Goal: Communication & Community: Answer question/provide support

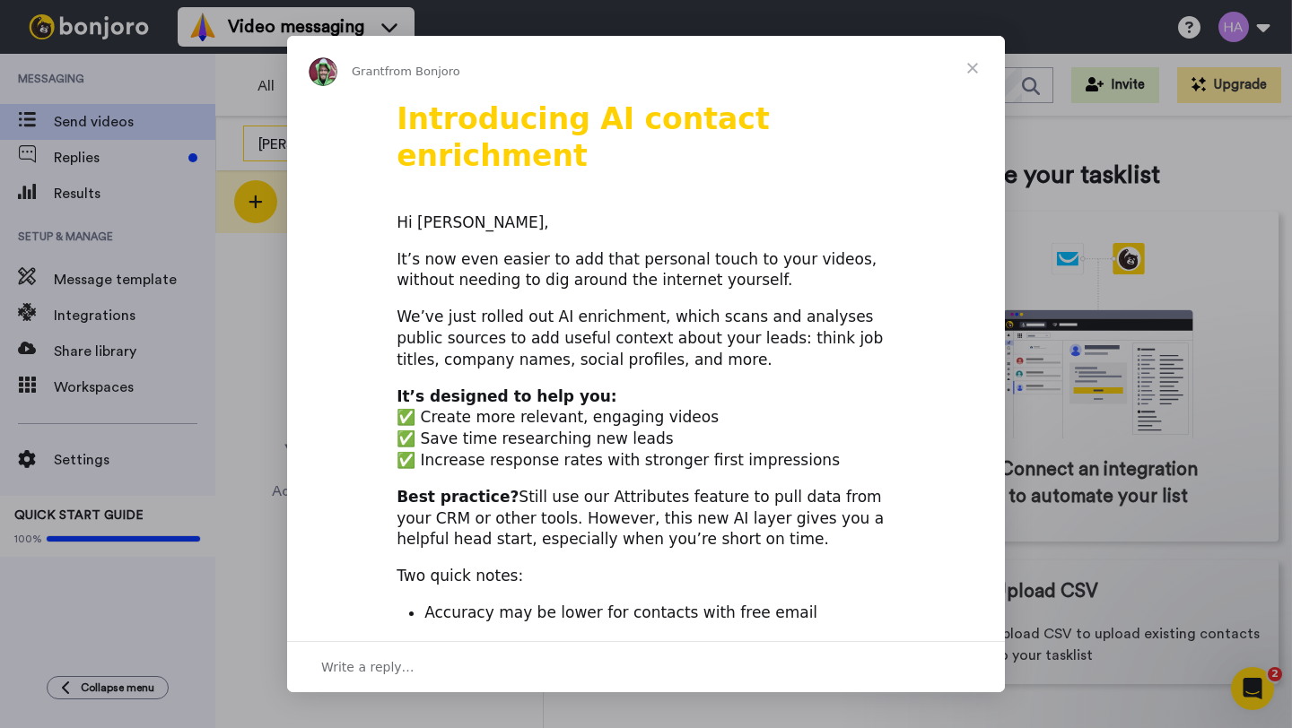
click at [302, 139] on div "Introducing AI contact enrichment Hi Arlyn, It’s now even easier to add that pe…" at bounding box center [646, 715] width 718 height 1231
click at [973, 72] on span "Close" at bounding box center [972, 68] width 65 height 65
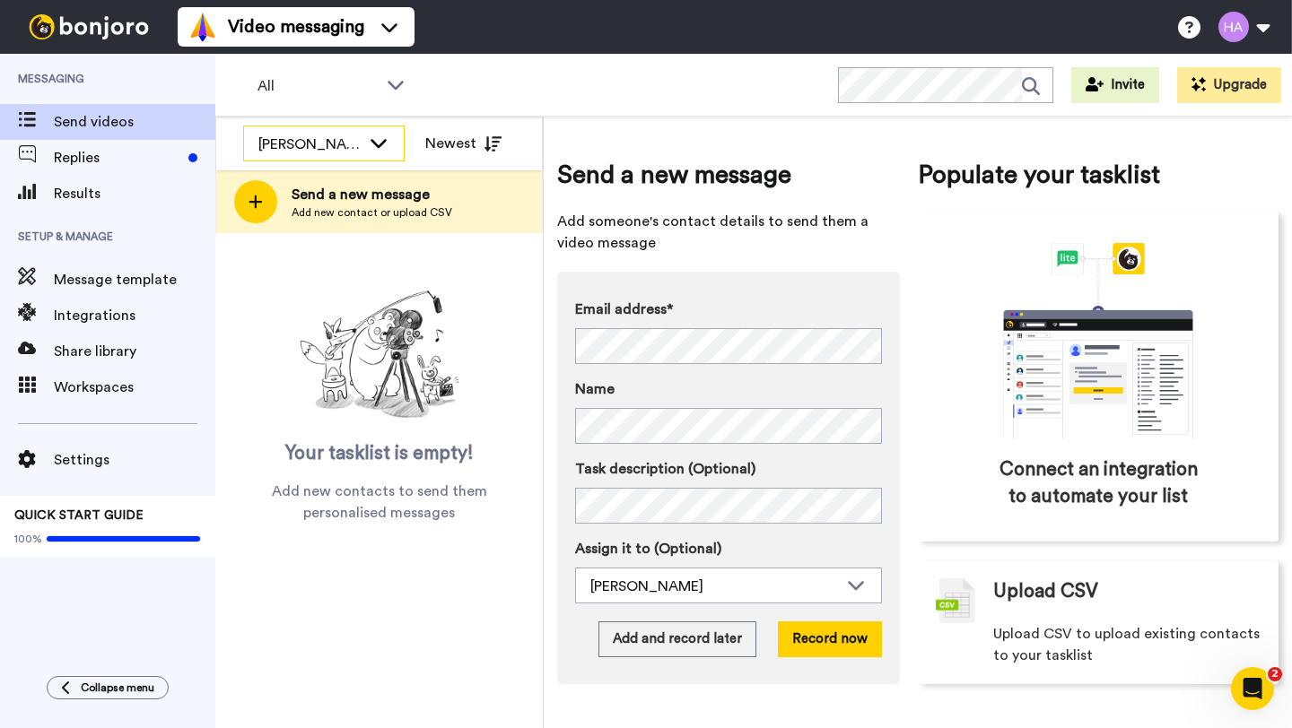
click at [303, 140] on div "[PERSON_NAME]" at bounding box center [309, 145] width 102 height 22
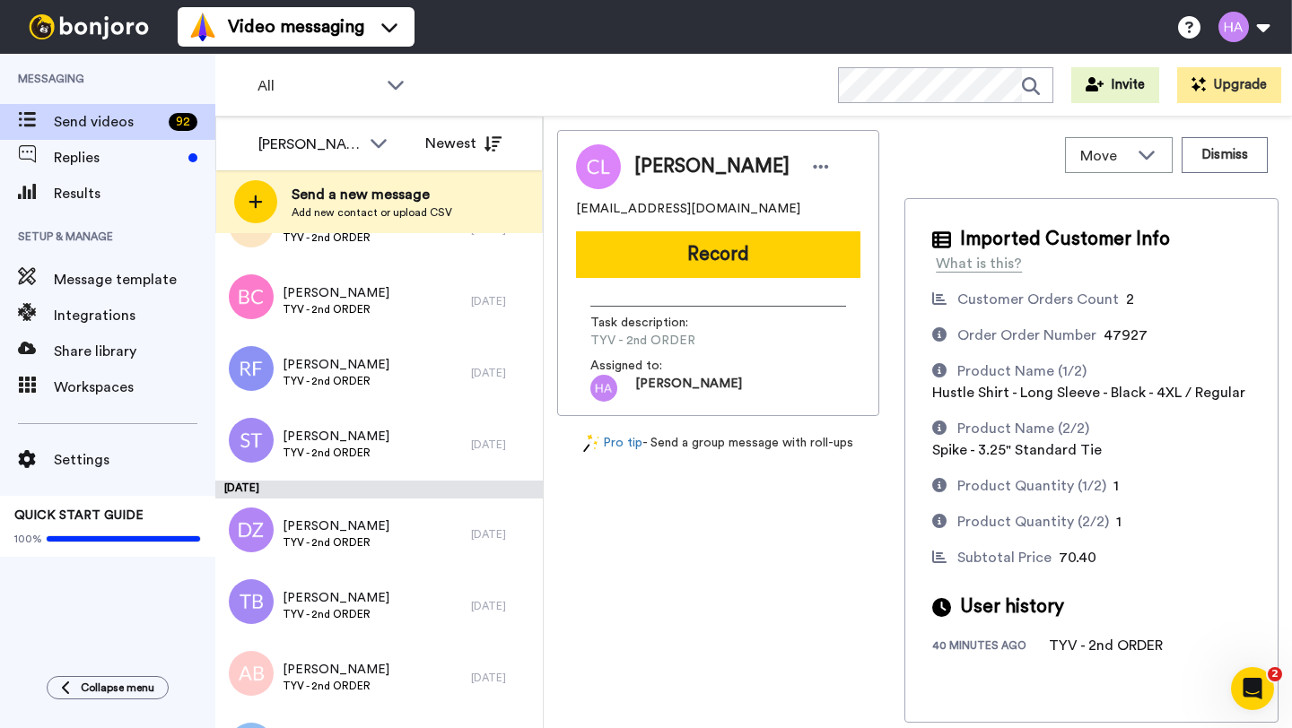
scroll to position [6538, 0]
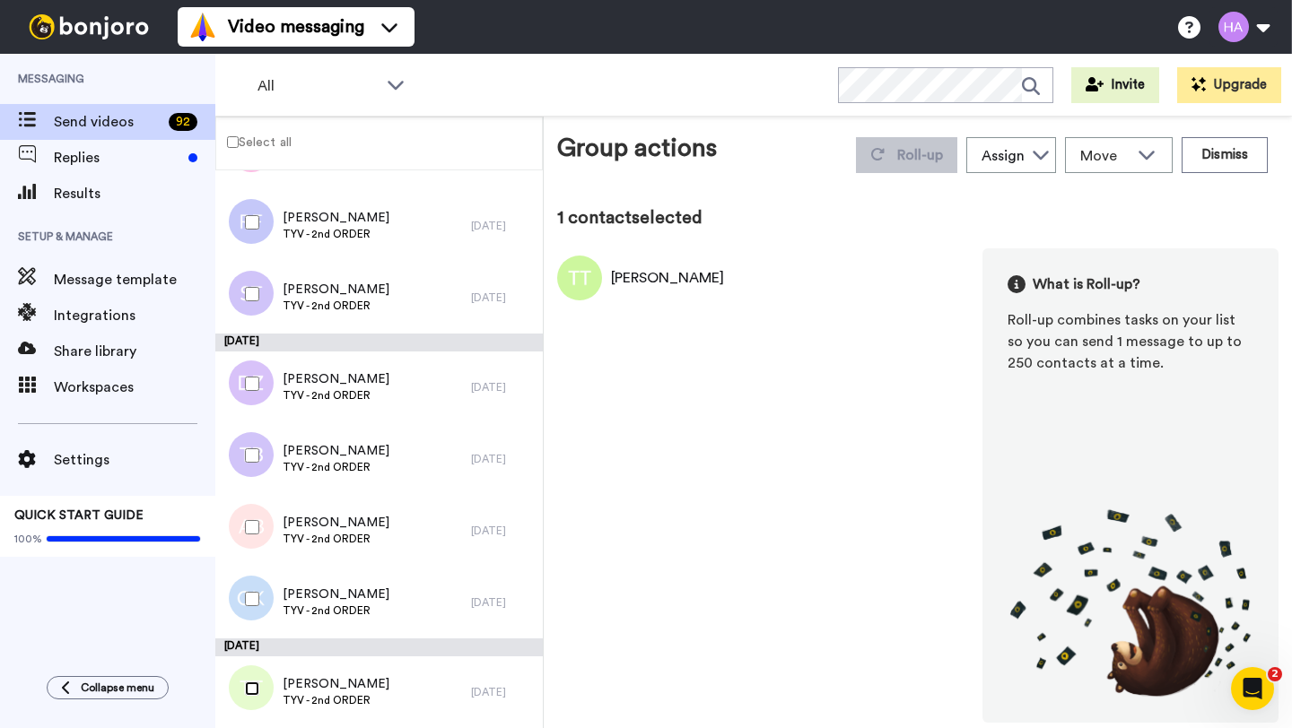
scroll to position [6475, 0]
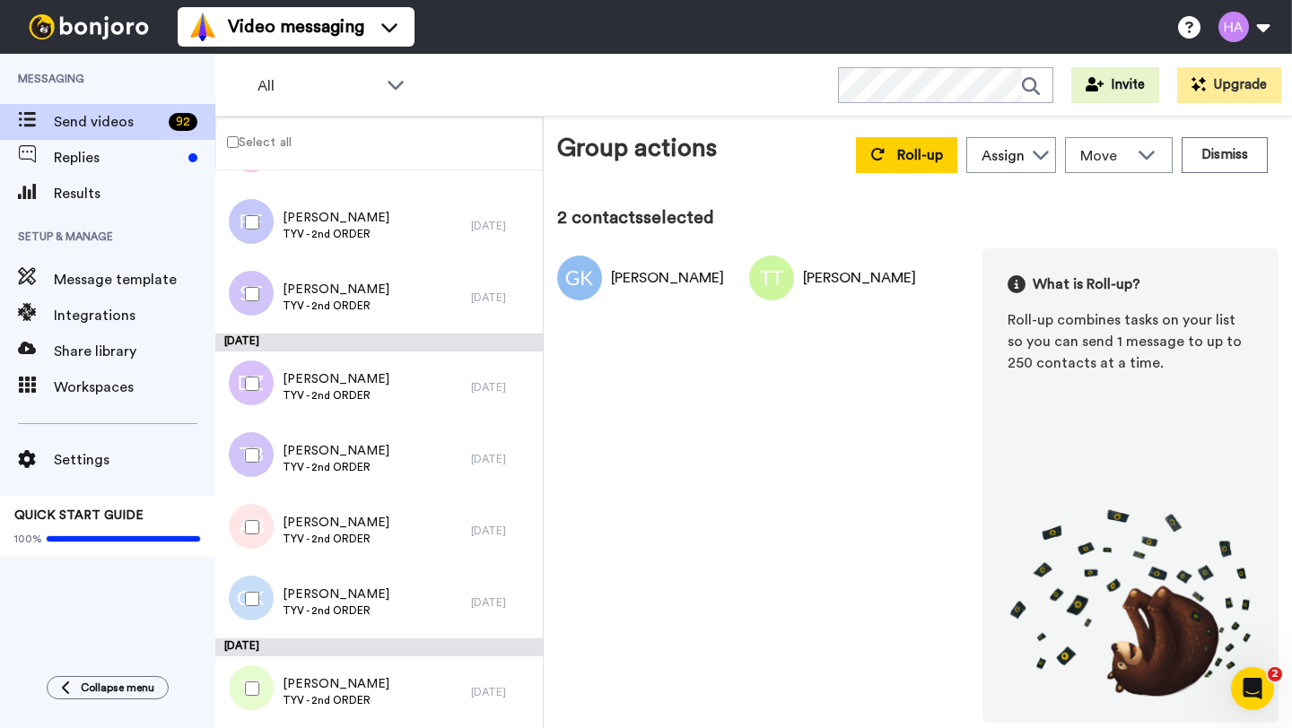
click at [247, 513] on div at bounding box center [248, 527] width 65 height 63
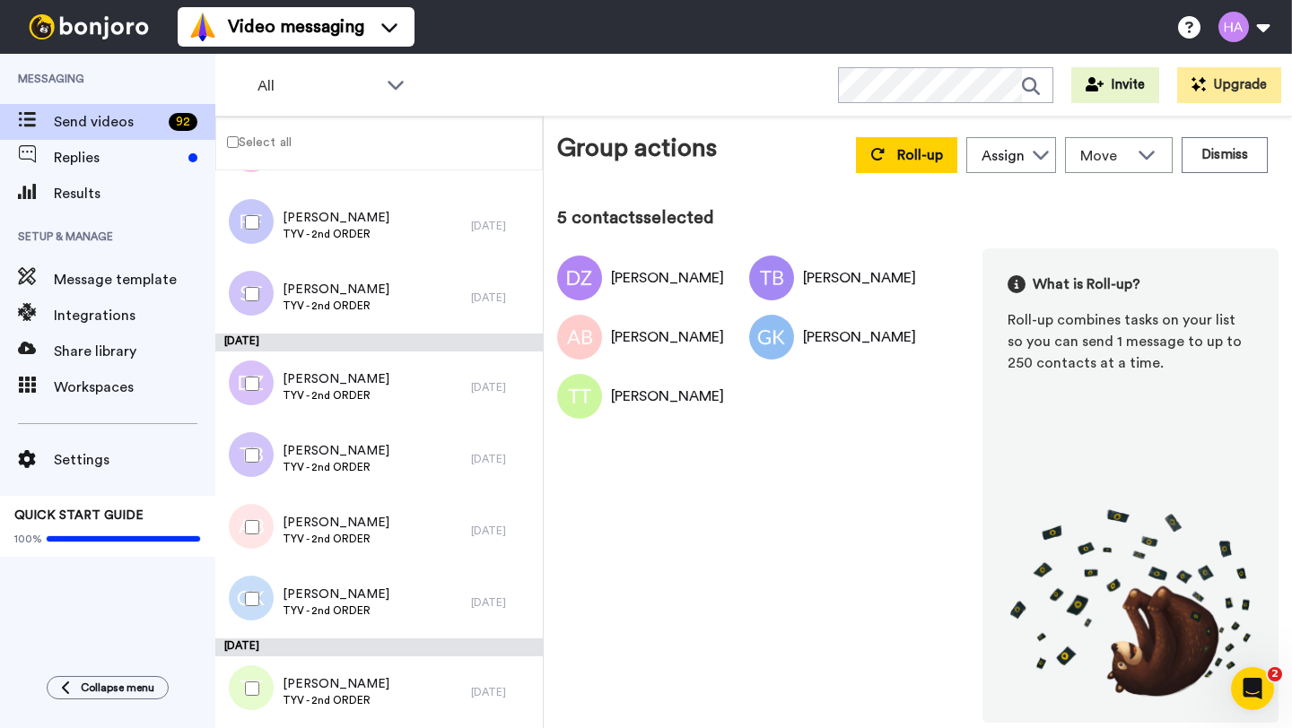
click at [248, 276] on div at bounding box center [248, 294] width 65 height 63
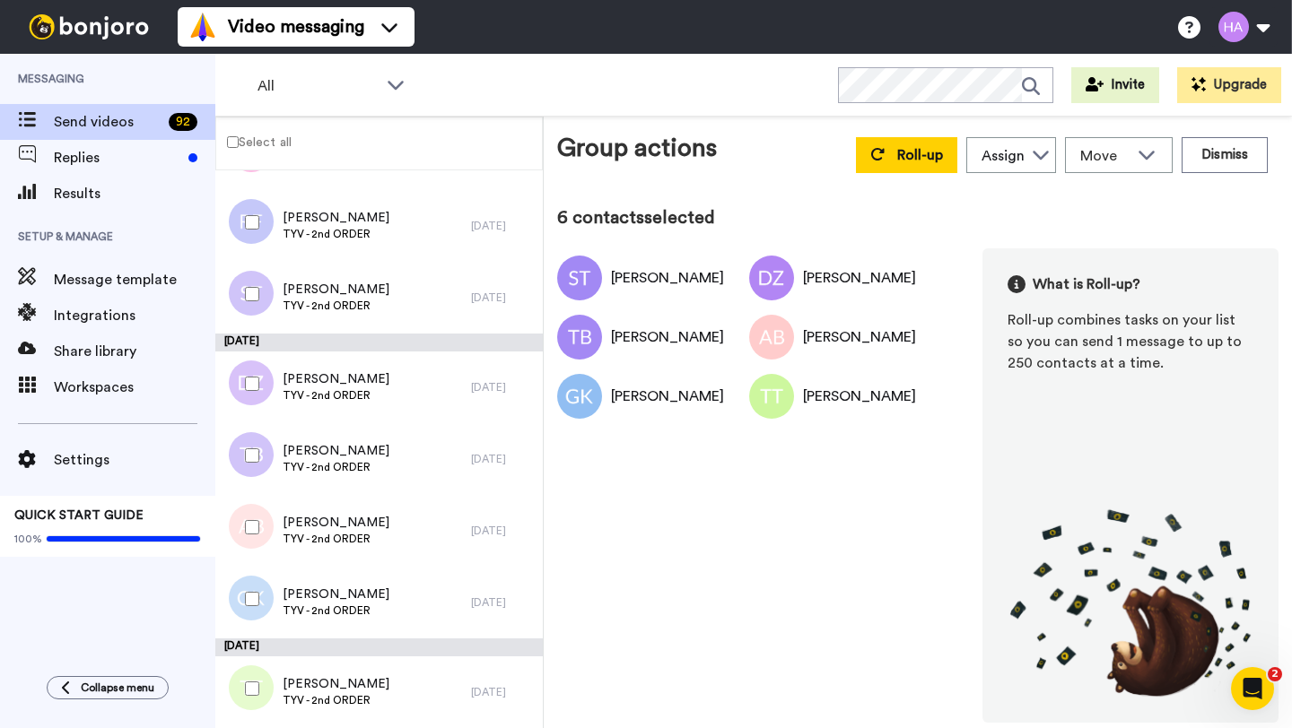
click at [246, 208] on div at bounding box center [248, 222] width 65 height 63
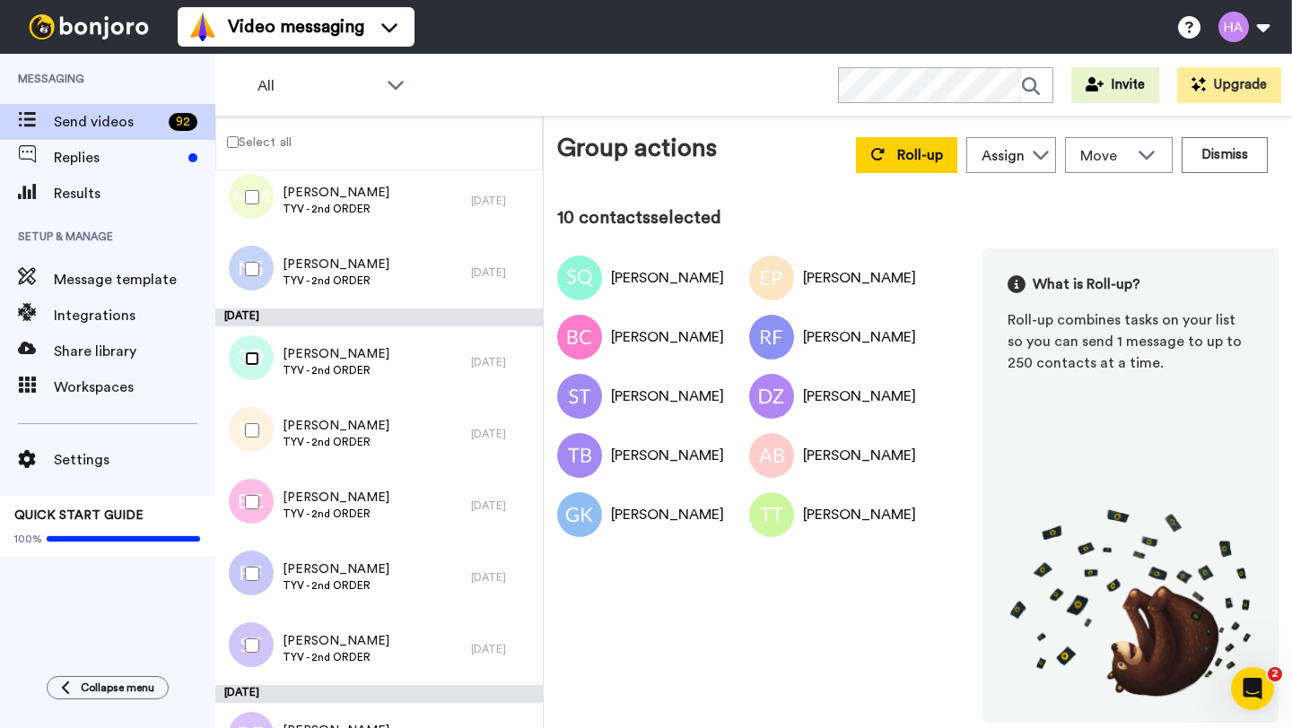
scroll to position [6121, 0]
click at [999, 156] on div "Assign" at bounding box center [1002, 156] width 43 height 22
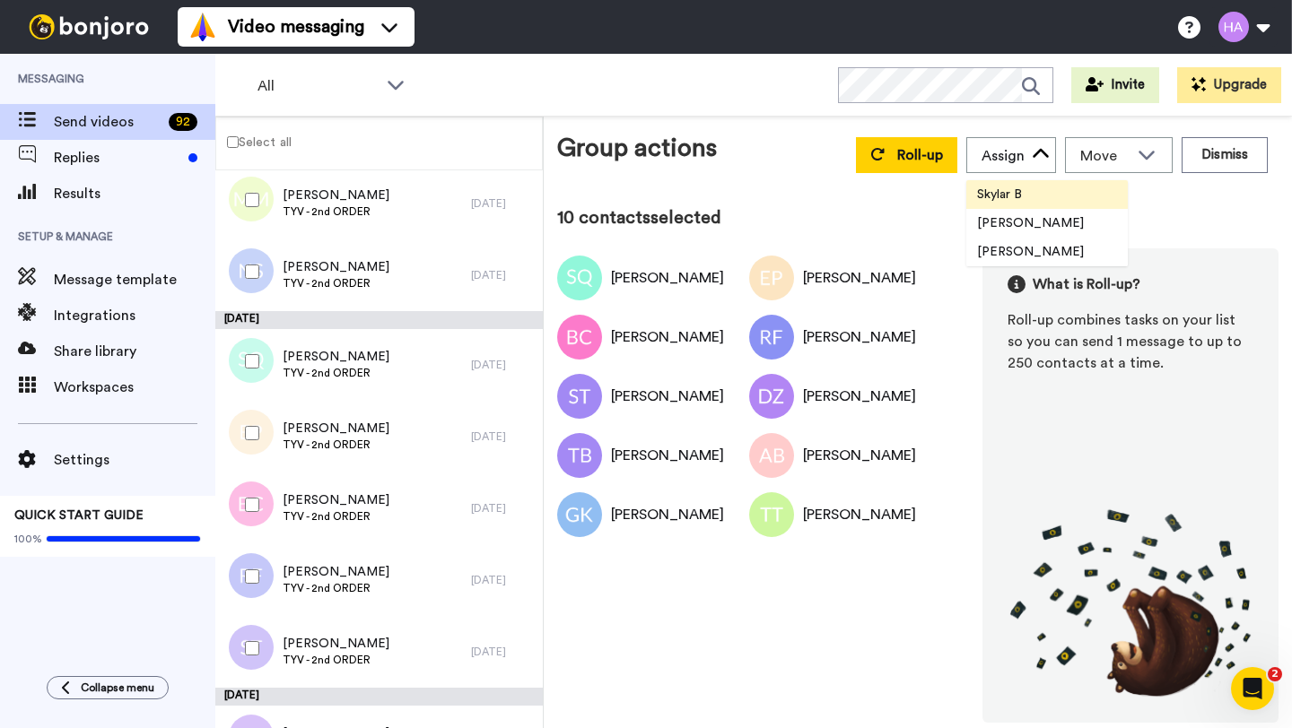
click at [1009, 202] on span "Skylar B" at bounding box center [999, 195] width 66 height 18
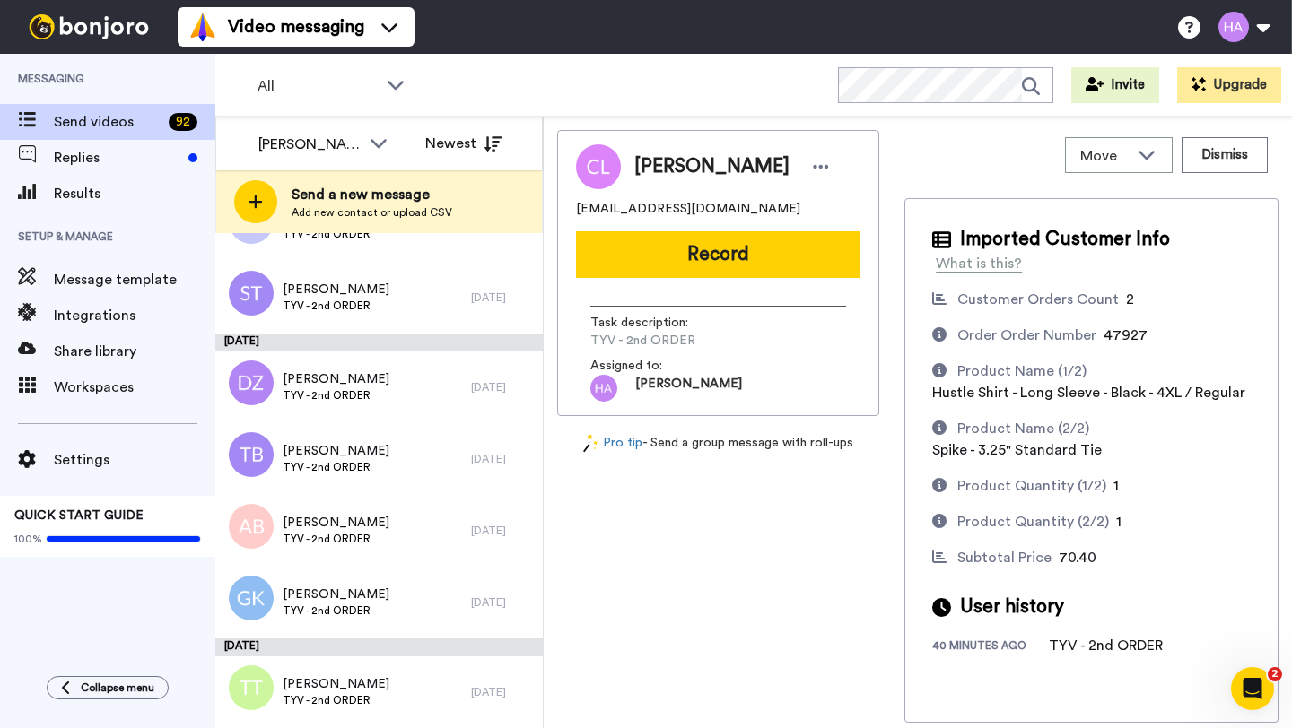
scroll to position [5766, 0]
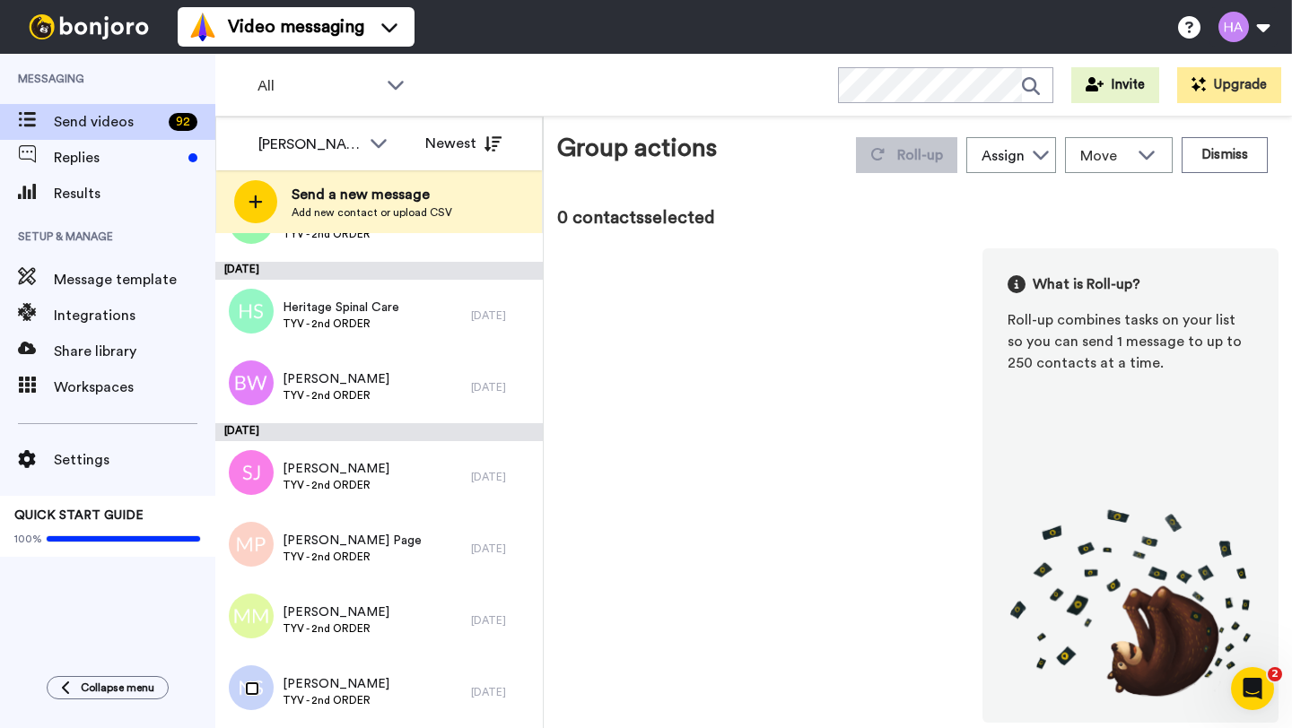
scroll to position [5704, 0]
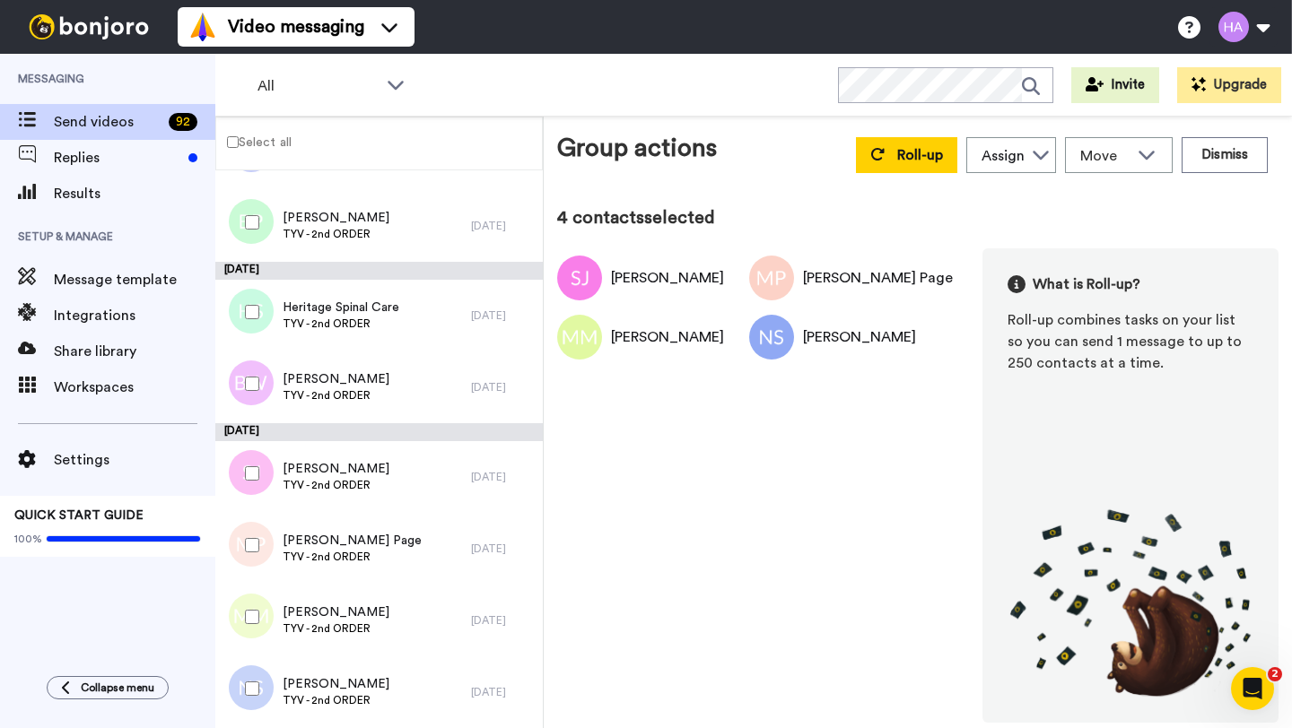
click at [254, 370] on div at bounding box center [248, 384] width 65 height 63
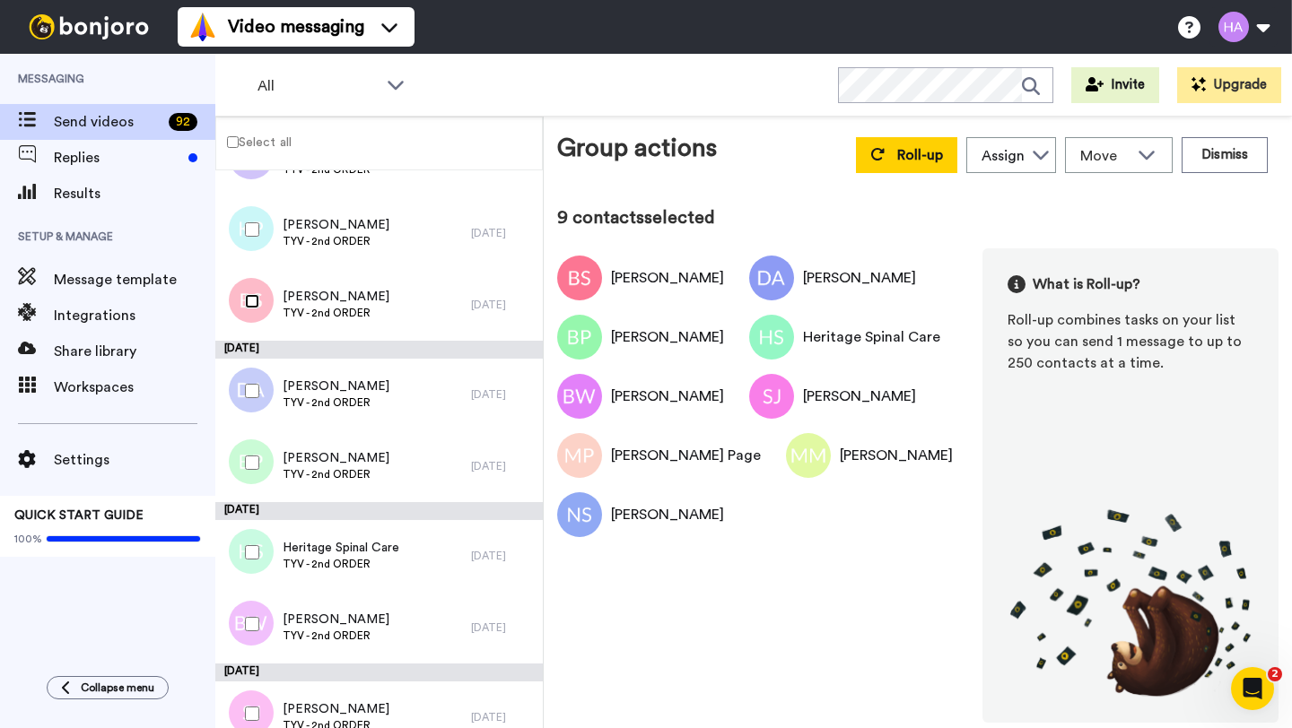
scroll to position [5434, 0]
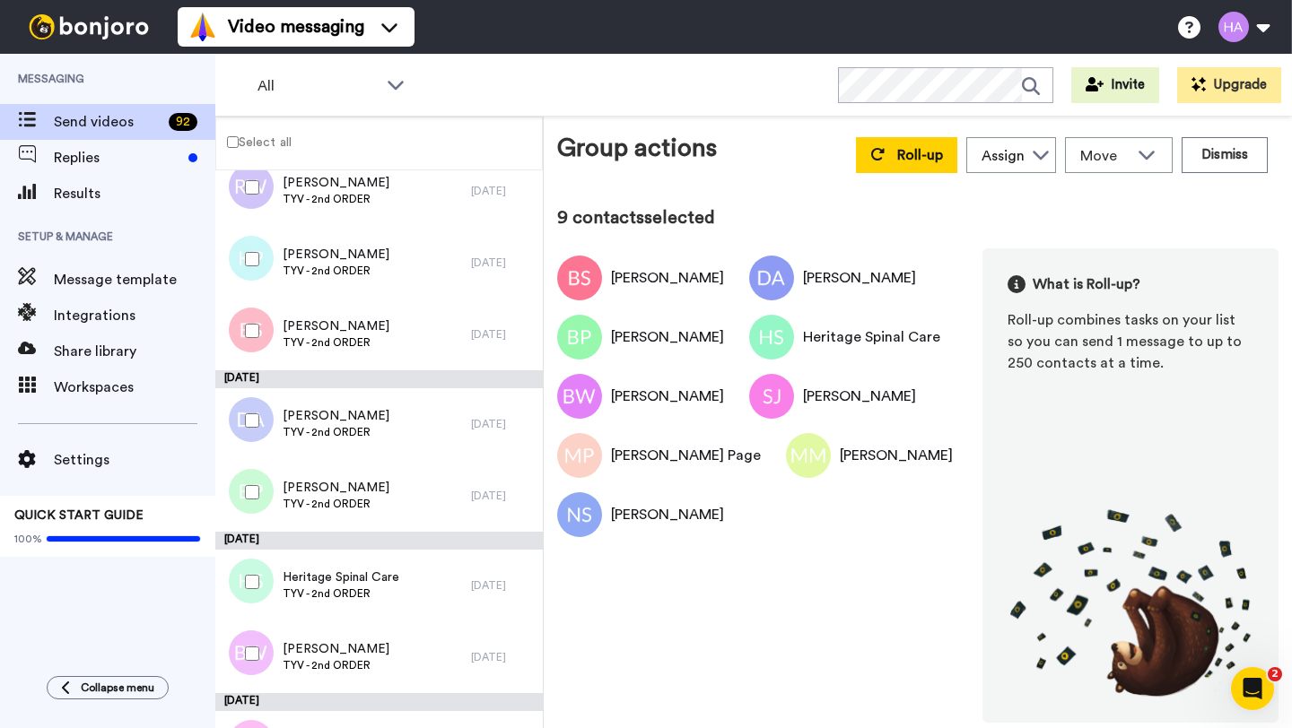
click at [250, 240] on div at bounding box center [248, 259] width 65 height 63
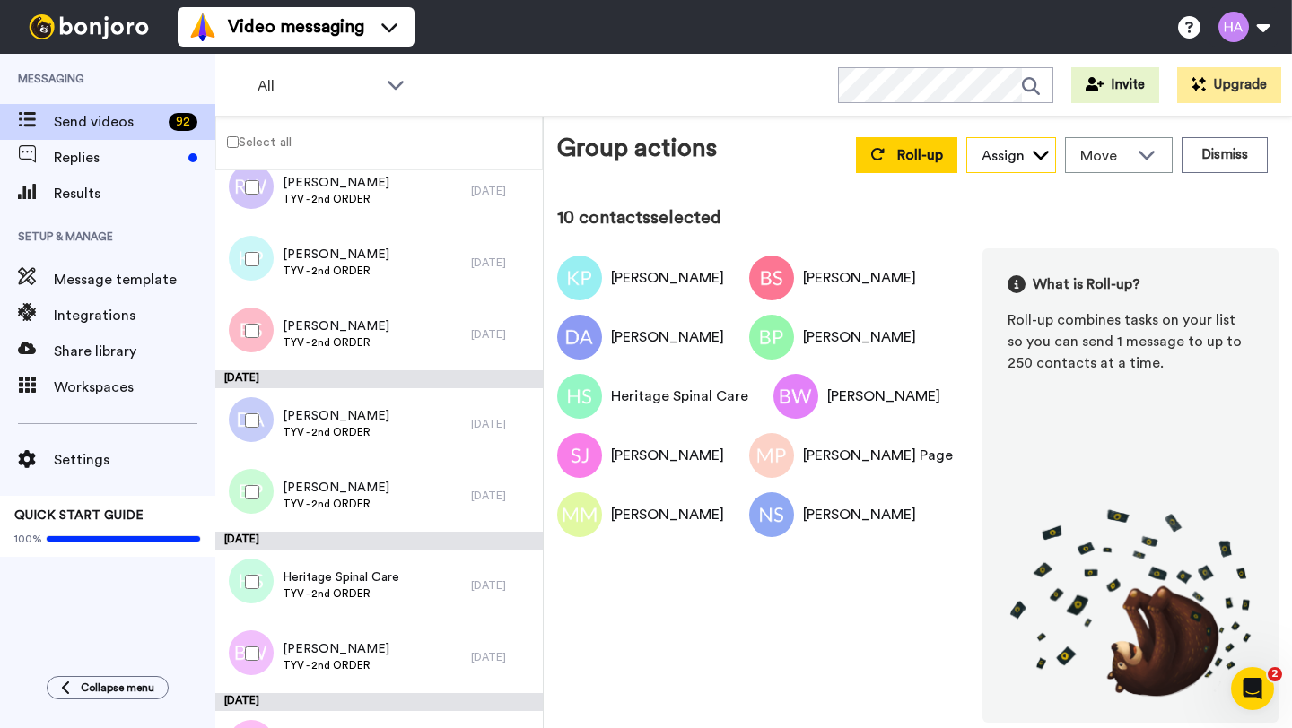
click at [1030, 167] on div "Assign" at bounding box center [1011, 156] width 88 height 36
click at [1017, 248] on span "Kevin S" at bounding box center [1030, 252] width 128 height 18
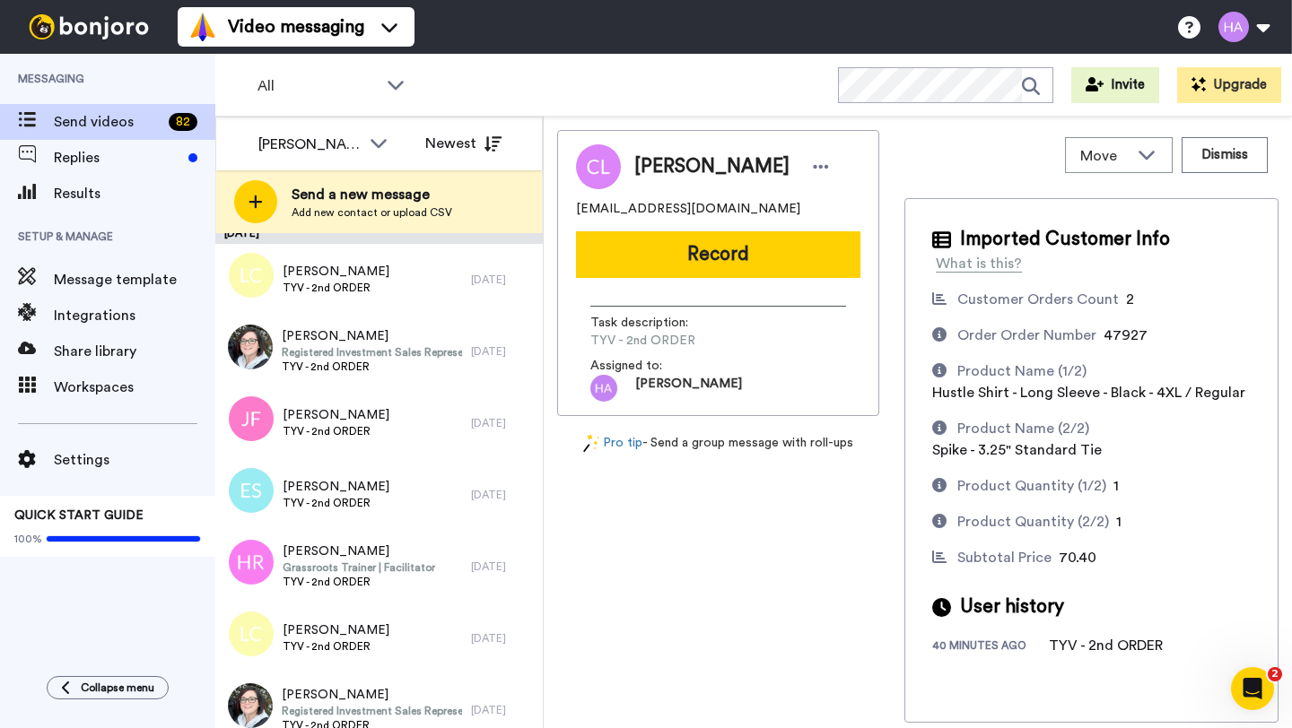
scroll to position [10162, 0]
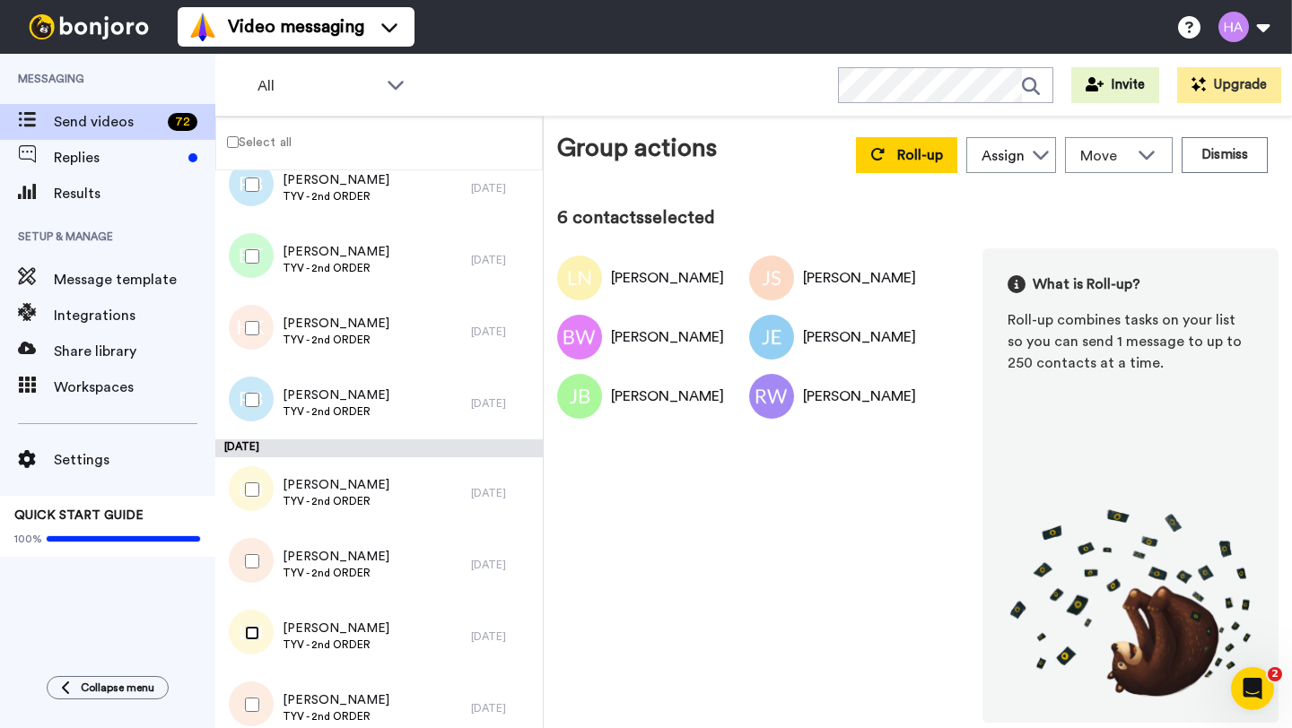
scroll to position [9447, 0]
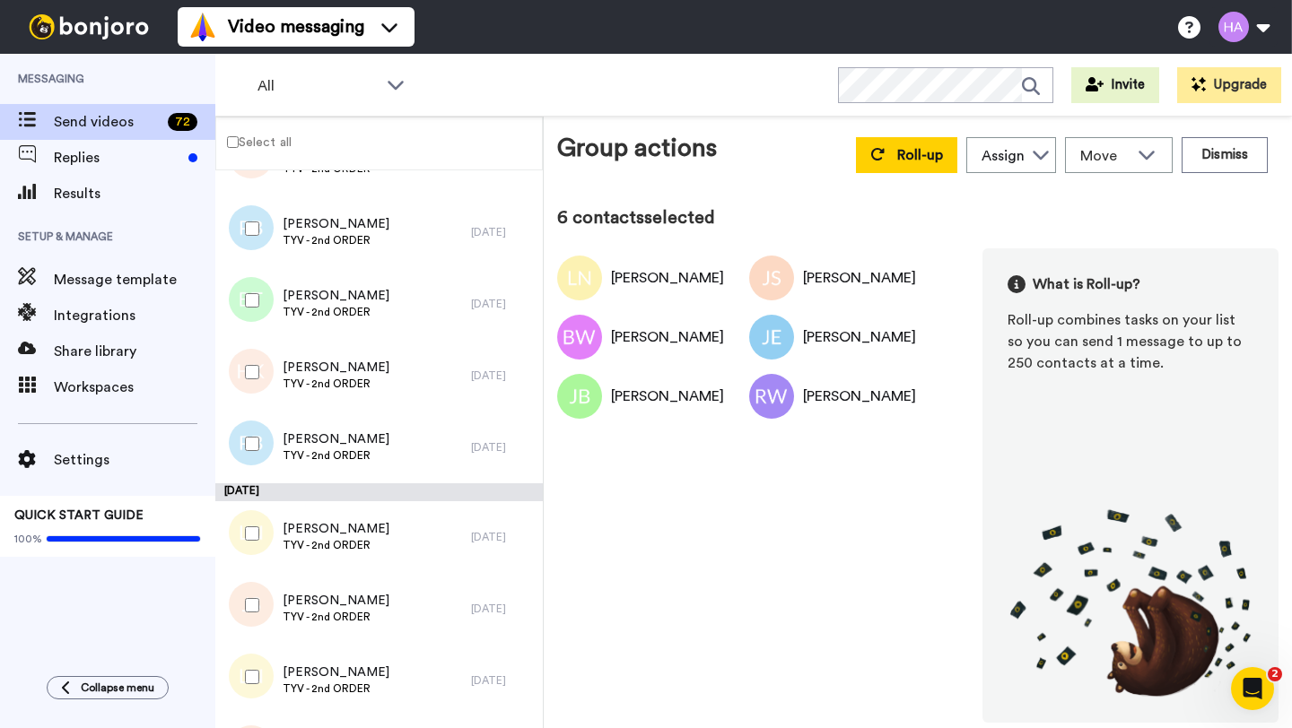
click at [250, 453] on div at bounding box center [248, 444] width 65 height 63
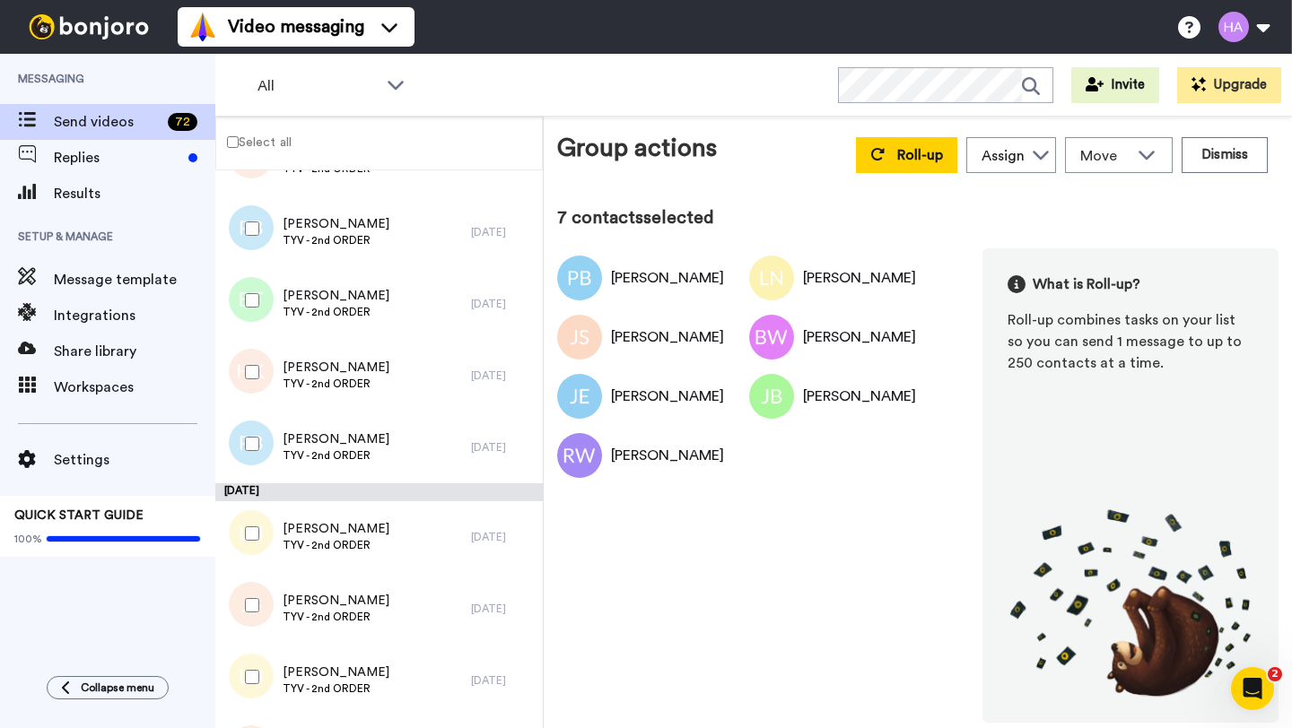
click at [250, 387] on div at bounding box center [248, 372] width 65 height 63
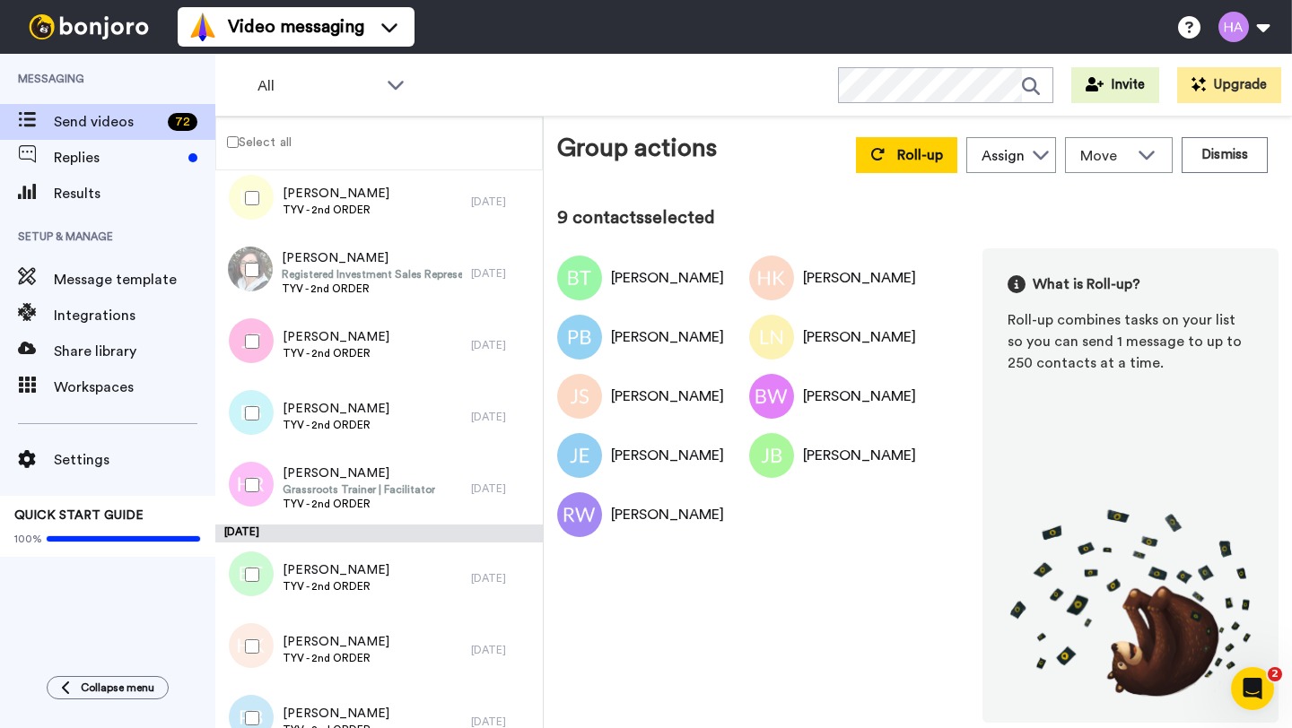
scroll to position [8934, 0]
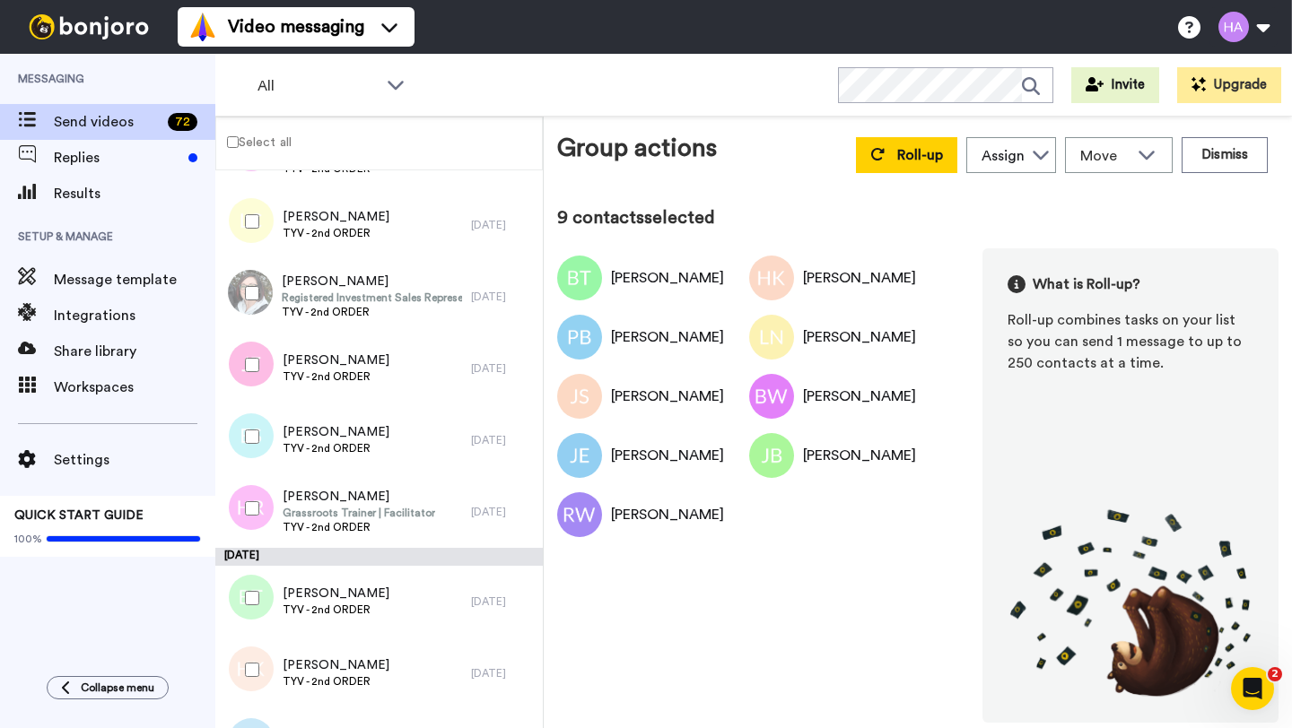
click at [260, 509] on div at bounding box center [248, 508] width 65 height 63
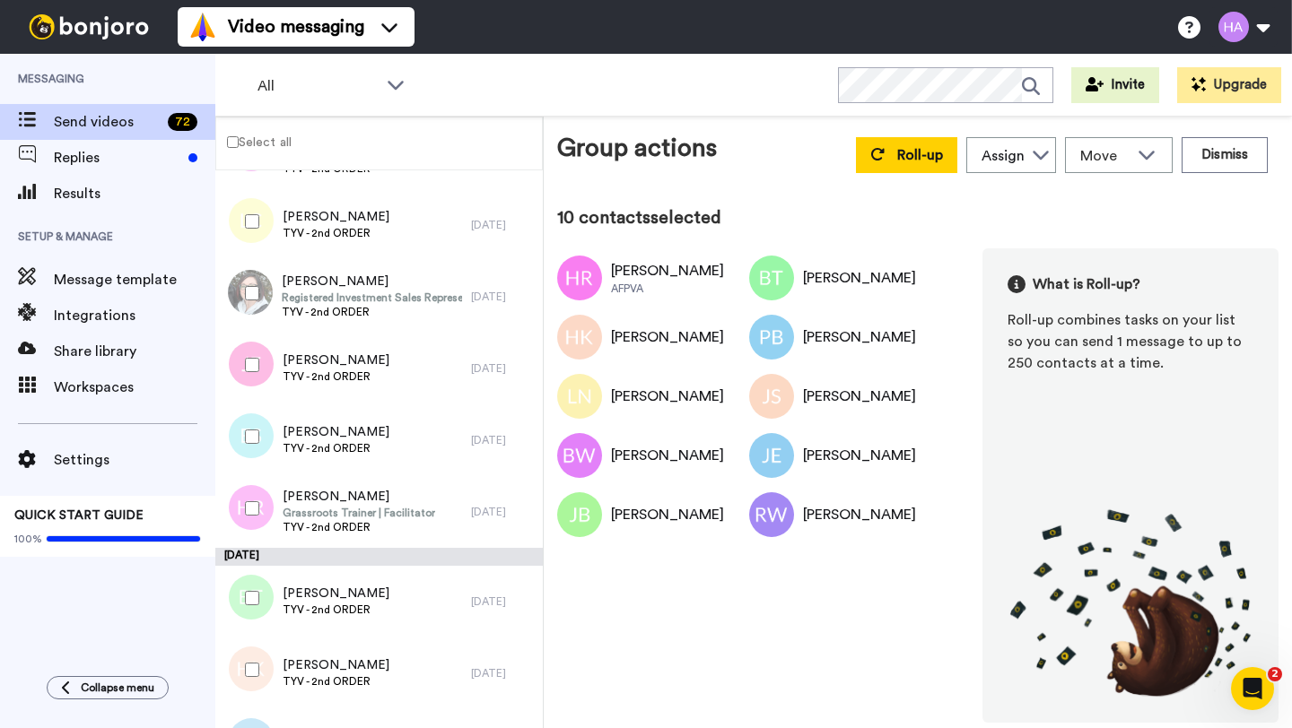
click at [259, 449] on div at bounding box center [248, 436] width 65 height 63
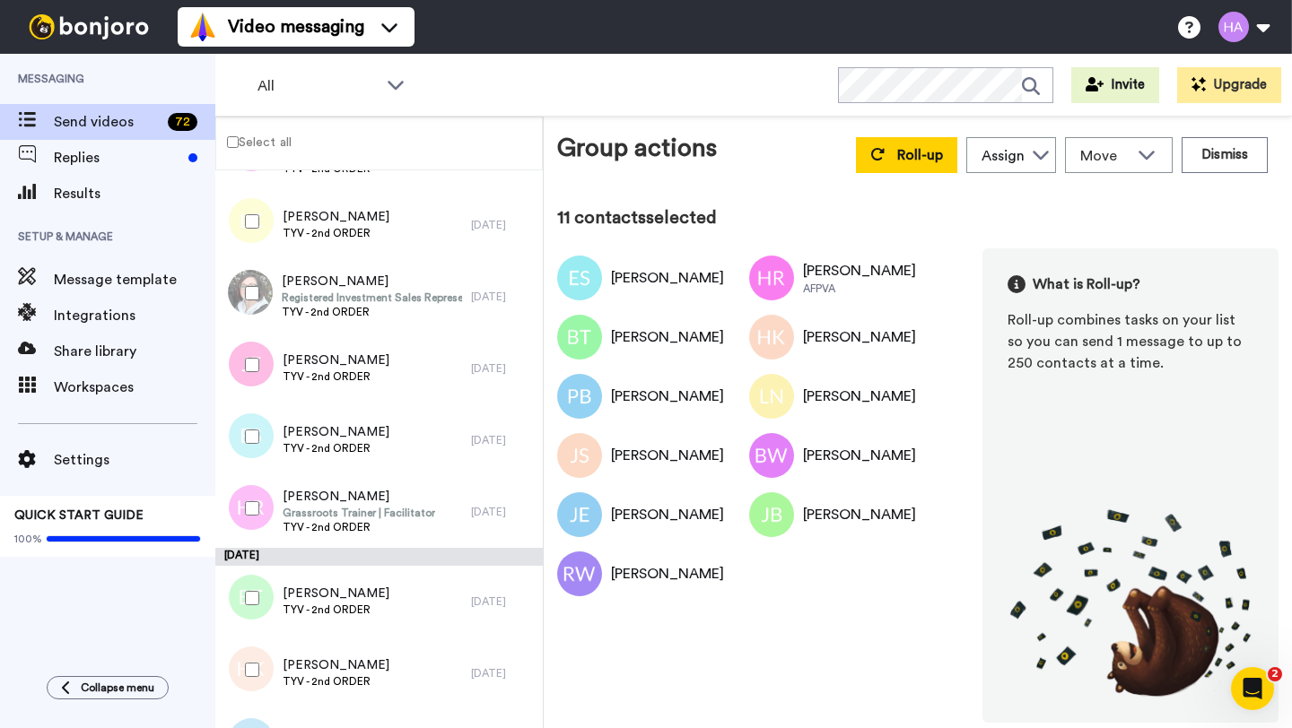
click at [248, 381] on div at bounding box center [248, 365] width 65 height 63
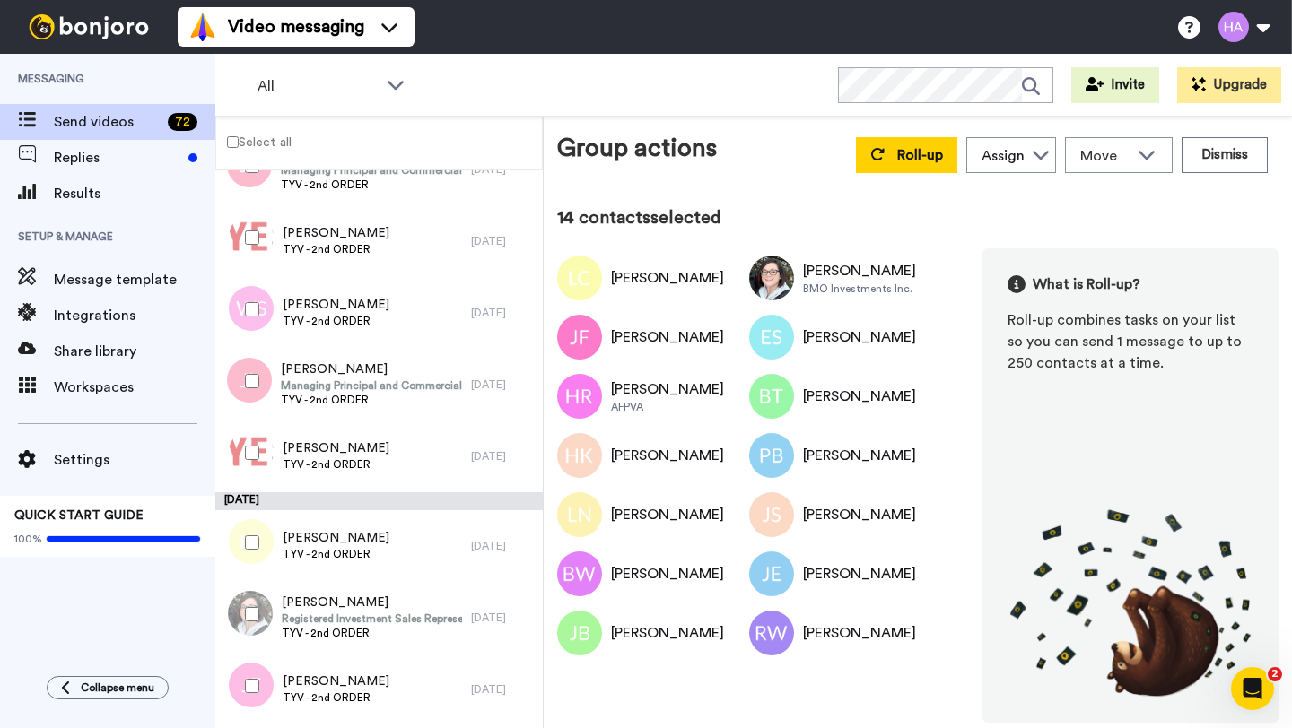
scroll to position [8233, 0]
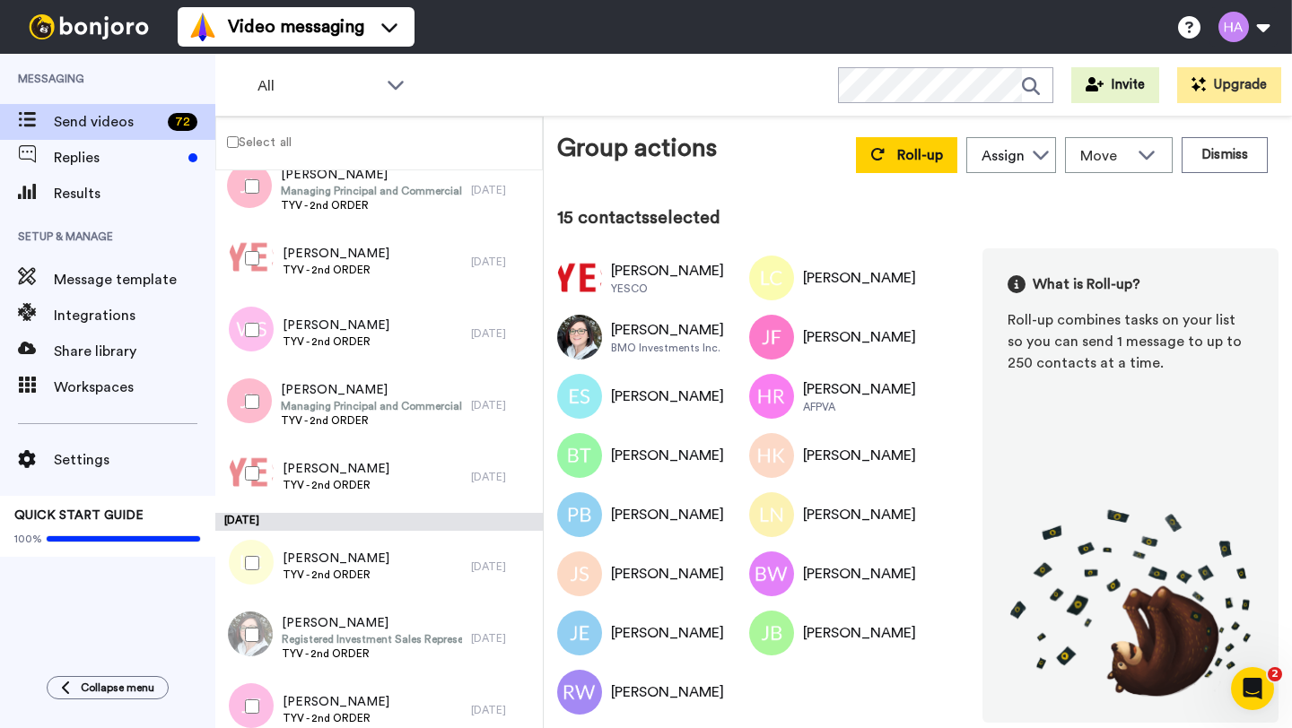
click at [246, 410] on div at bounding box center [248, 401] width 65 height 63
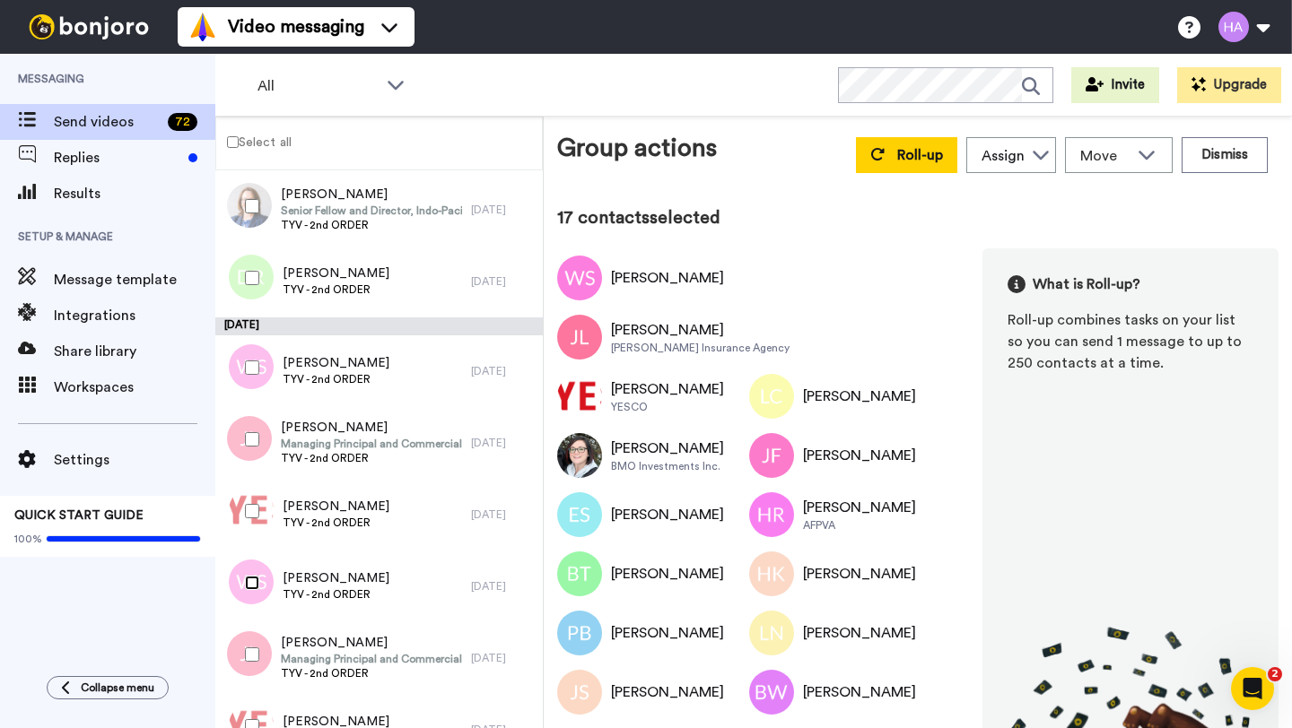
scroll to position [7848, 0]
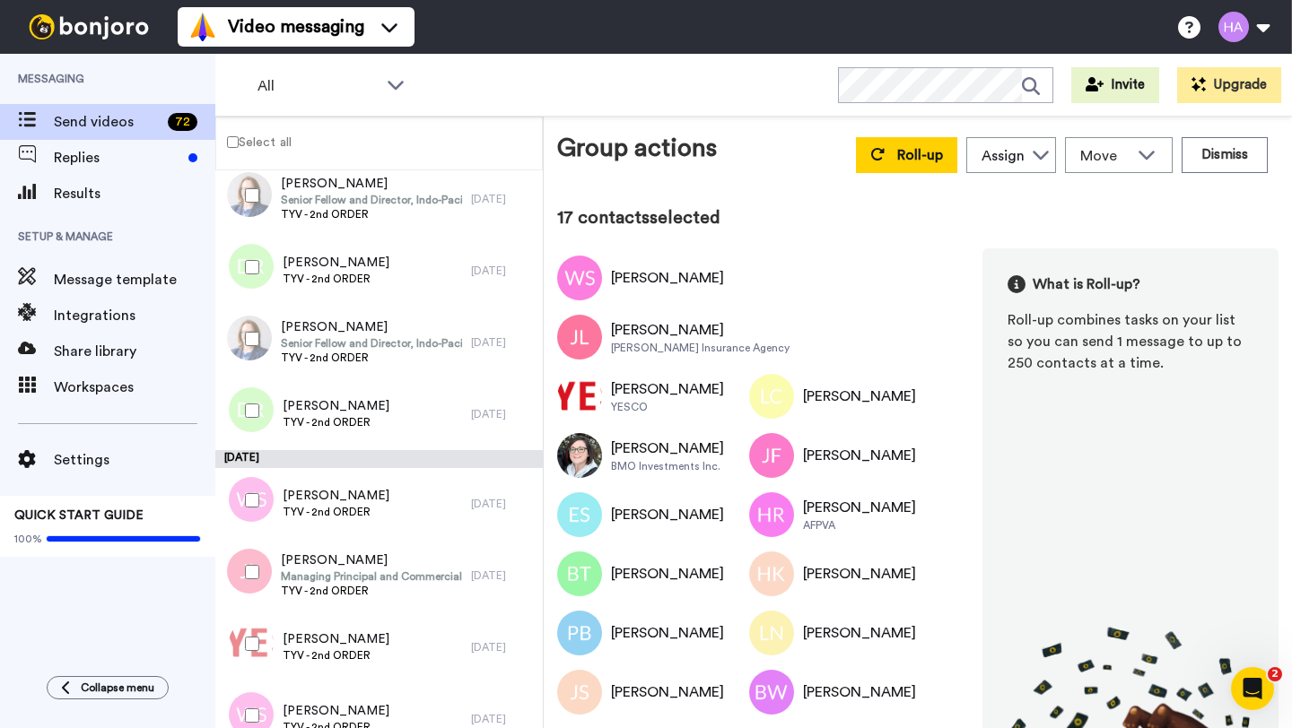
click at [253, 419] on div at bounding box center [248, 410] width 65 height 63
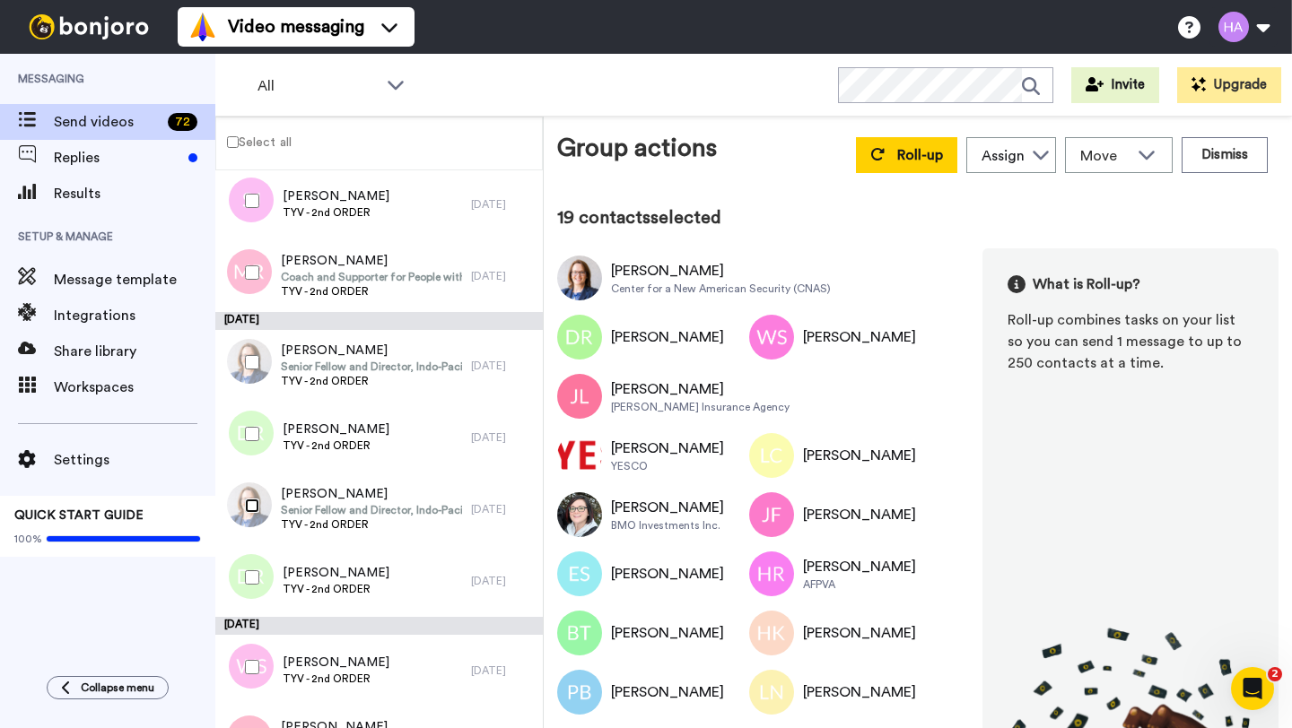
scroll to position [7640, 0]
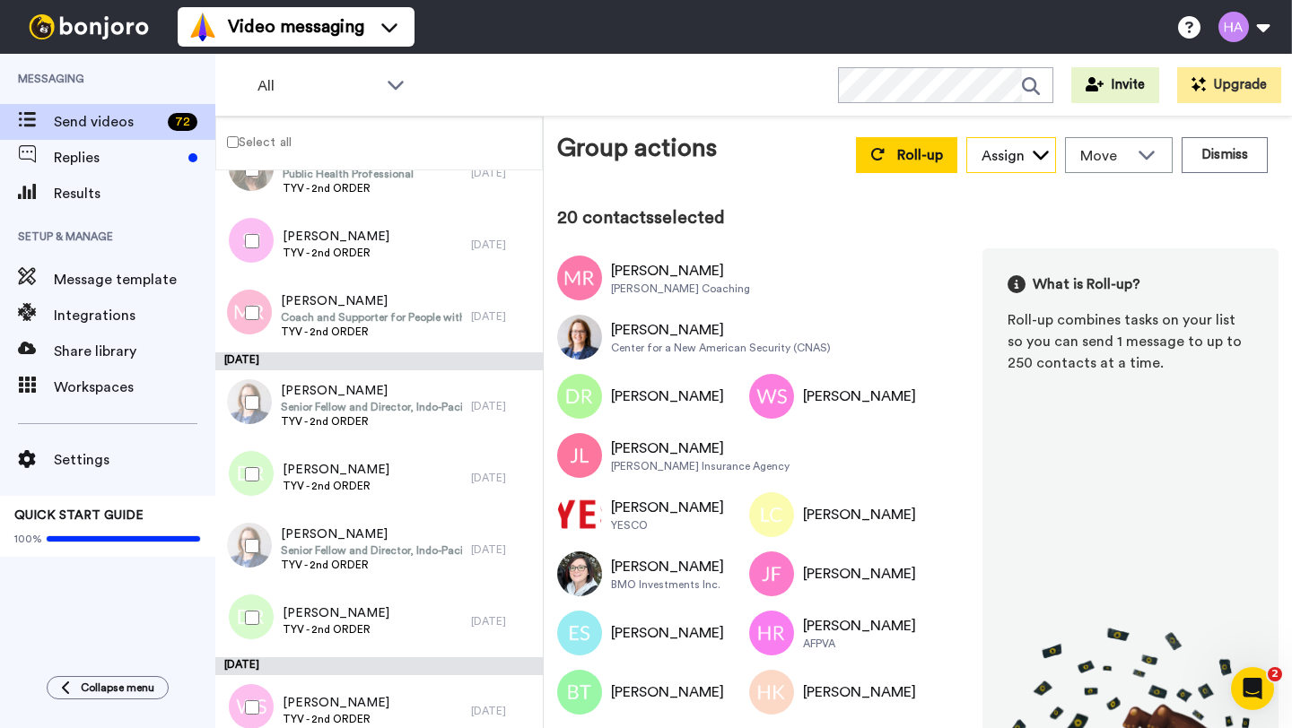
click at [1011, 141] on div "Assign" at bounding box center [1011, 156] width 88 height 36
click at [1014, 197] on span "Skylar B" at bounding box center [999, 195] width 66 height 18
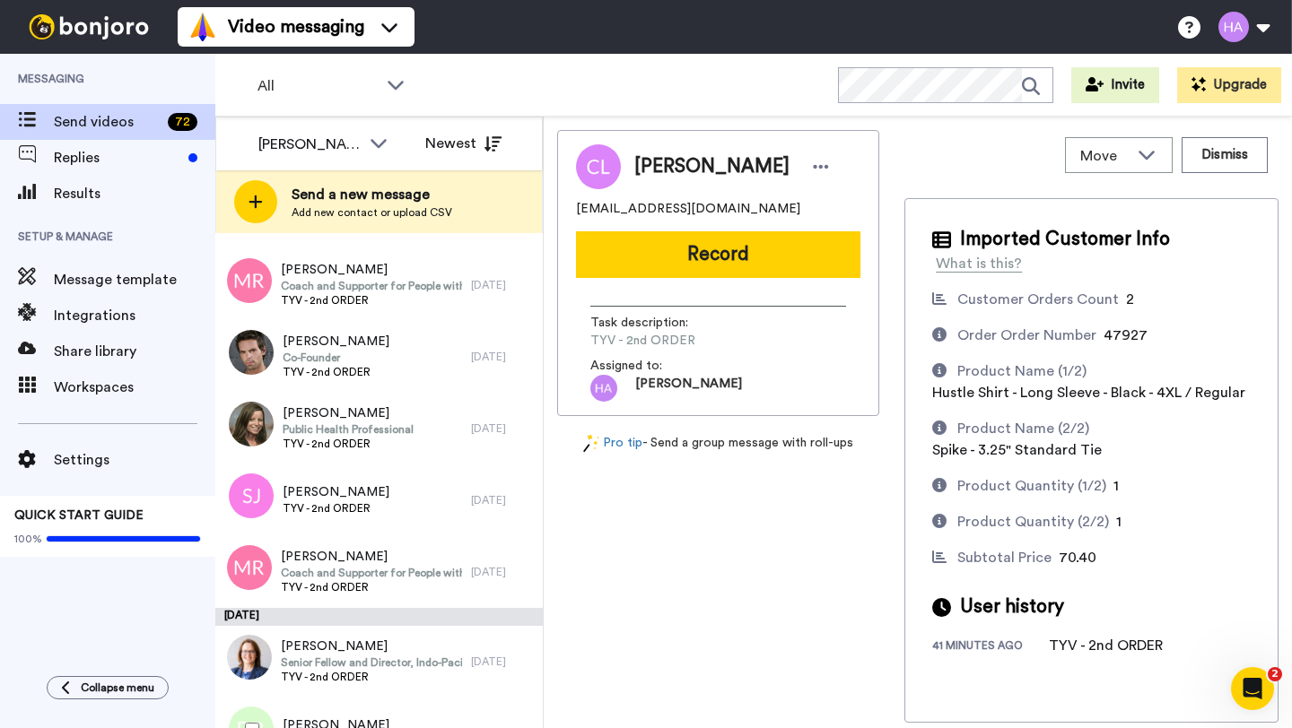
scroll to position [7445, 0]
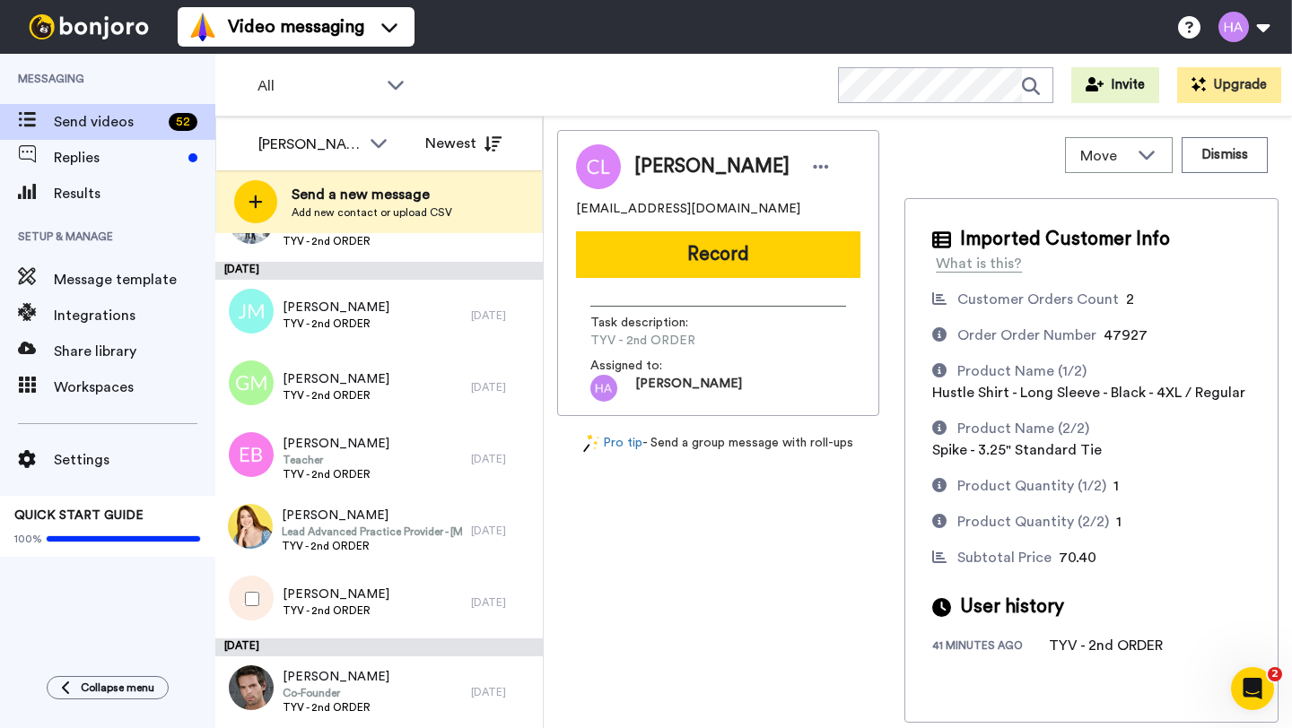
scroll to position [3452, 0]
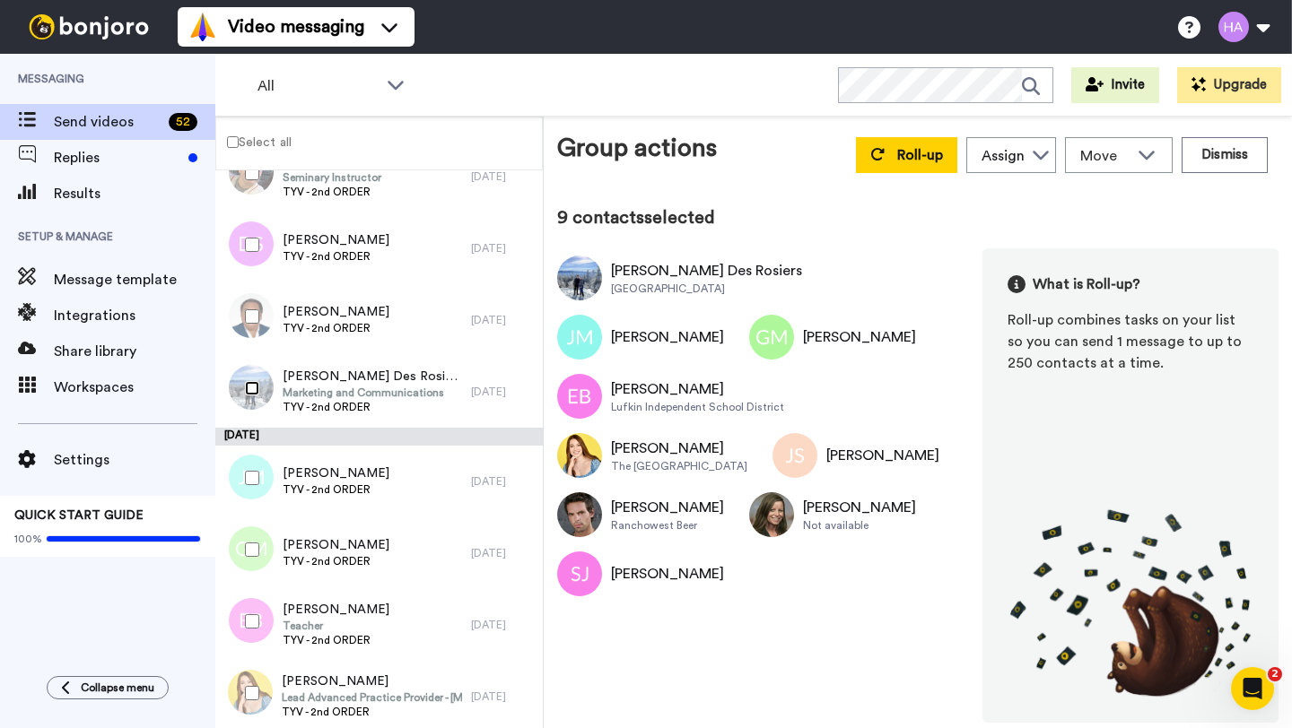
scroll to position [3056, 0]
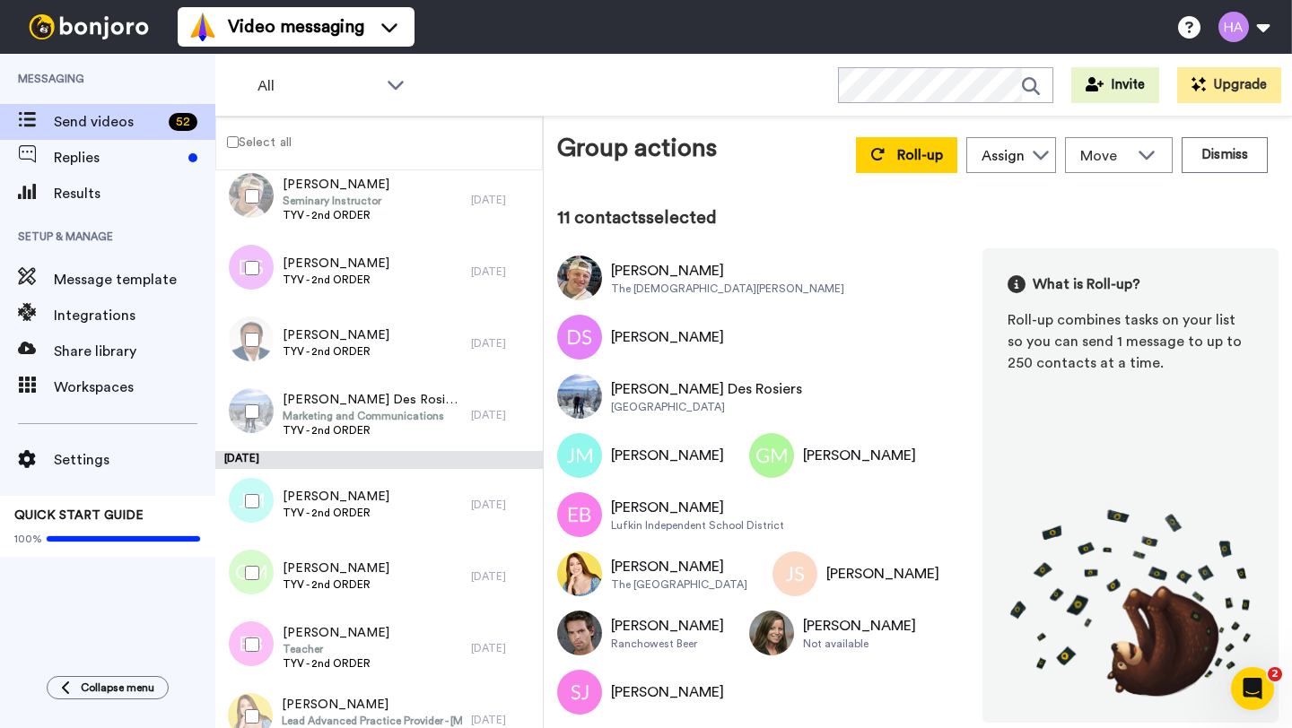
click at [254, 351] on div at bounding box center [248, 340] width 65 height 63
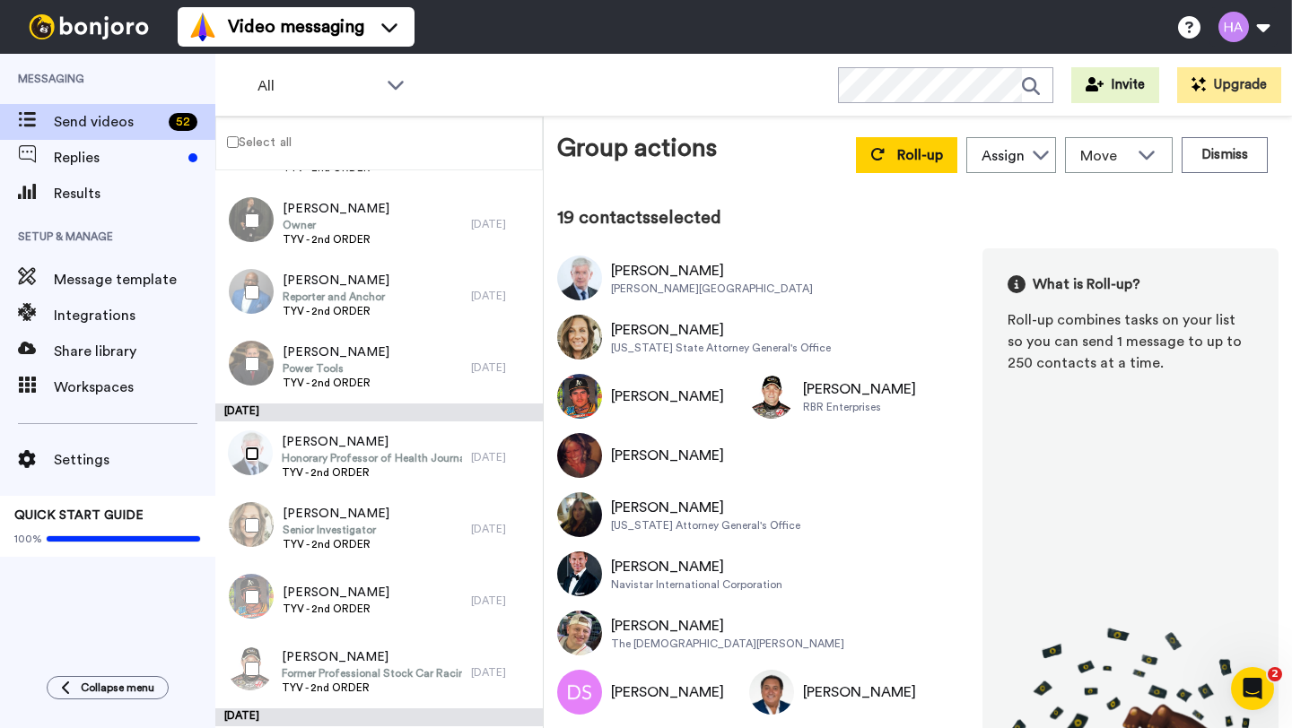
scroll to position [2262, 0]
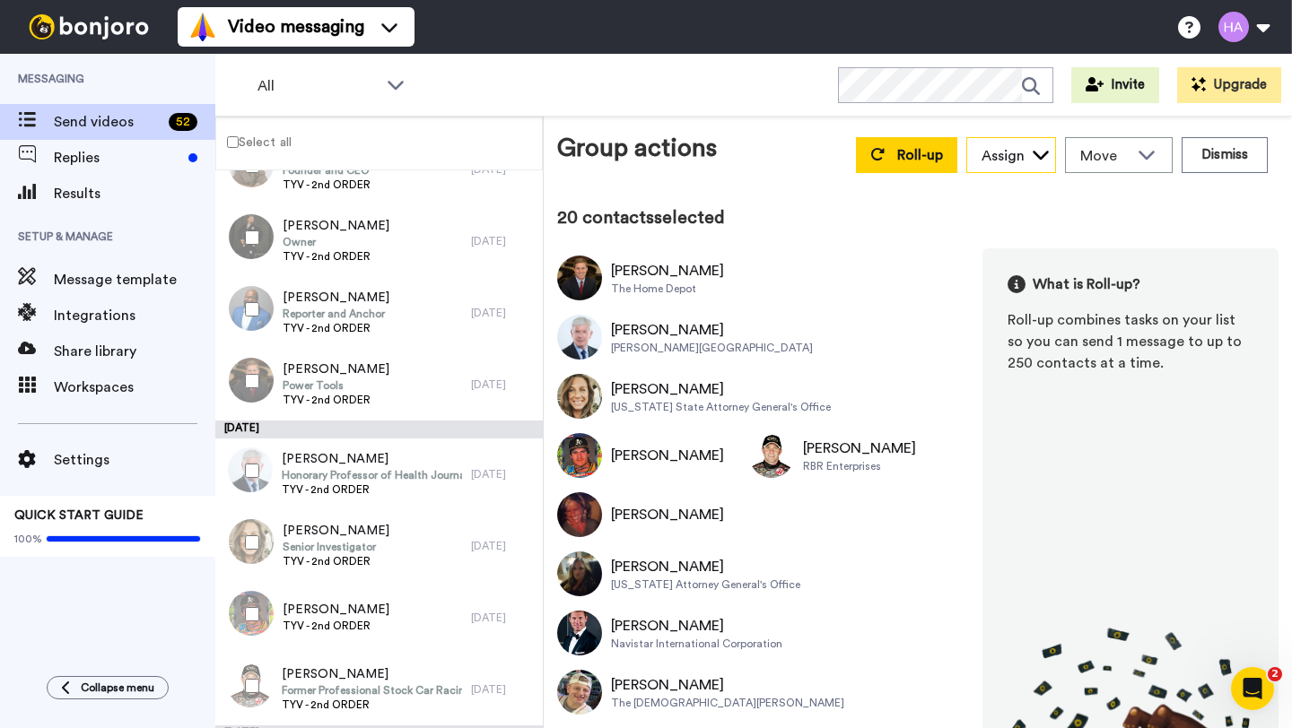
click at [1008, 157] on div "Assign" at bounding box center [1002, 156] width 43 height 22
click at [1000, 252] on span "Kevin S" at bounding box center [1030, 252] width 128 height 18
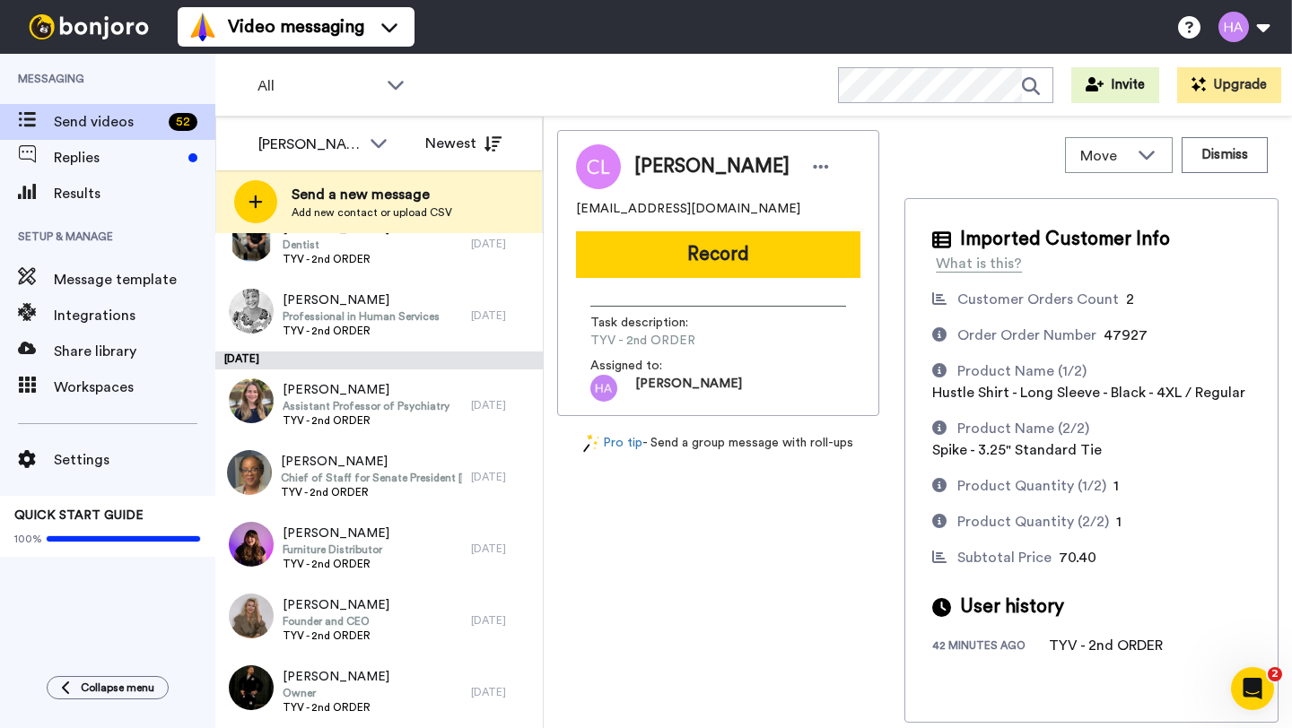
scroll to position [4241, 0]
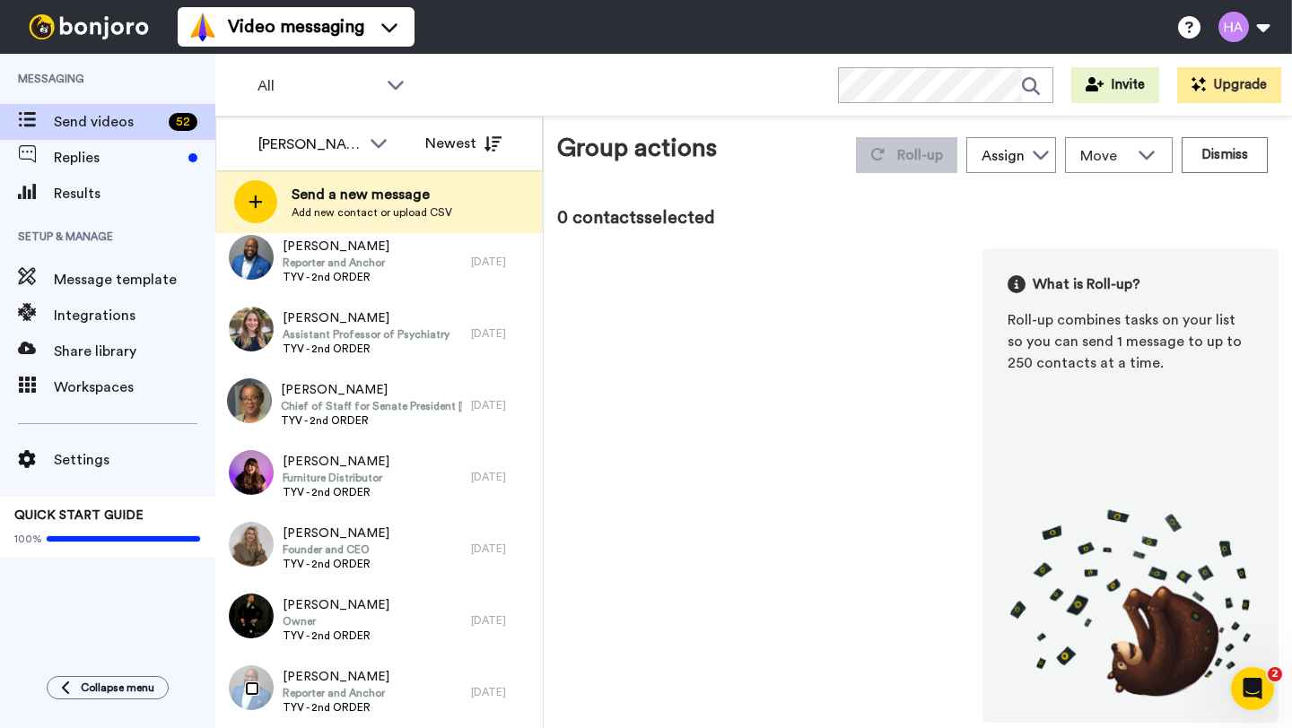
scroll to position [4179, 0]
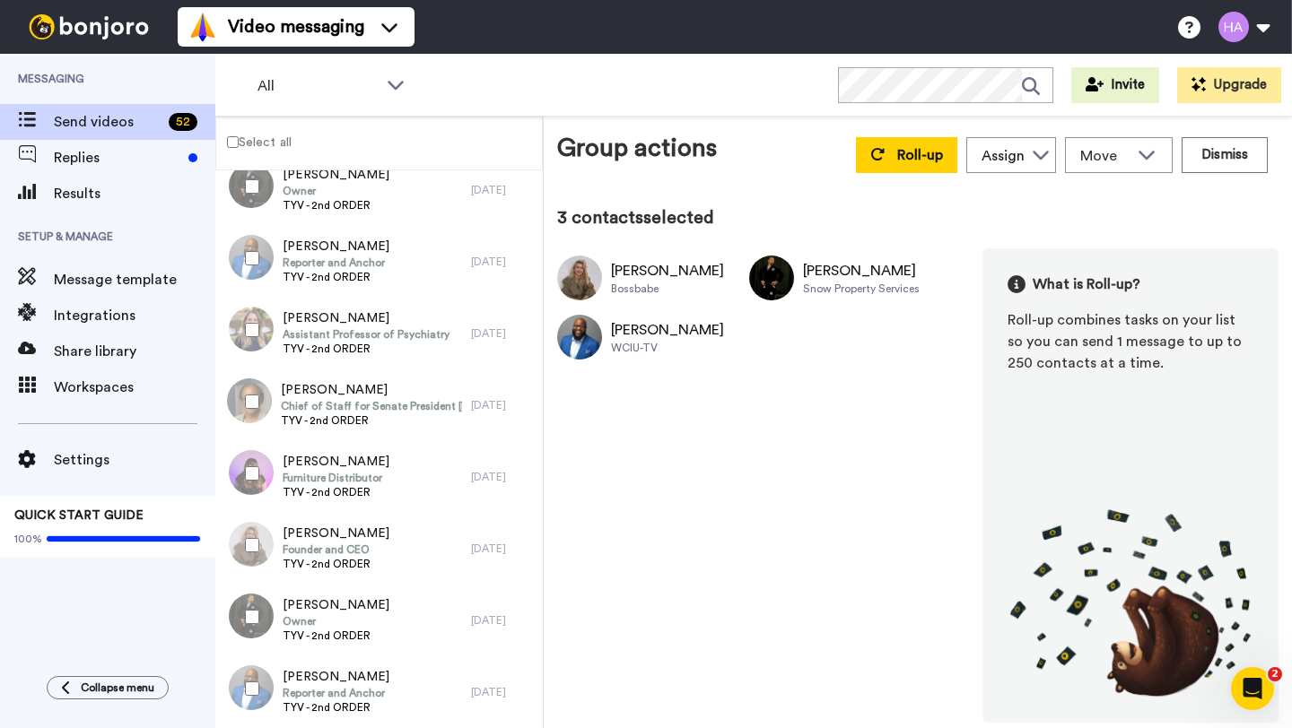
click at [261, 452] on div at bounding box center [248, 473] width 65 height 63
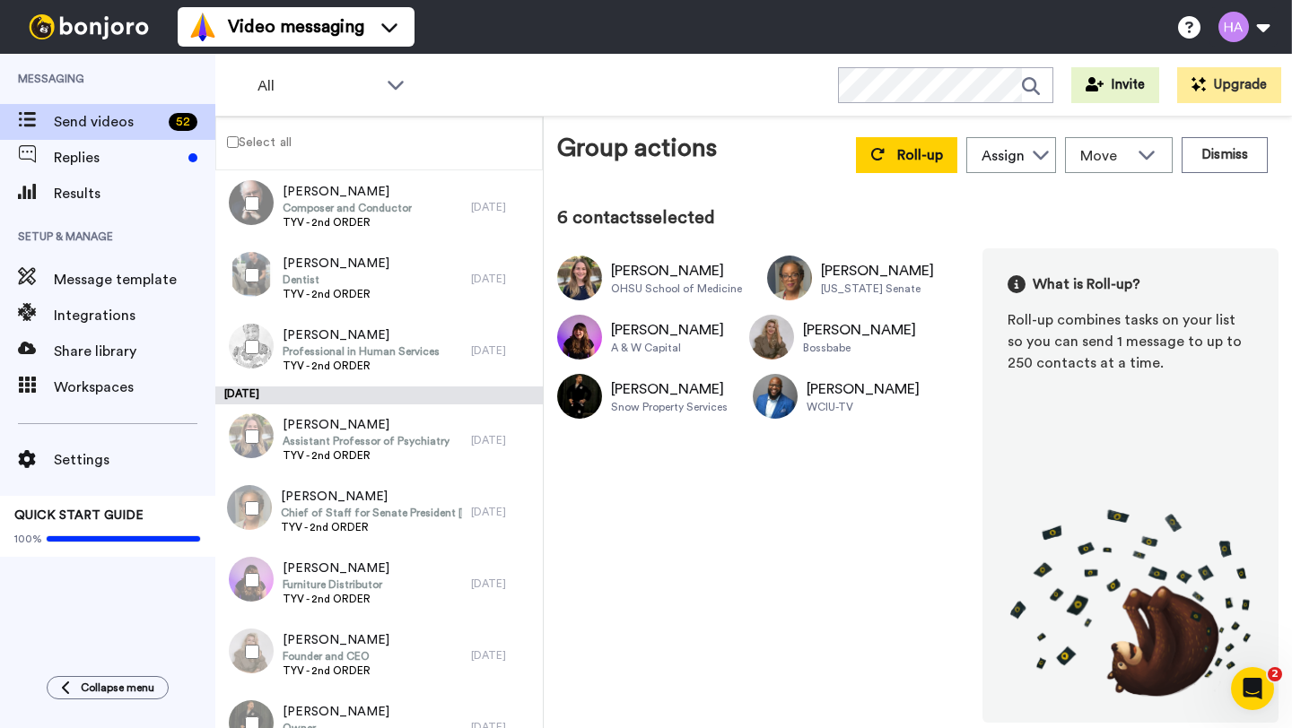
scroll to position [3623, 0]
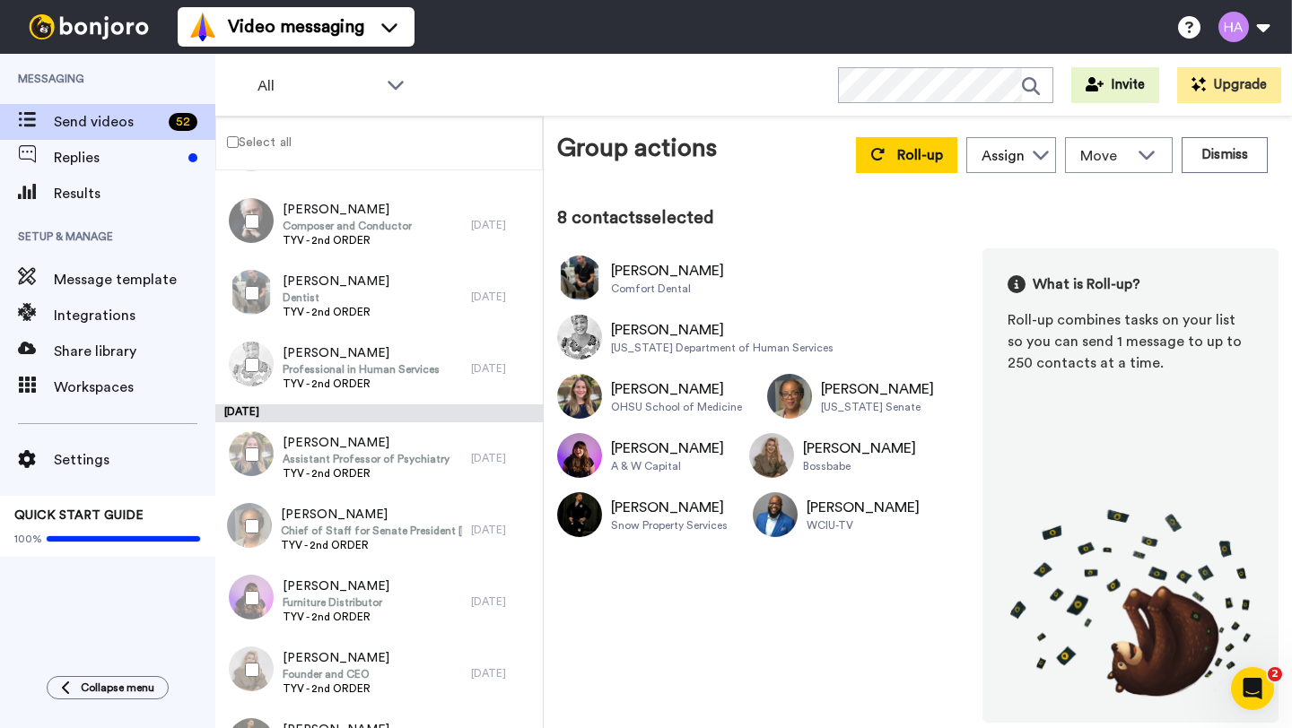
click at [257, 209] on div at bounding box center [248, 221] width 65 height 63
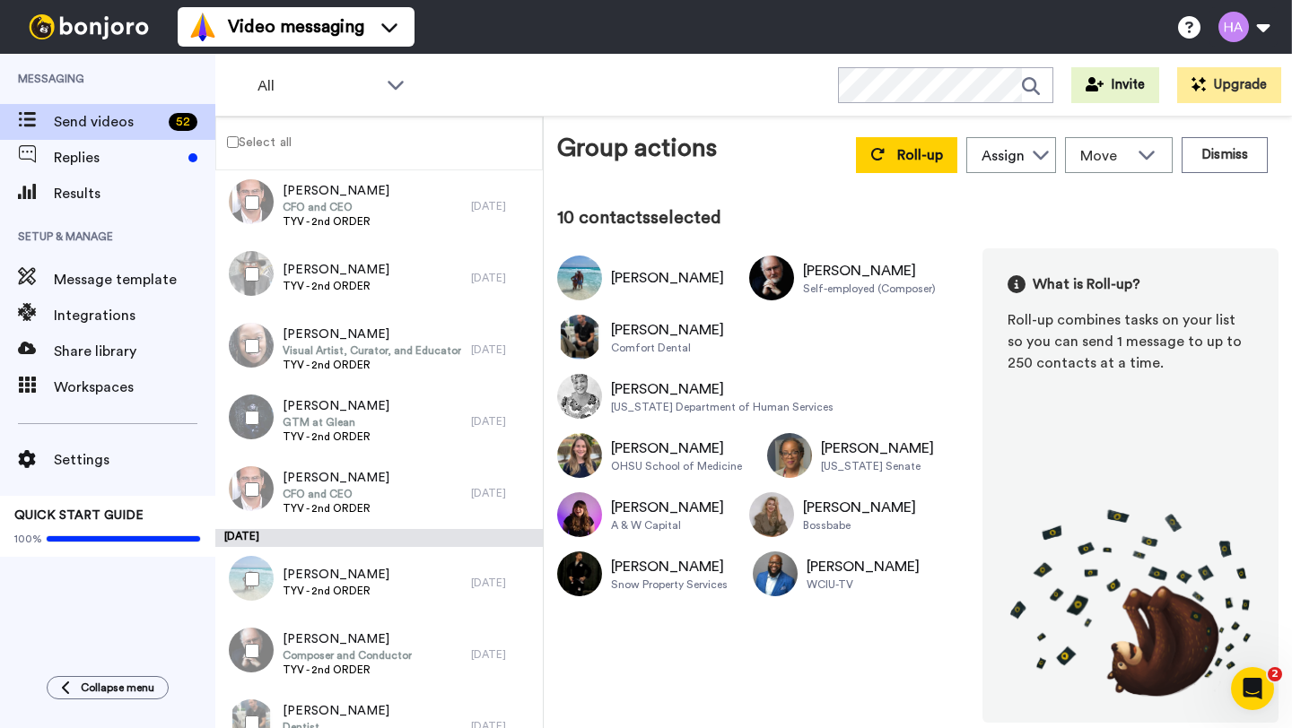
scroll to position [2848, 0]
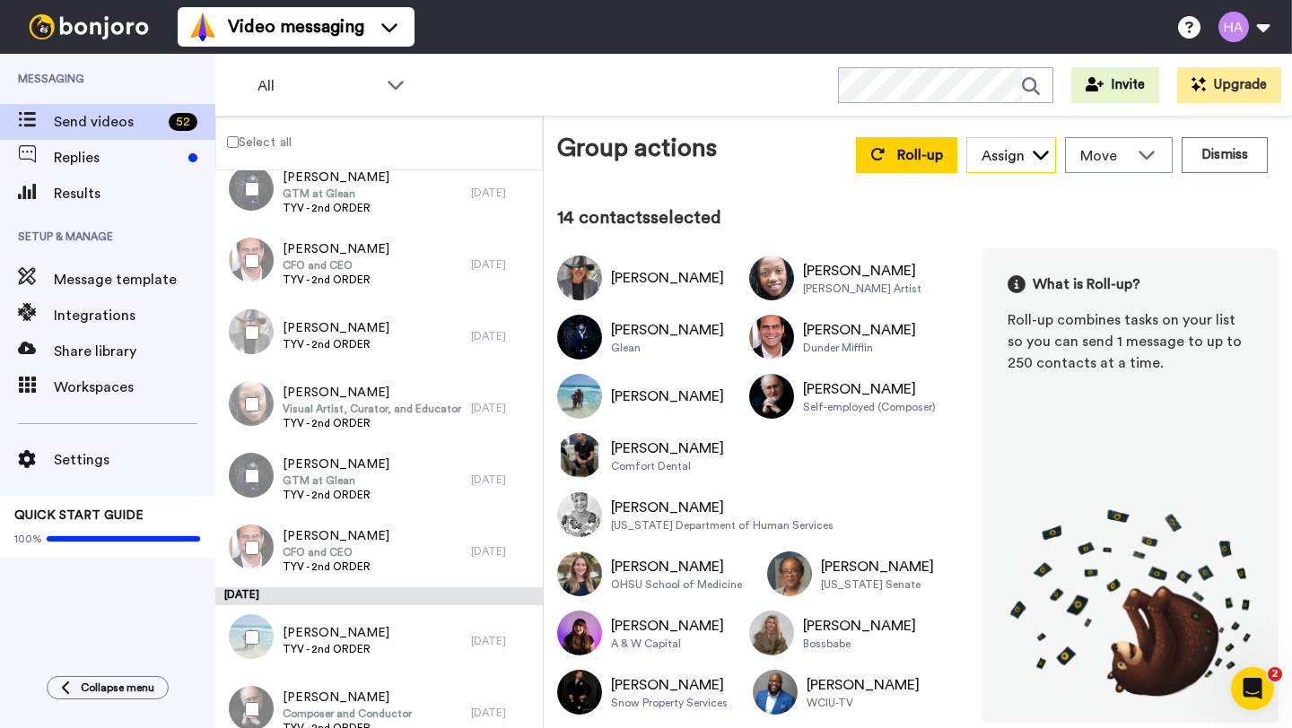
click at [1025, 159] on div "Assign" at bounding box center [1011, 156] width 88 height 36
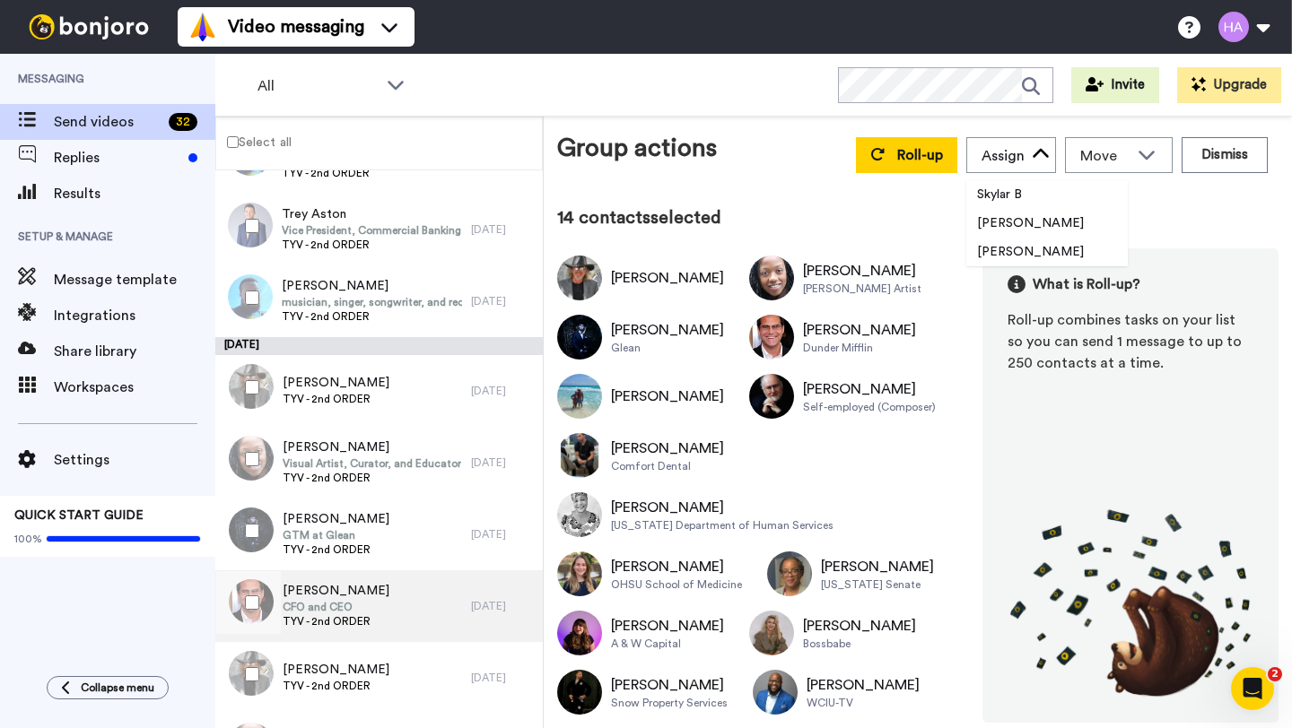
scroll to position [2500, 0]
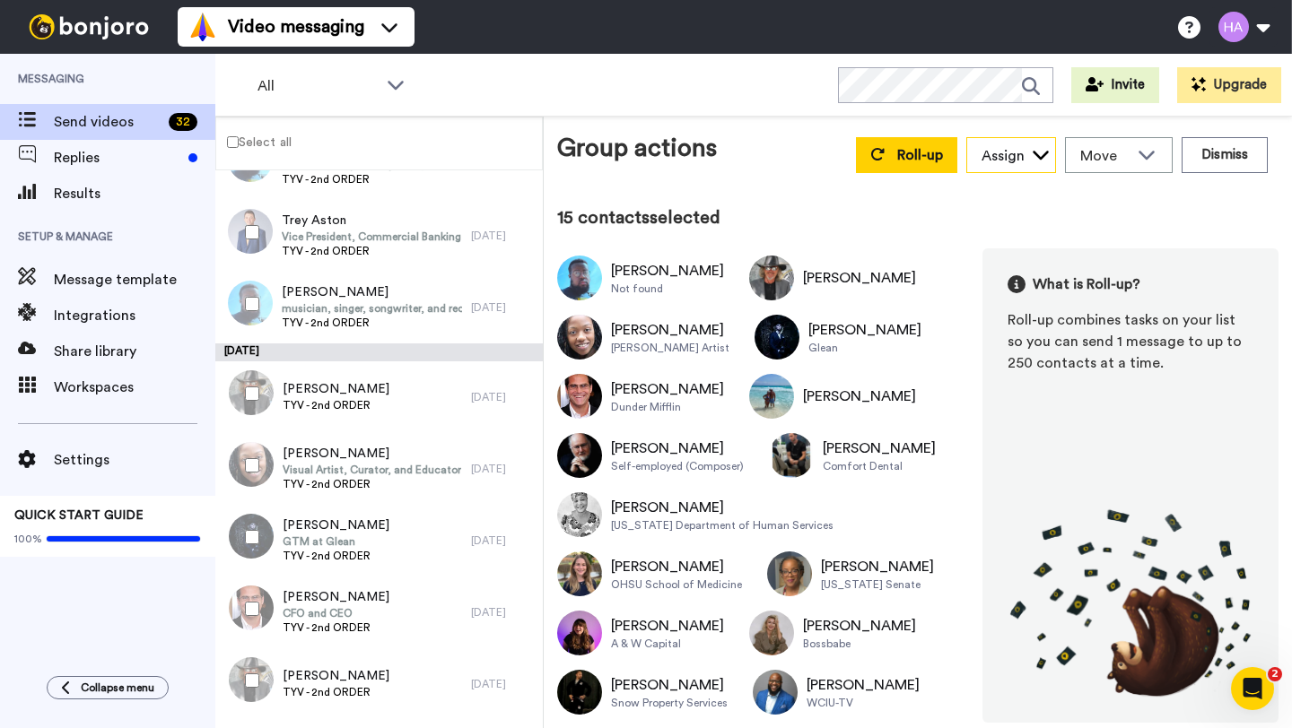
click at [1015, 153] on div "Assign" at bounding box center [1002, 156] width 43 height 22
click at [1001, 197] on span "Skylar B" at bounding box center [999, 195] width 66 height 18
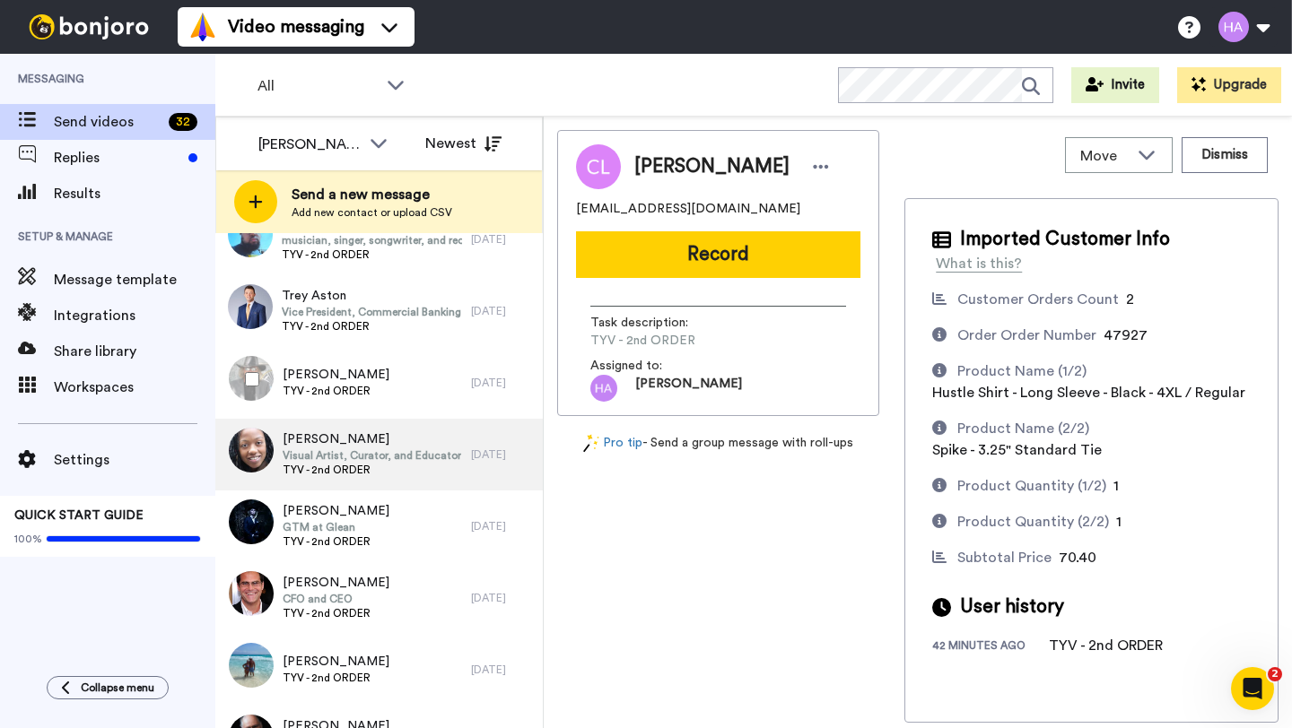
scroll to position [5861, 0]
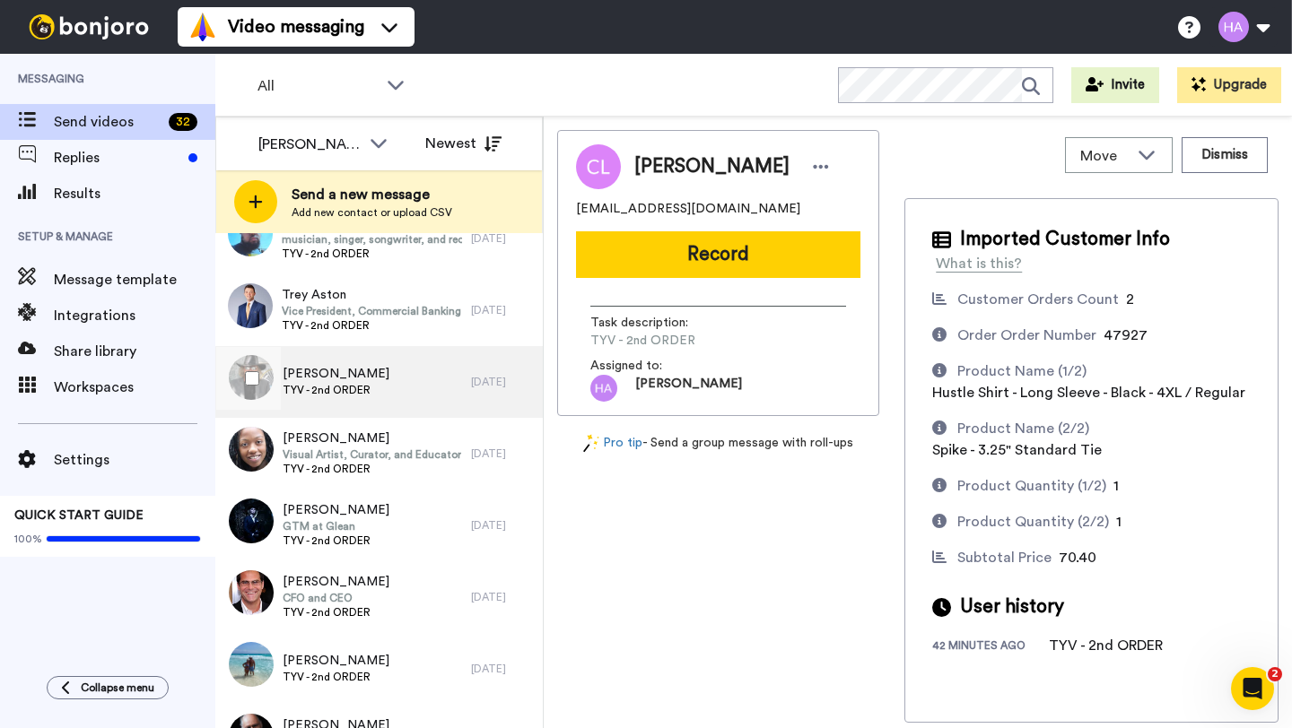
click at [426, 398] on div "Andrew White TYV - 2nd ORDER" at bounding box center [343, 382] width 256 height 72
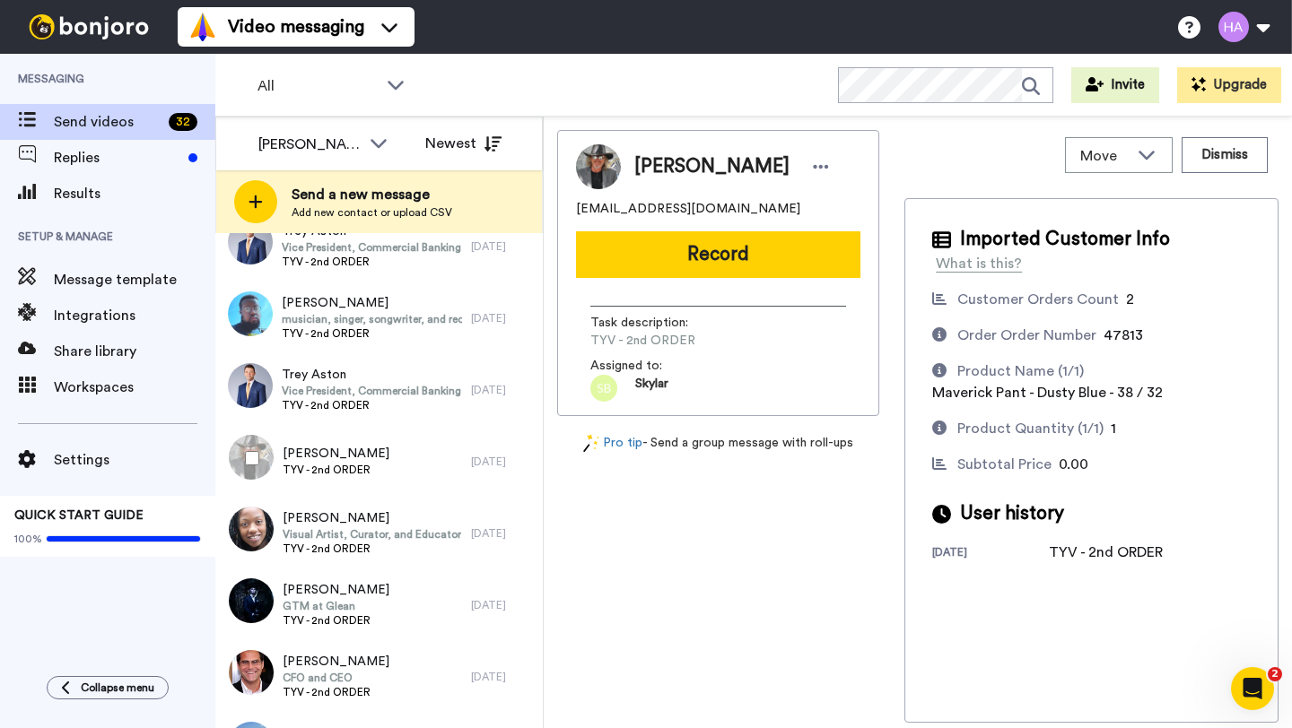
scroll to position [5778, 0]
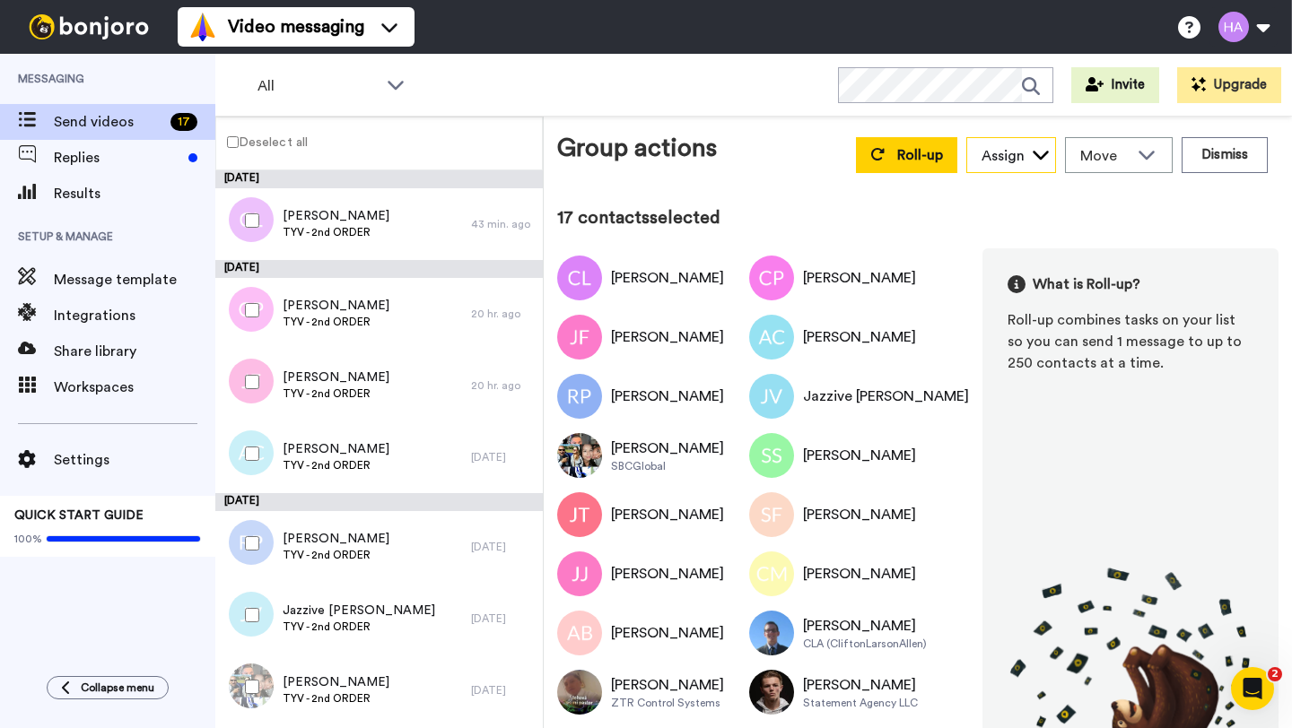
click at [1020, 161] on div "Assign" at bounding box center [1002, 156] width 43 height 22
click at [1011, 254] on span "Kevin S" at bounding box center [1030, 252] width 128 height 18
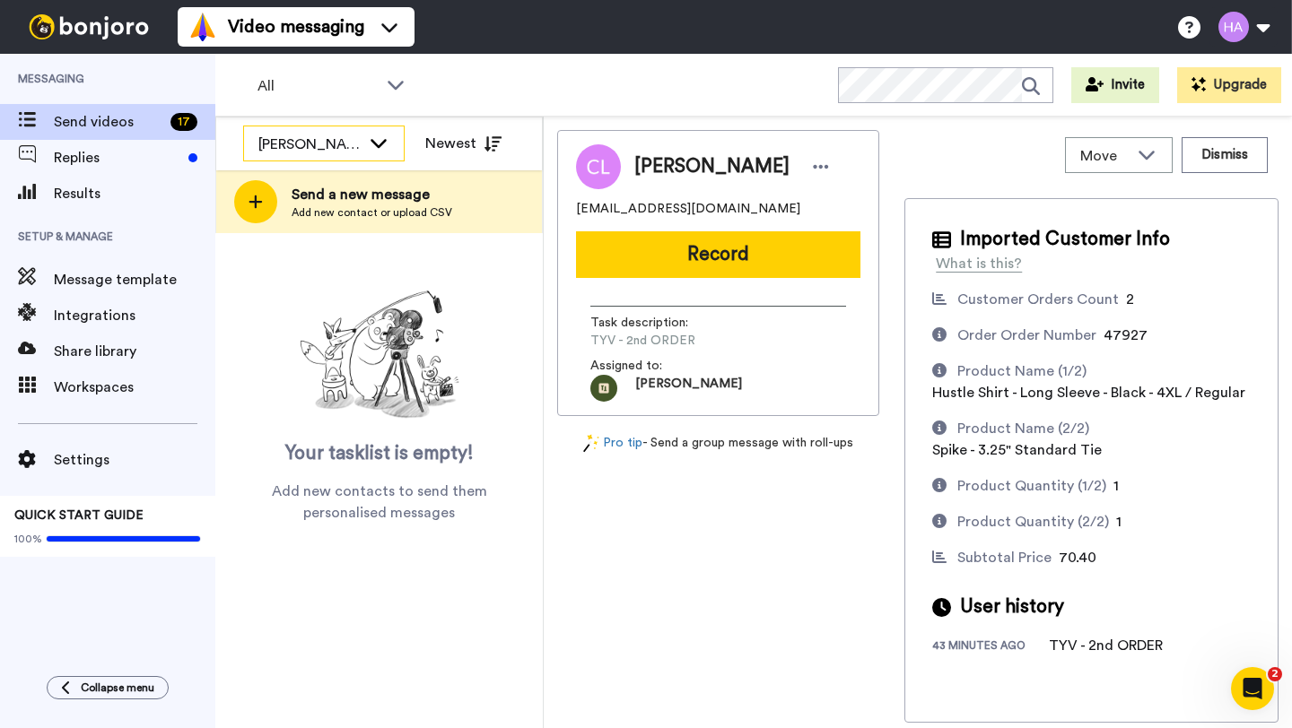
click at [327, 143] on div "Arlyn S" at bounding box center [309, 145] width 102 height 22
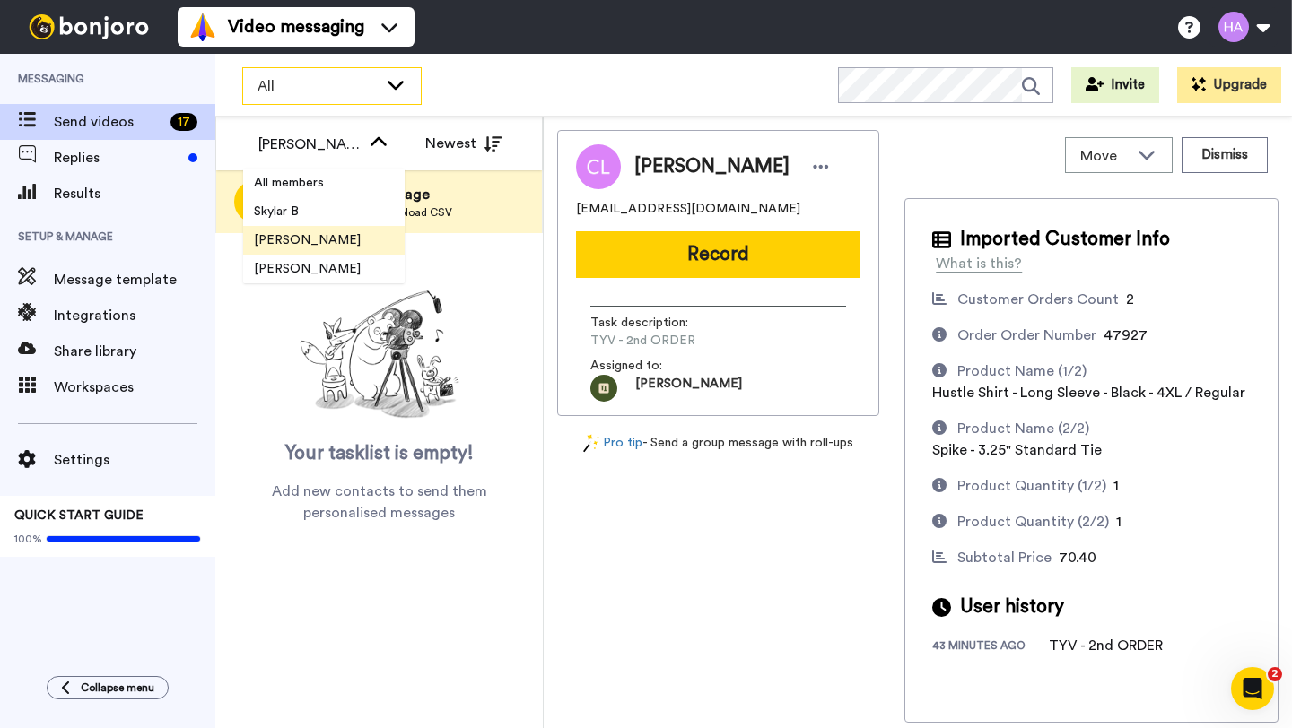
click at [330, 97] on div "All" at bounding box center [332, 86] width 178 height 36
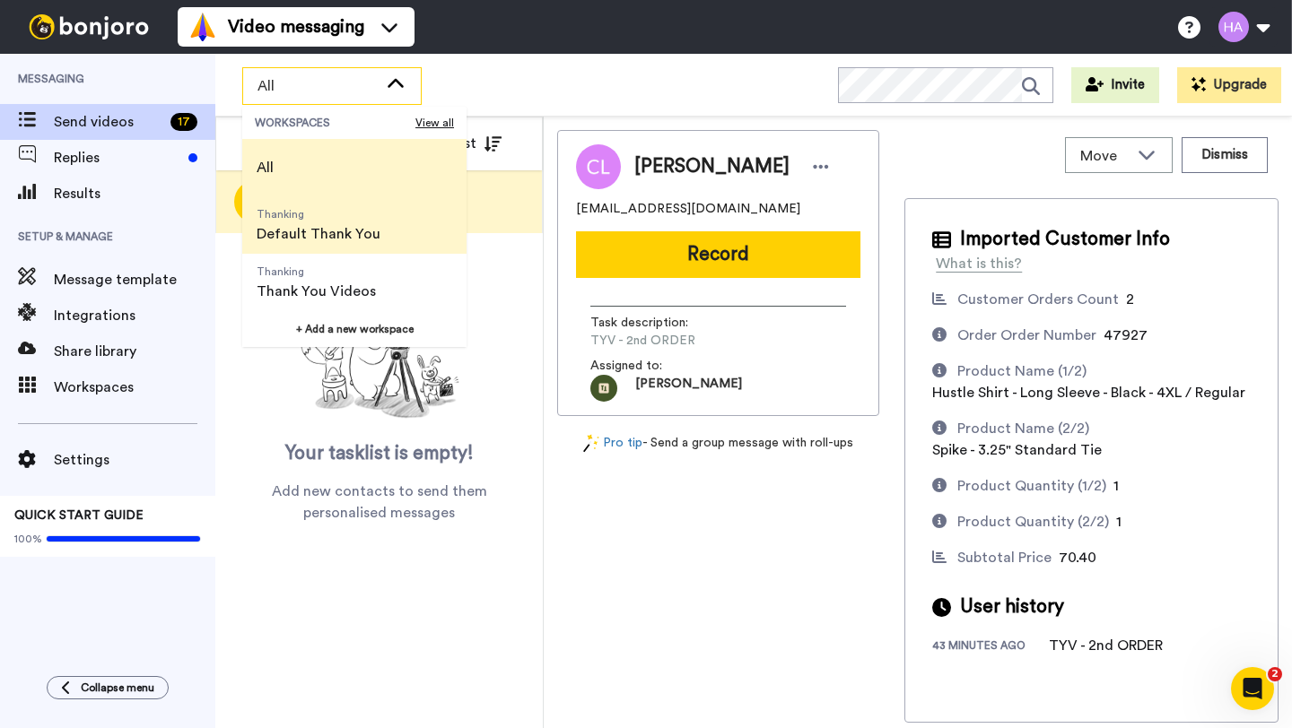
click at [335, 242] on span "Default Thank You" at bounding box center [319, 234] width 124 height 22
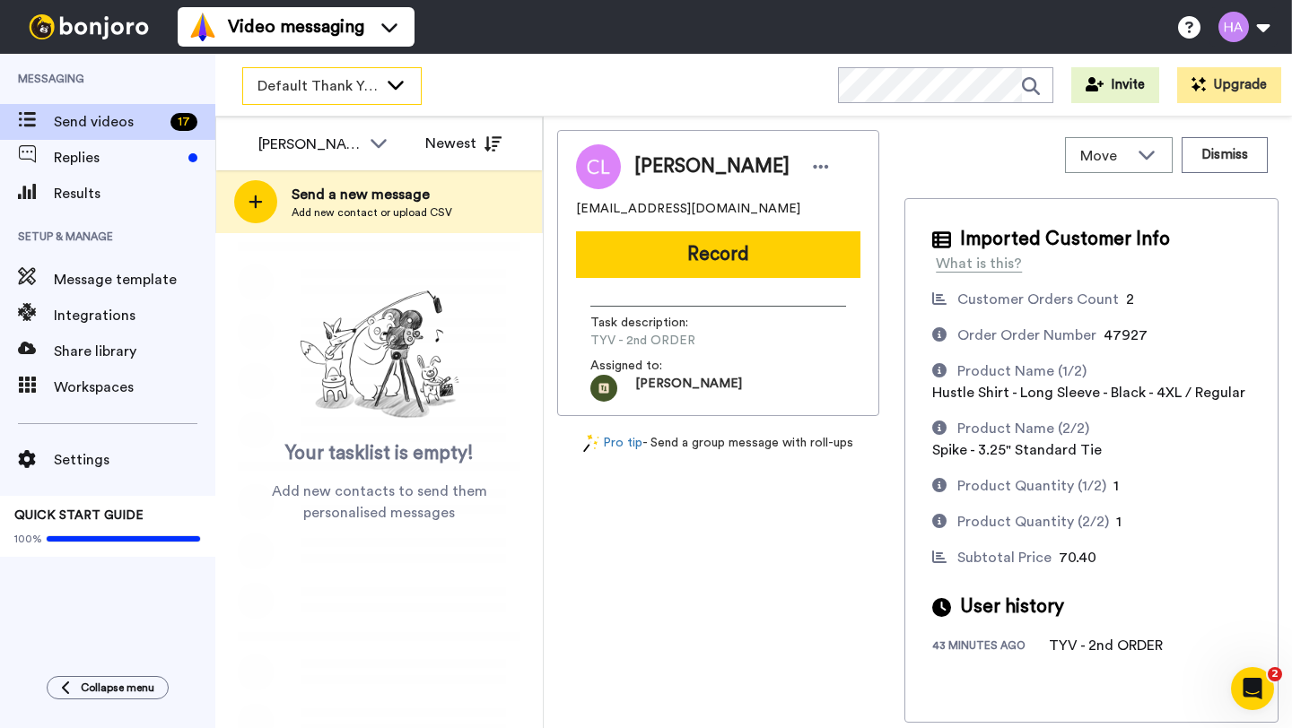
click at [319, 93] on span "Default Thank You" at bounding box center [317, 86] width 120 height 22
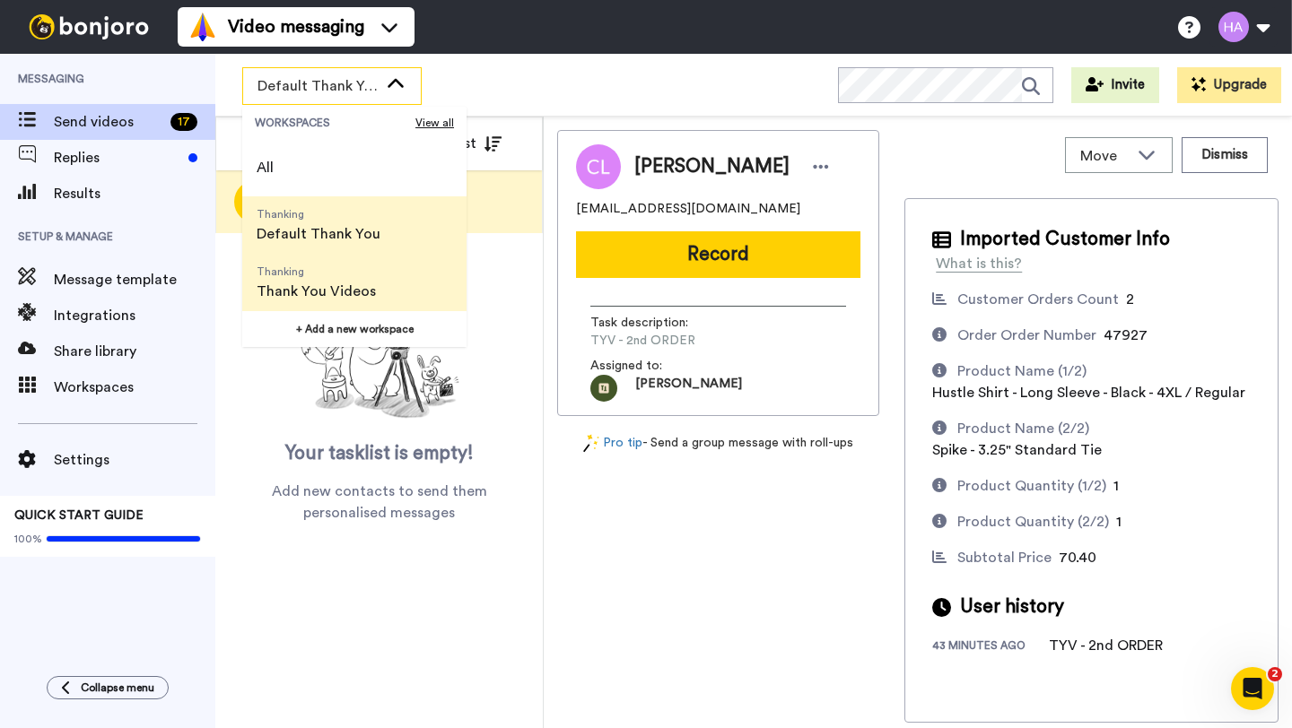
click at [323, 275] on span "Thanking" at bounding box center [316, 272] width 119 height 14
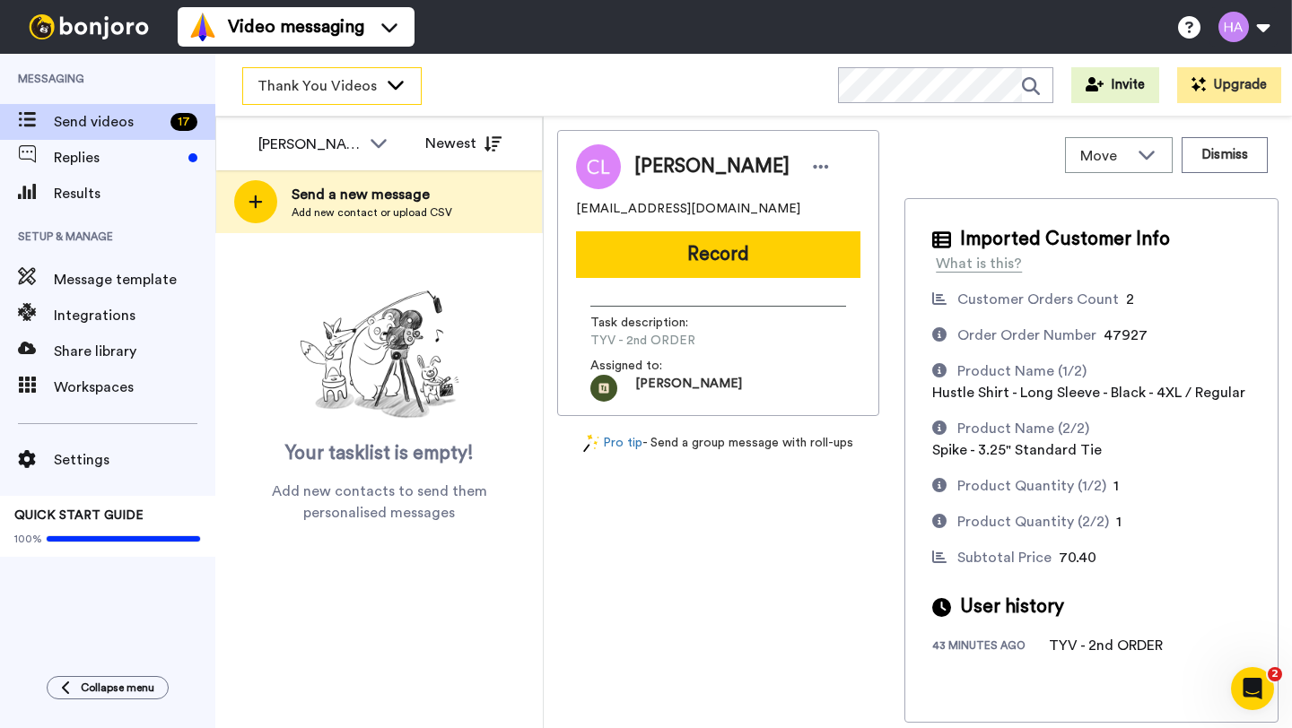
click at [323, 90] on span "Thank You Videos" at bounding box center [317, 86] width 120 height 22
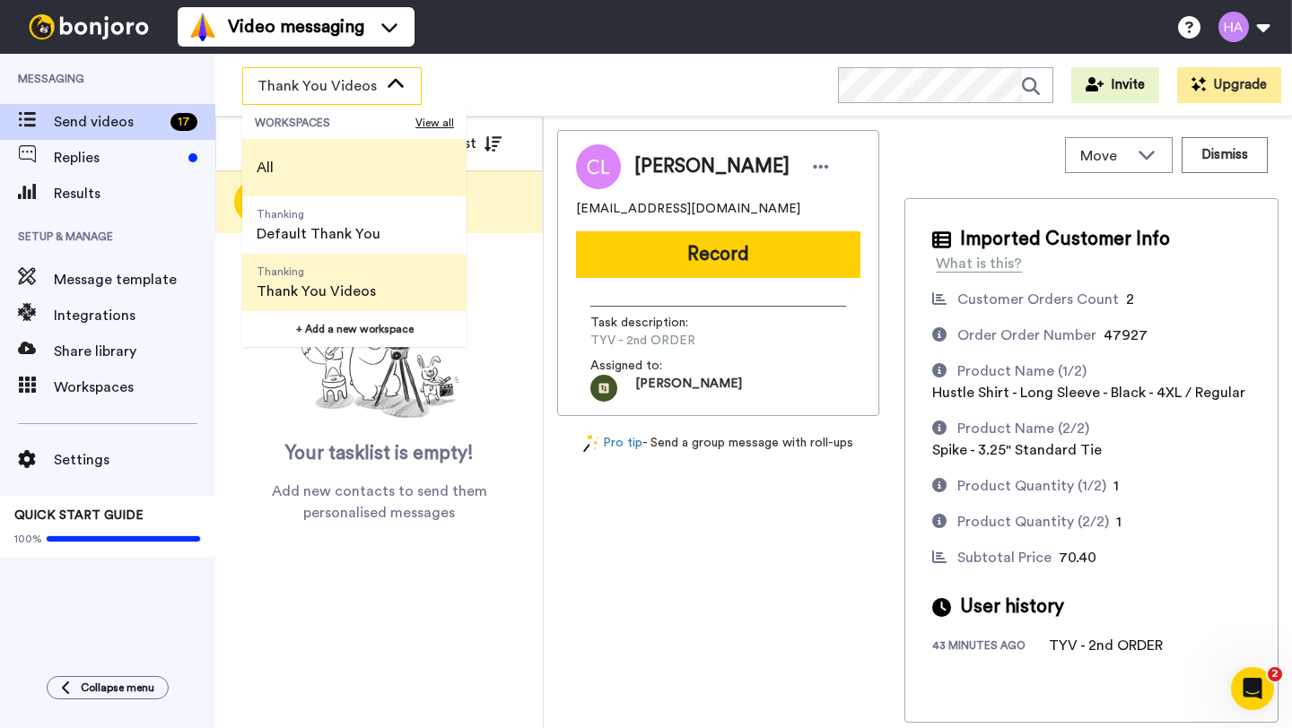
click at [306, 156] on li "All" at bounding box center [354, 167] width 224 height 57
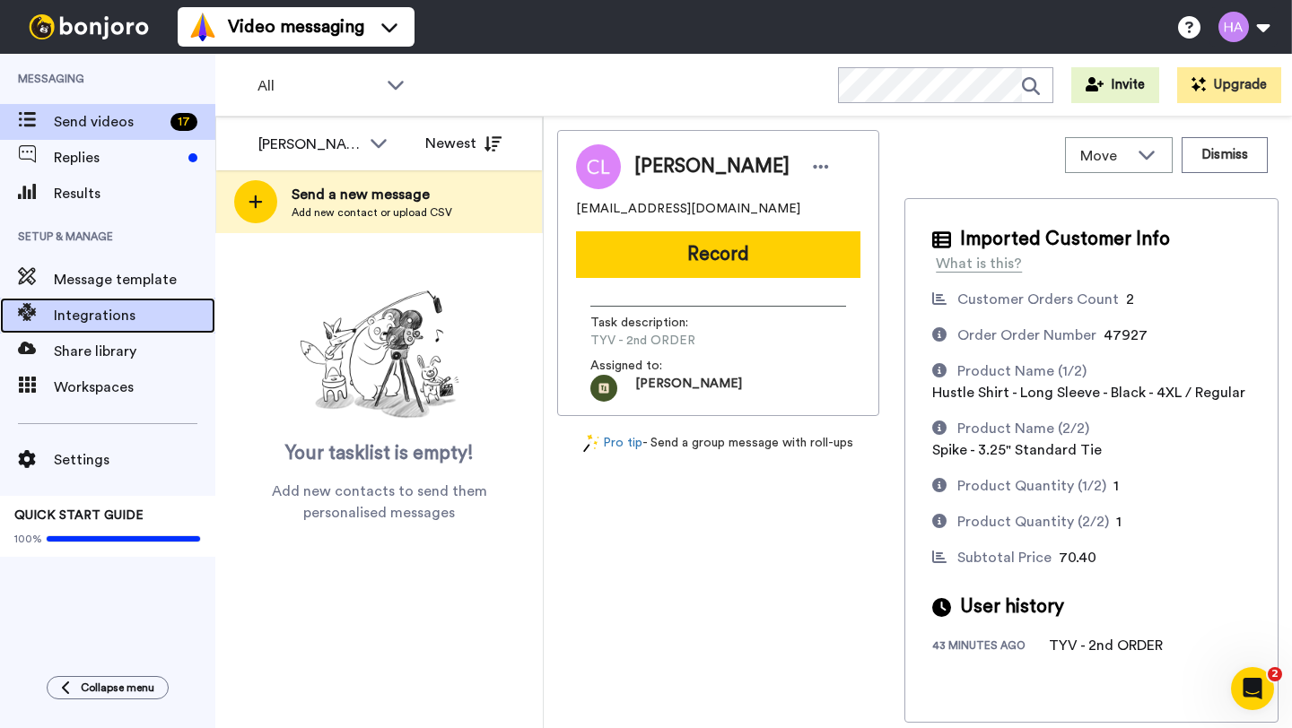
click at [94, 329] on div "Integrations" at bounding box center [107, 316] width 215 height 36
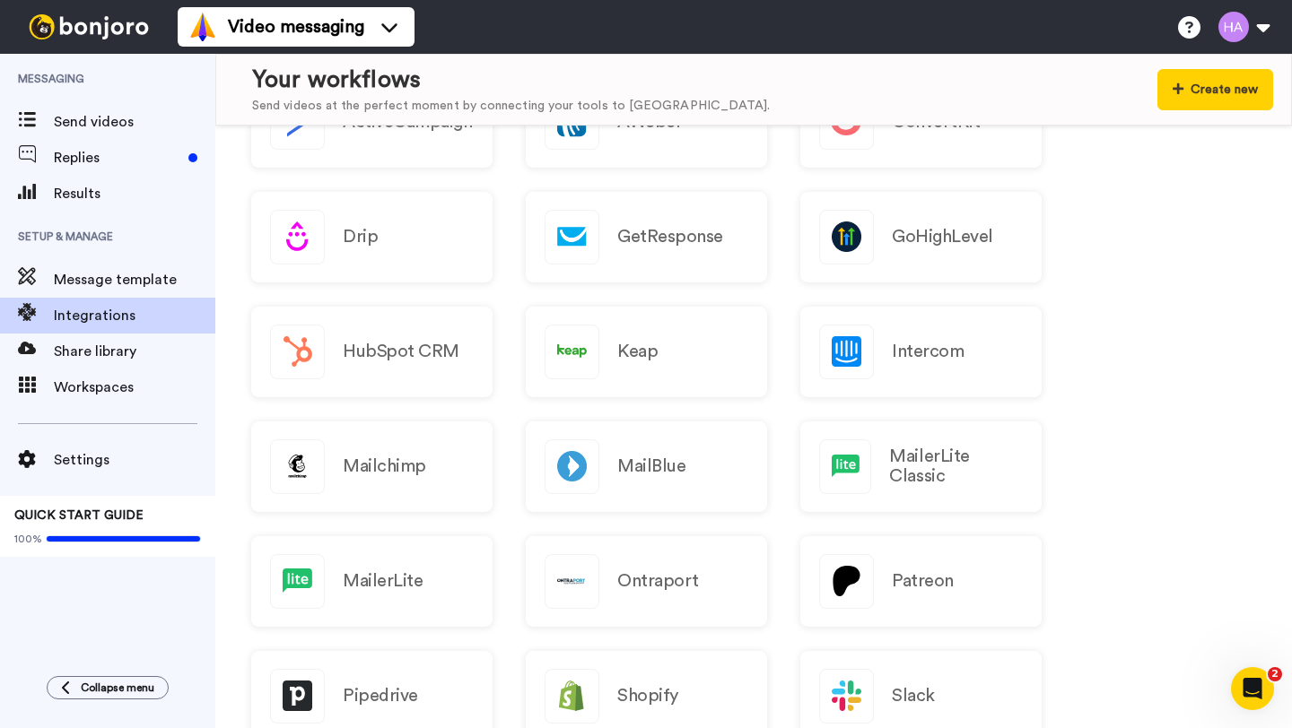
scroll to position [105, 0]
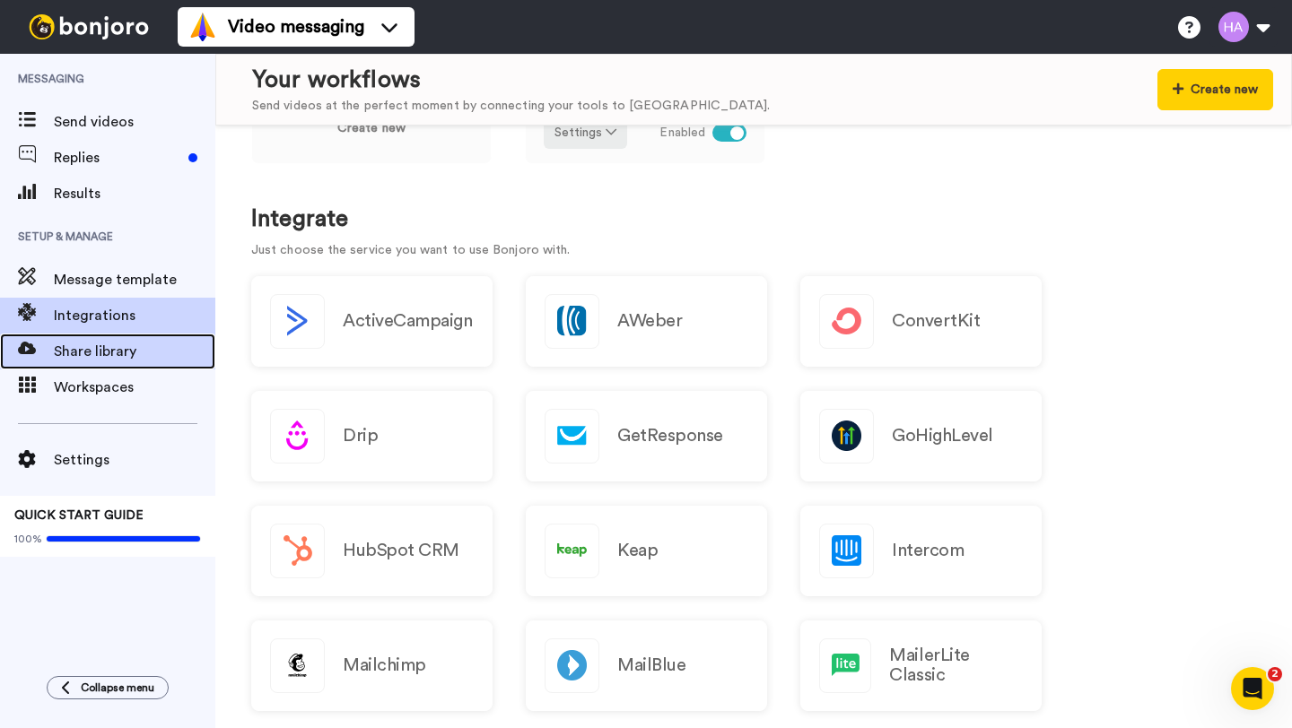
click at [137, 348] on span "Share library" at bounding box center [134, 352] width 161 height 22
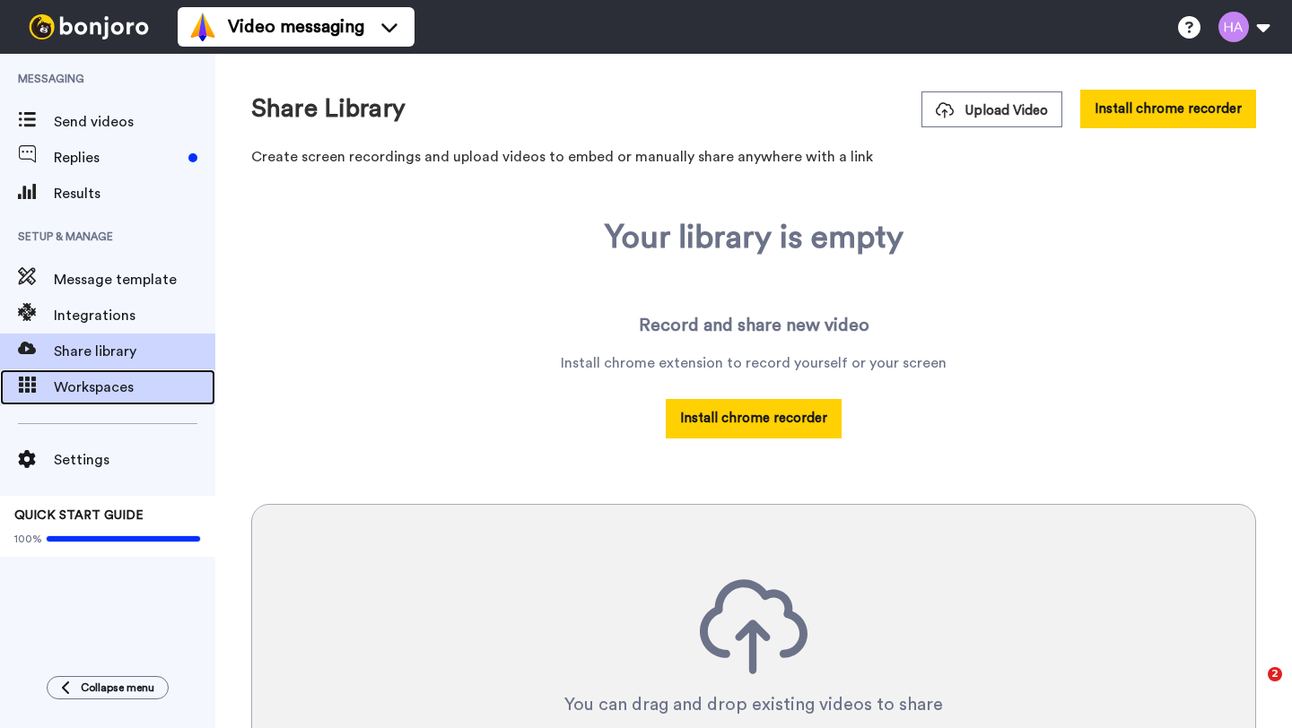
click at [124, 386] on span "Workspaces" at bounding box center [134, 388] width 161 height 22
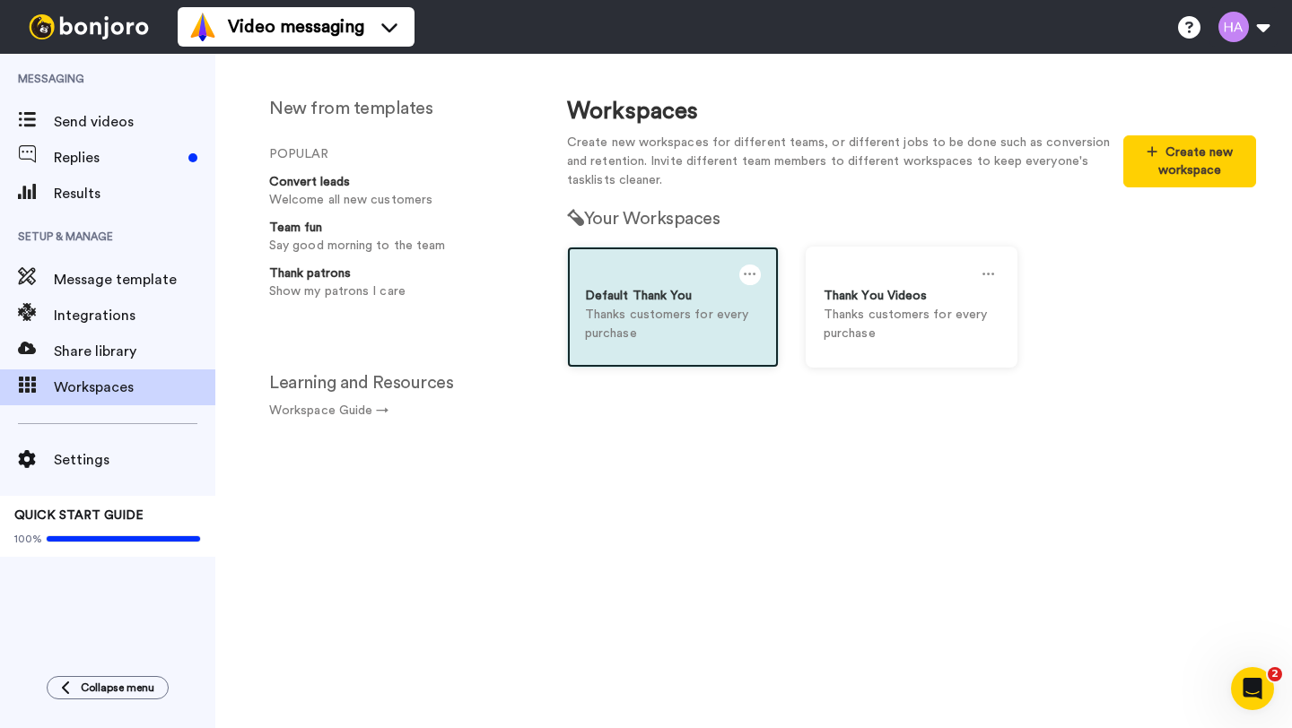
click at [665, 331] on p "Thanks customers for every purchase" at bounding box center [673, 325] width 176 height 38
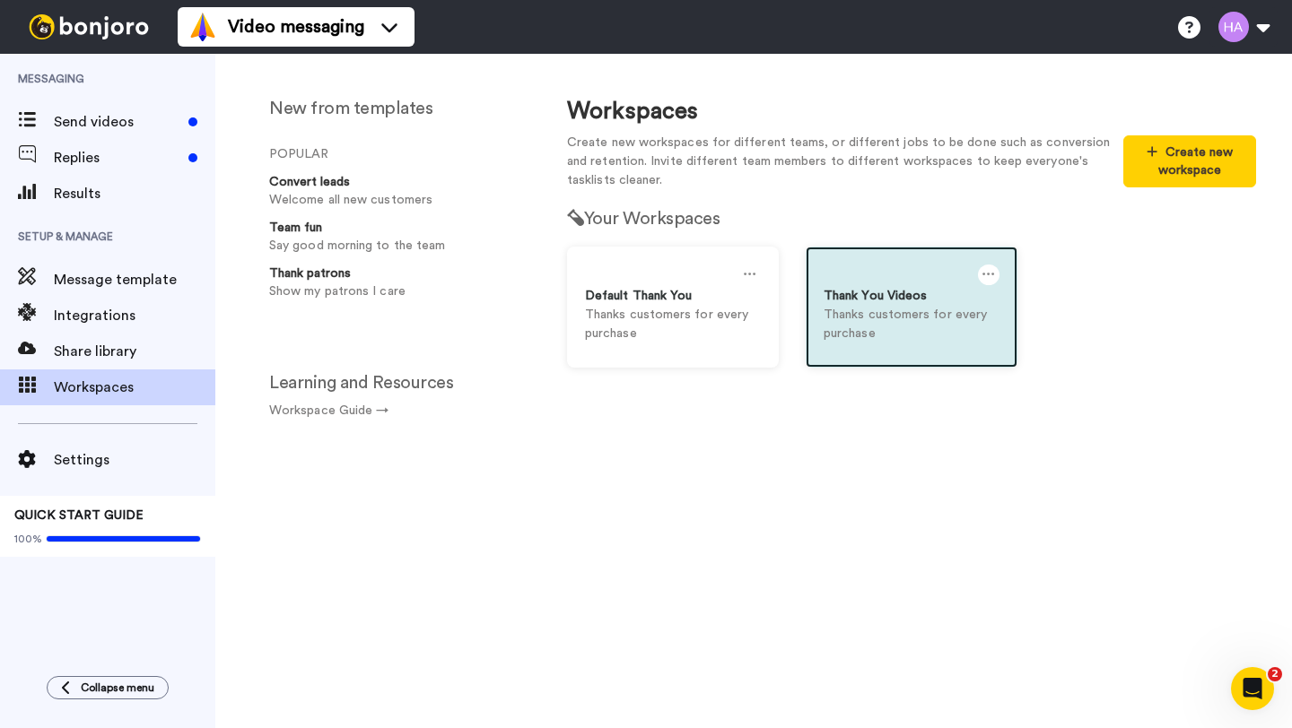
click at [868, 315] on p "Thanks customers for every purchase" at bounding box center [912, 325] width 176 height 38
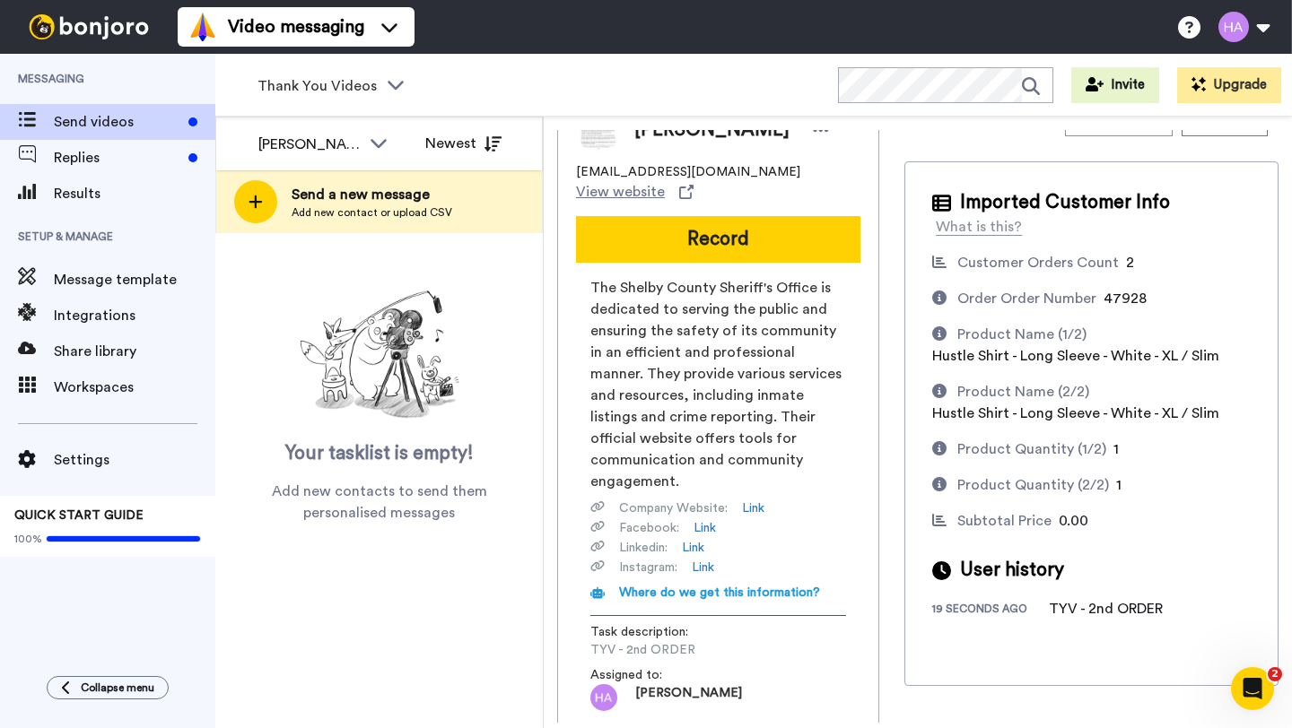
scroll to position [38, 0]
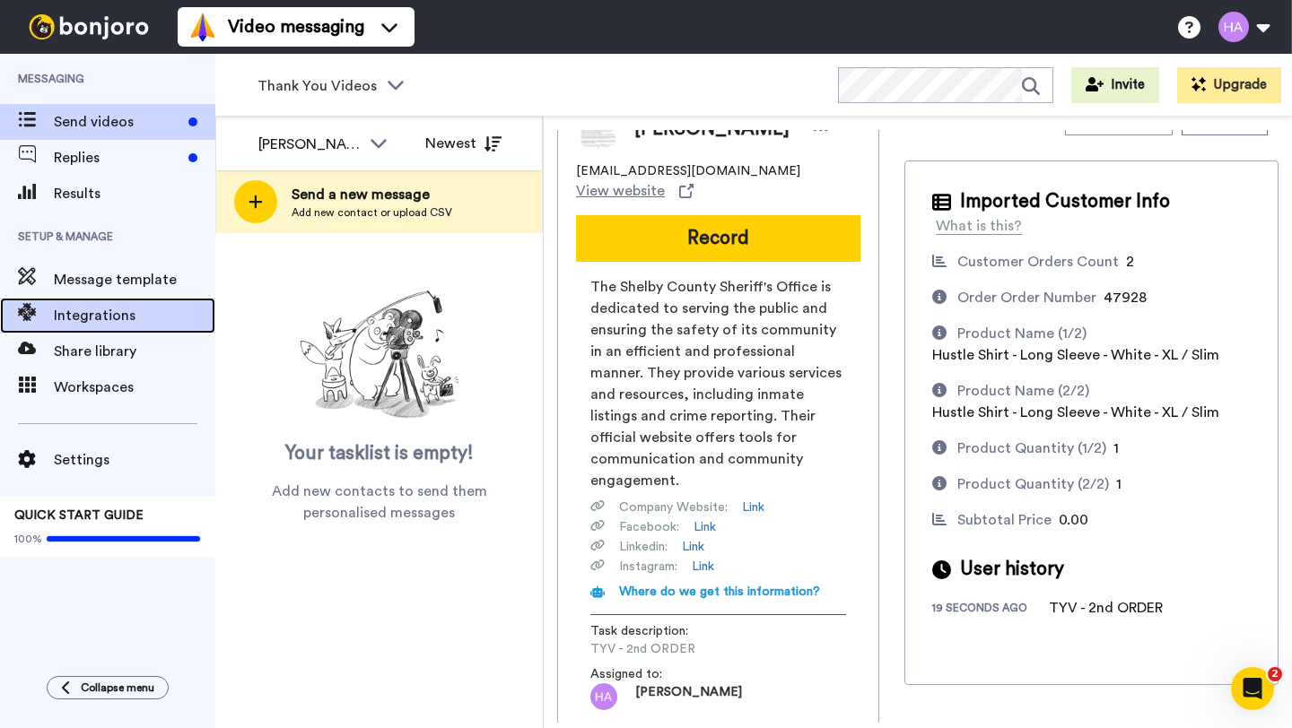
click at [131, 310] on span "Integrations" at bounding box center [134, 316] width 161 height 22
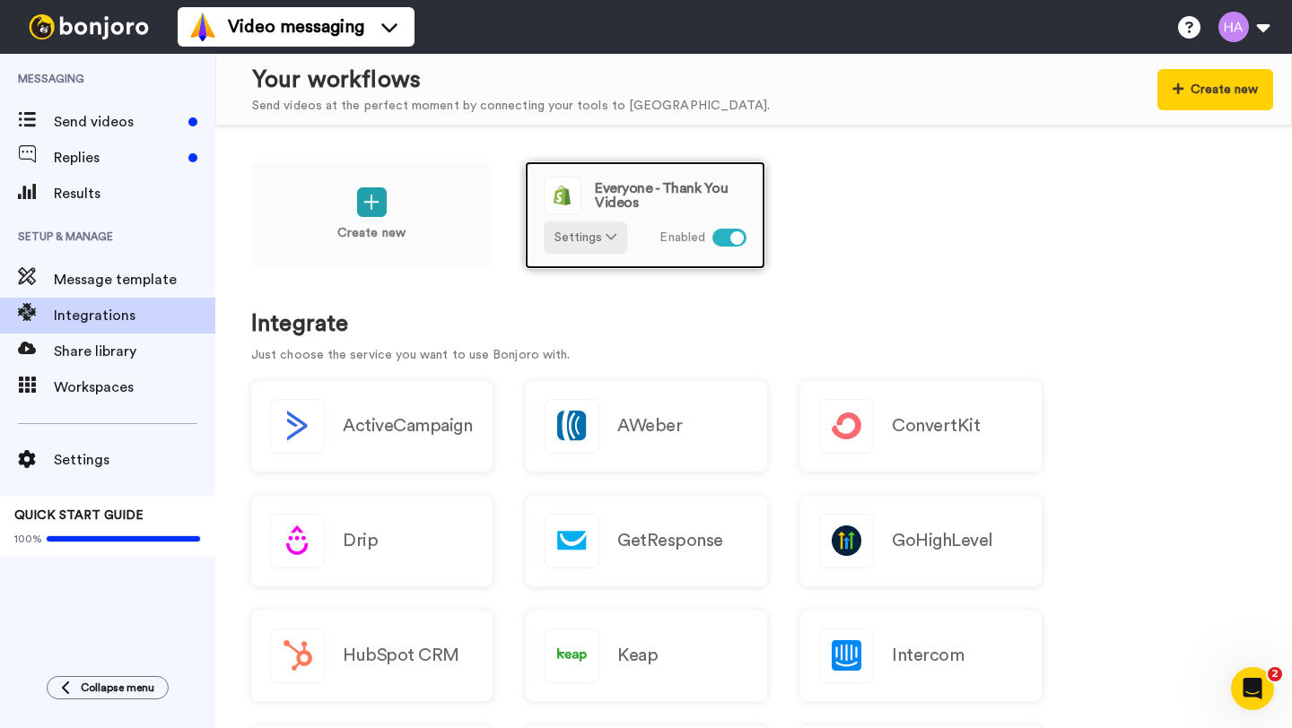
click at [621, 195] on span "Everyone - Thank You Videos" at bounding box center [671, 195] width 152 height 29
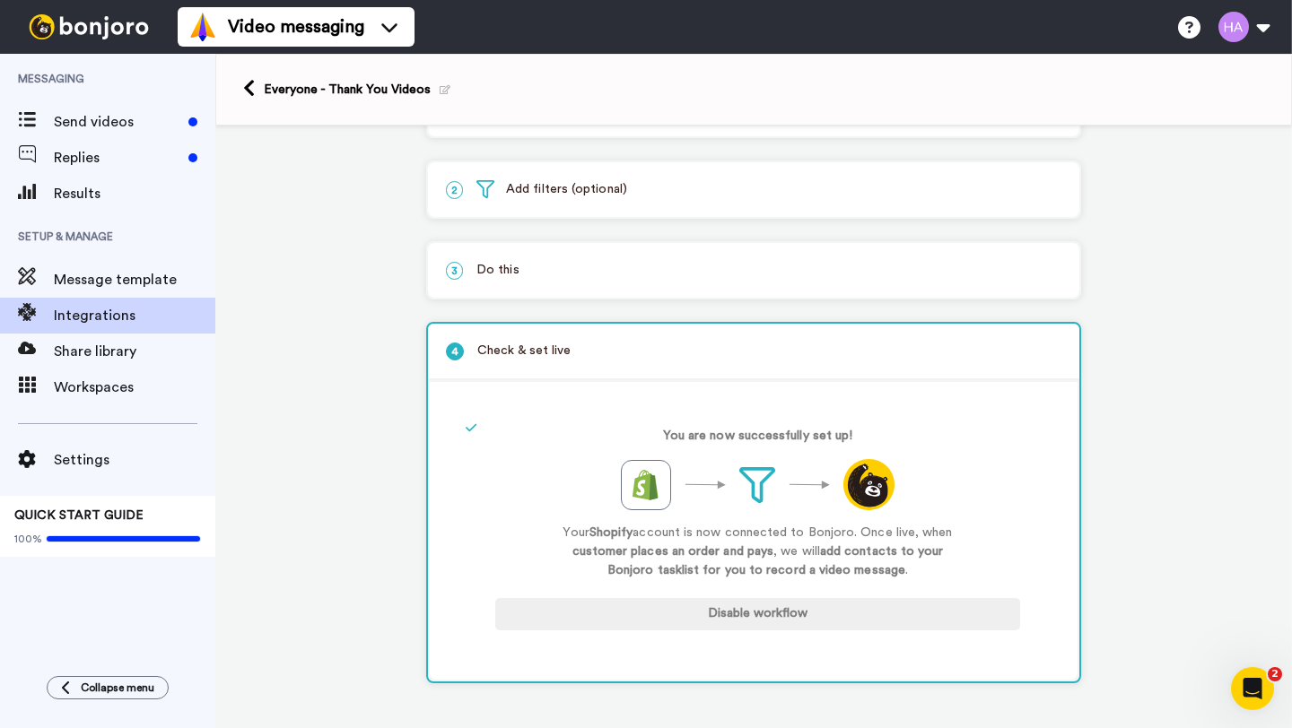
scroll to position [35, 0]
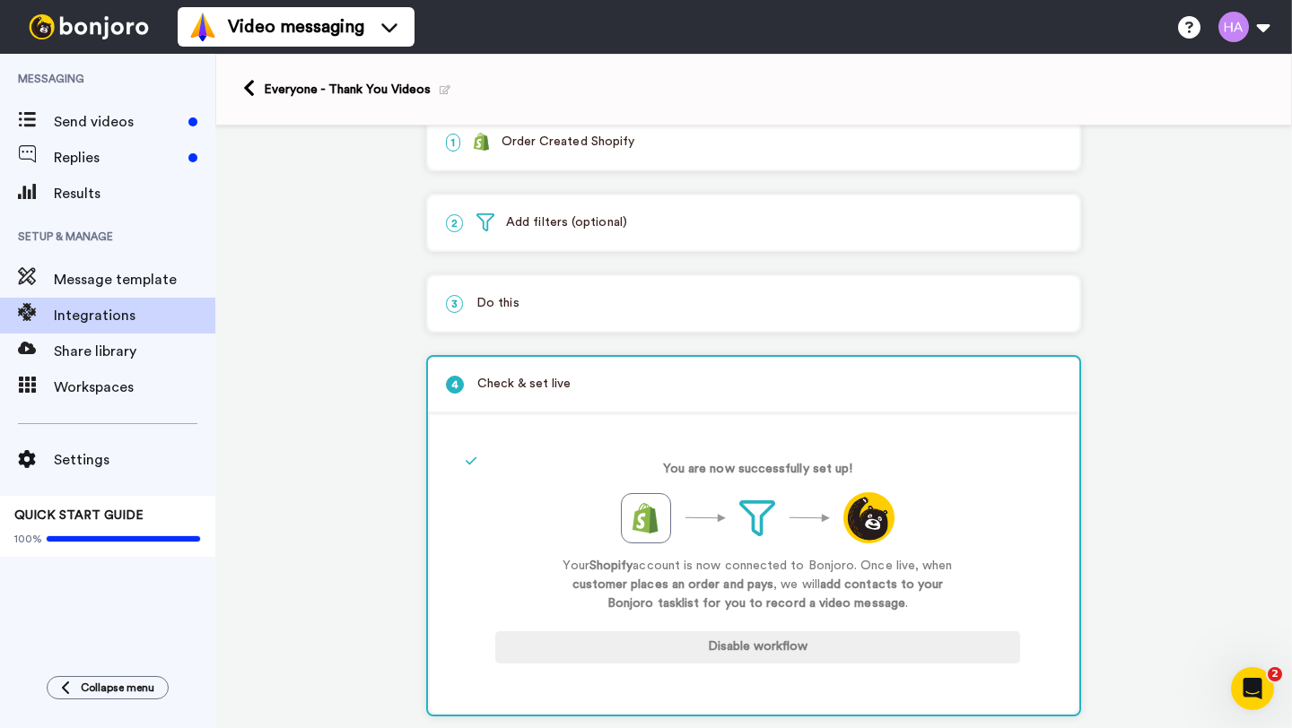
click at [609, 222] on p "2 Add filters (optional)" at bounding box center [753, 223] width 615 height 19
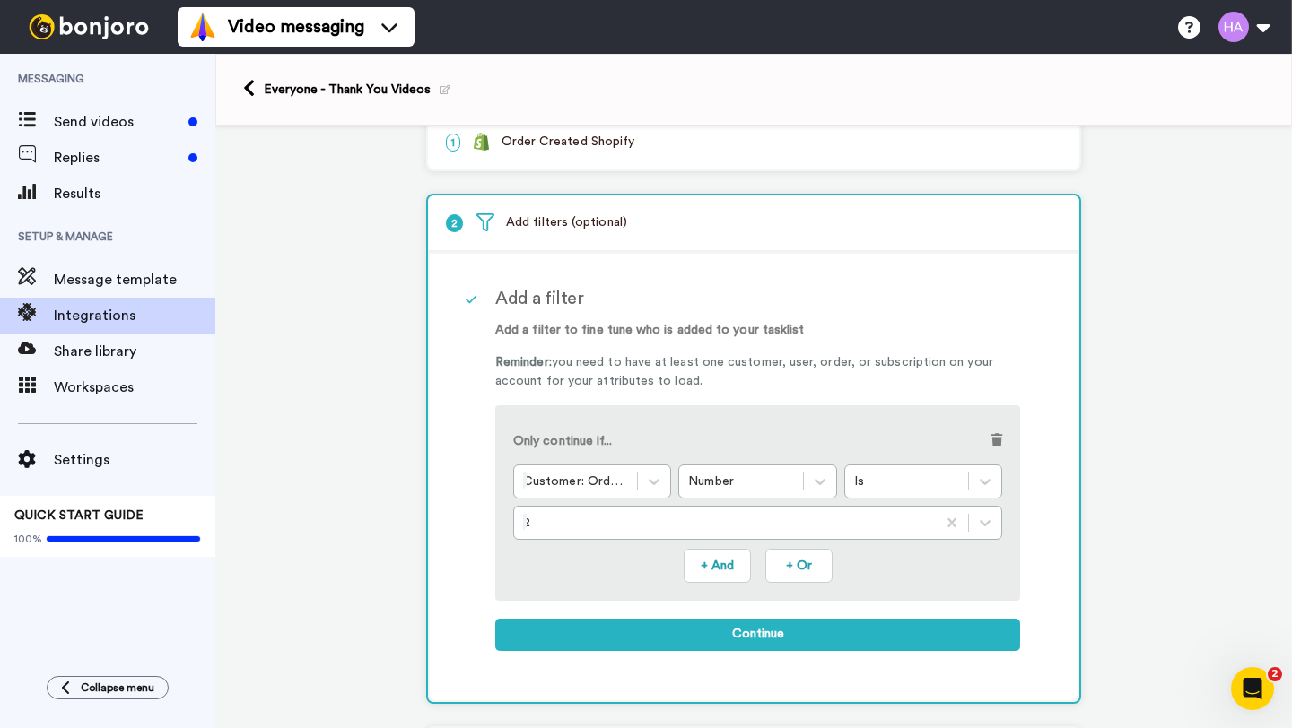
click at [609, 222] on p "2 Add filters (optional)" at bounding box center [753, 223] width 615 height 19
click at [608, 140] on p "1 Order Created Shopify" at bounding box center [753, 142] width 615 height 19
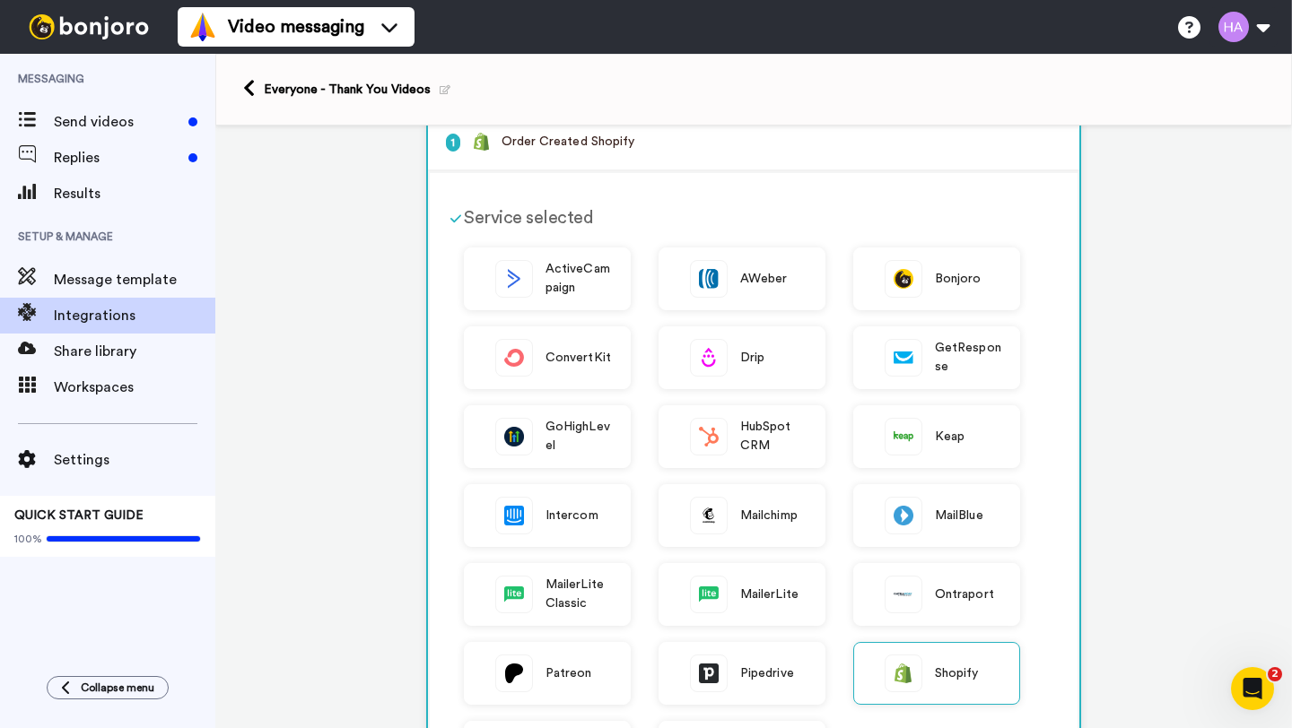
click at [608, 140] on p "1 Order Created Shopify" at bounding box center [753, 142] width 615 height 19
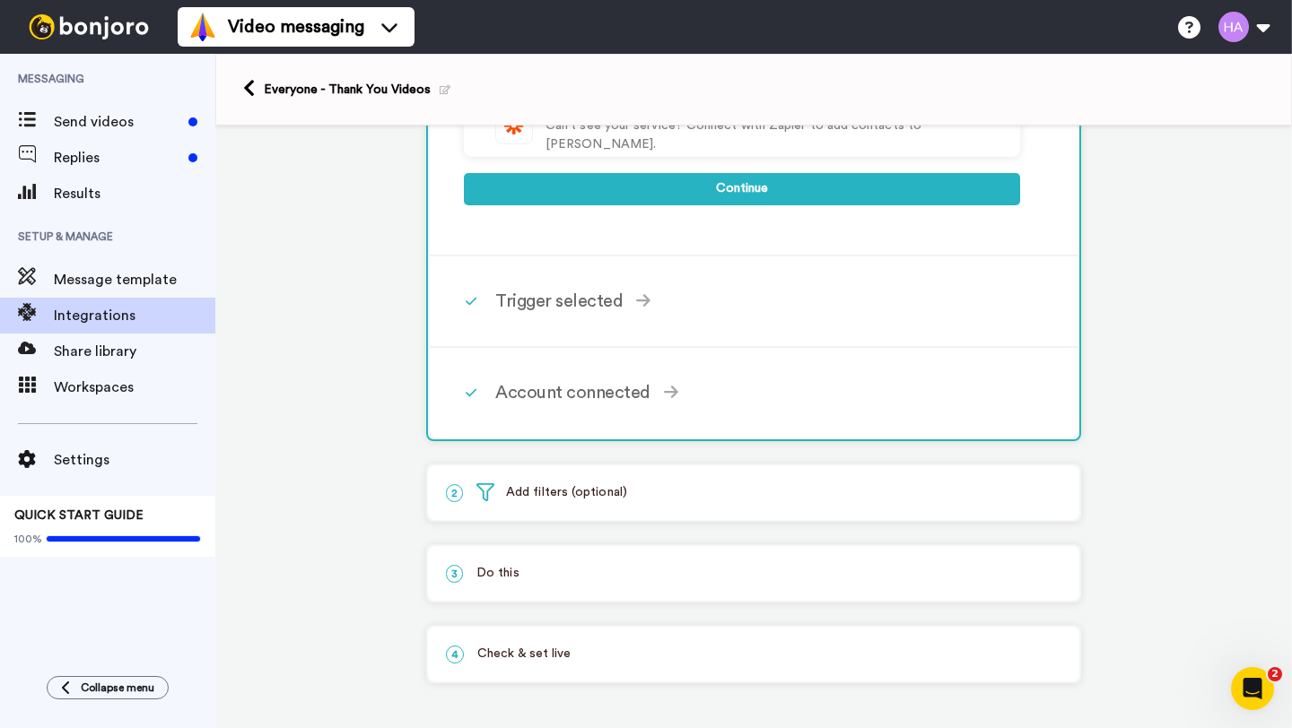
scroll to position [745, 0]
click at [590, 371] on div "Account connected Select the account you want to use to continue Shopify Accoun…" at bounding box center [777, 393] width 564 height 54
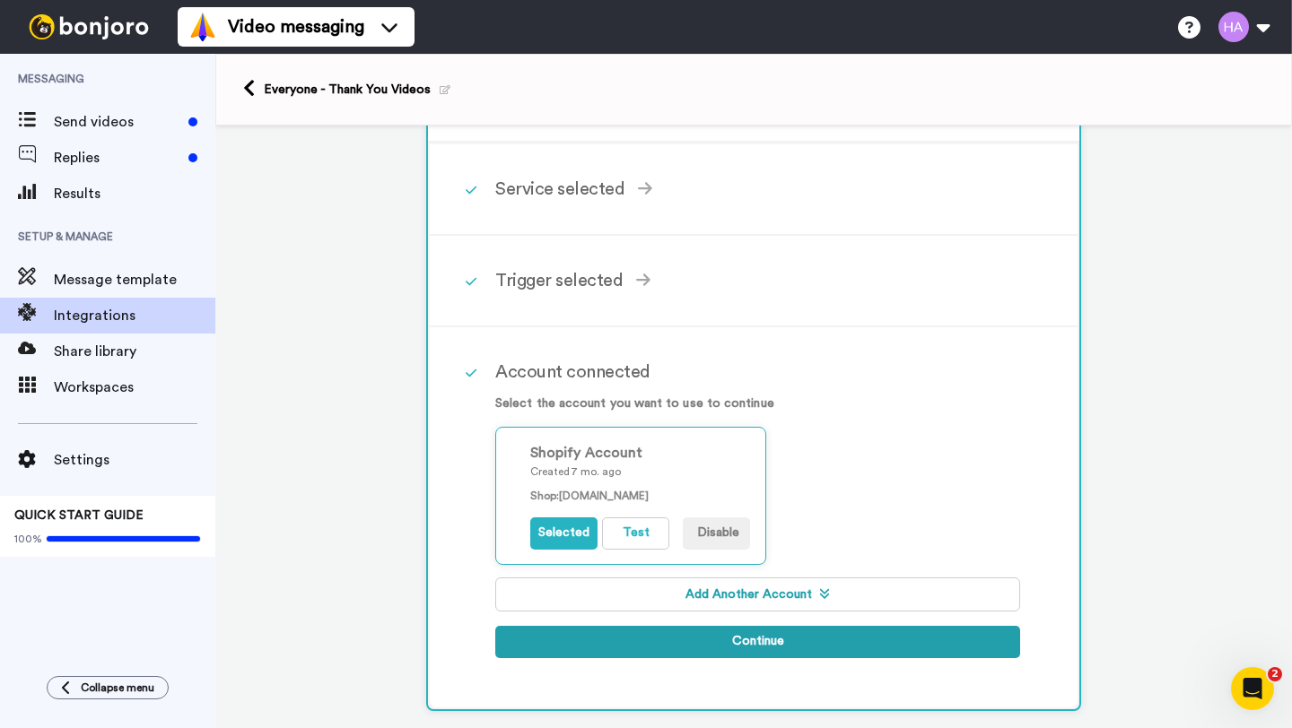
scroll to position [0, 0]
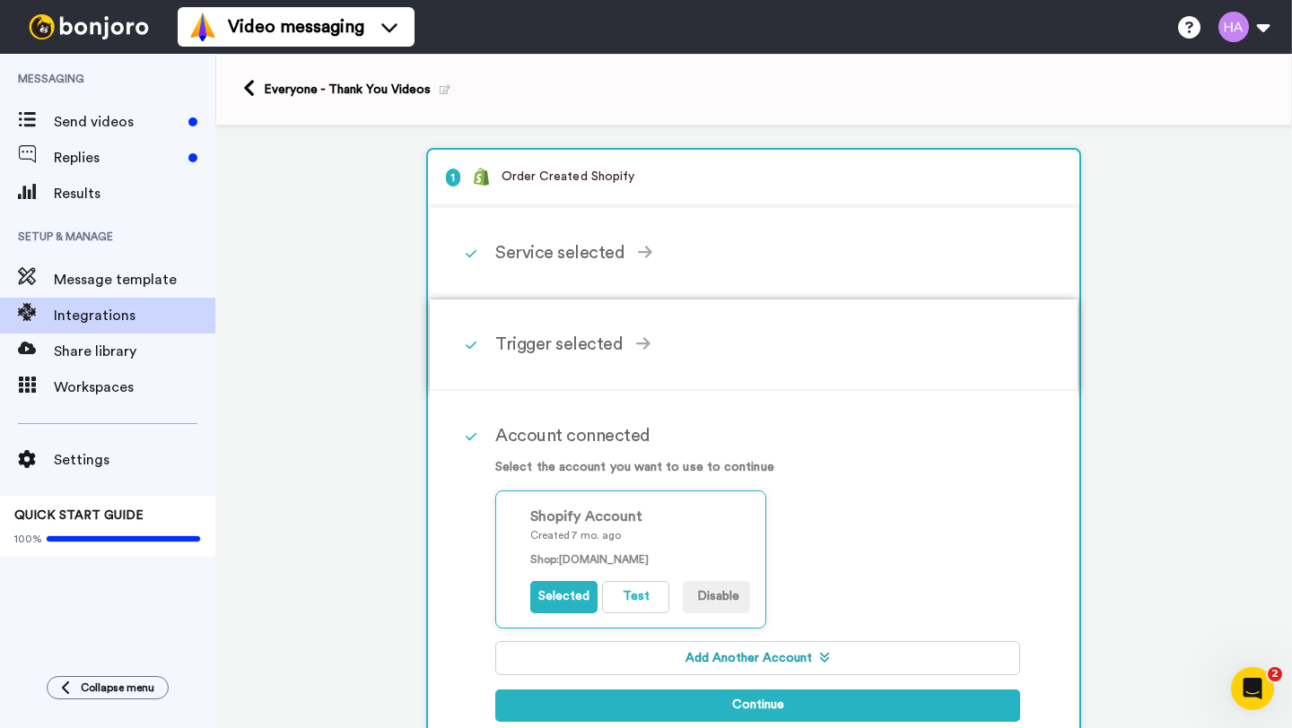
click at [562, 345] on div "Trigger selected" at bounding box center [757, 344] width 525 height 27
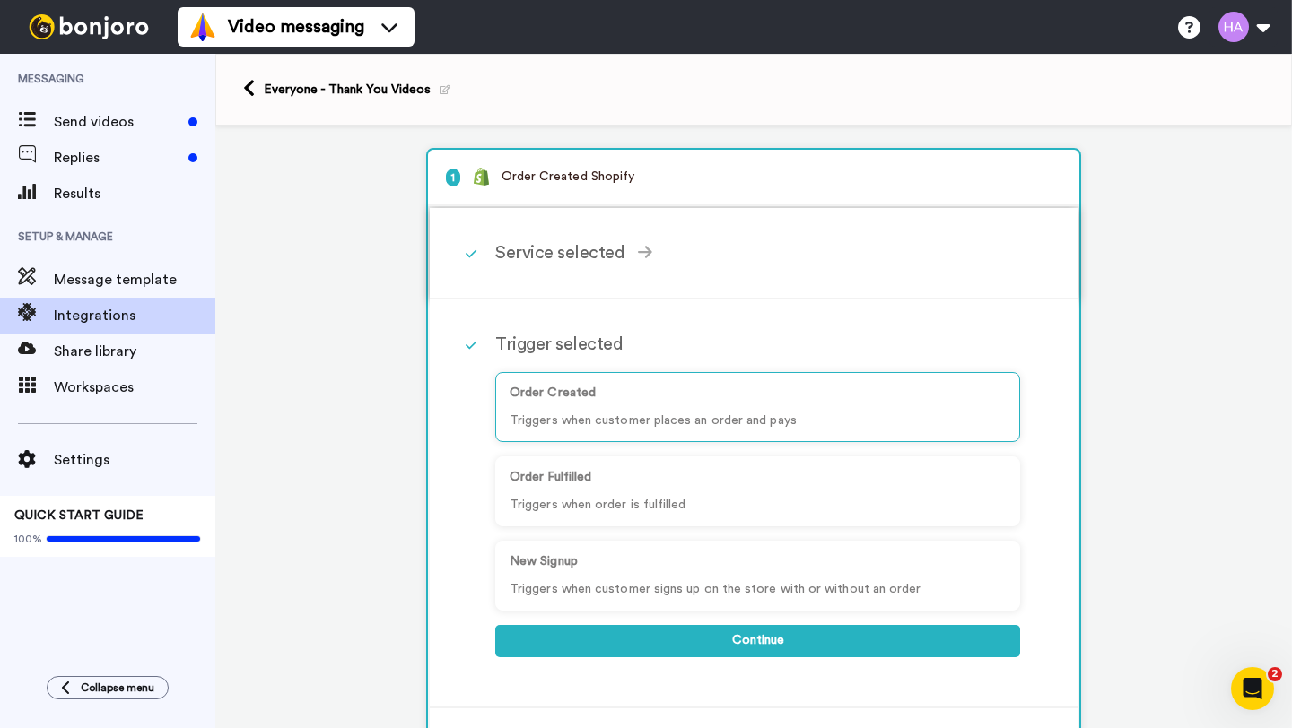
click at [571, 249] on div "Service selected" at bounding box center [757, 253] width 525 height 27
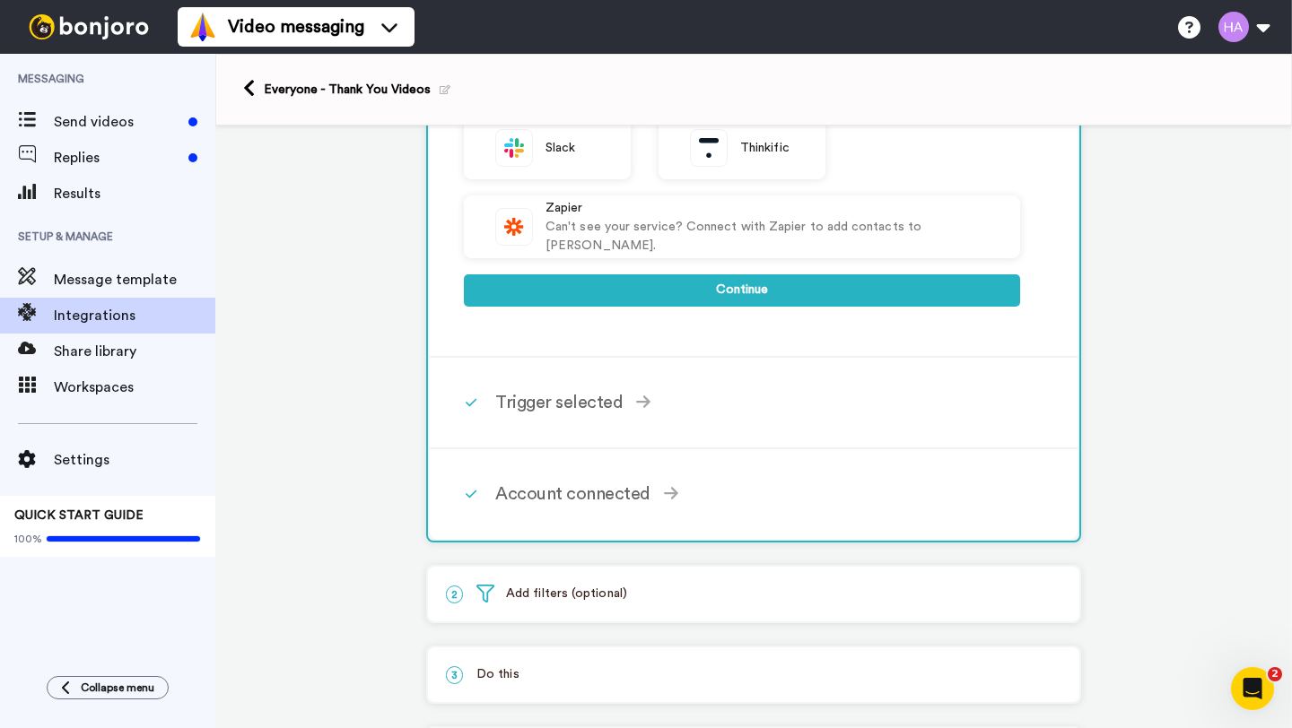
scroll to position [745, 0]
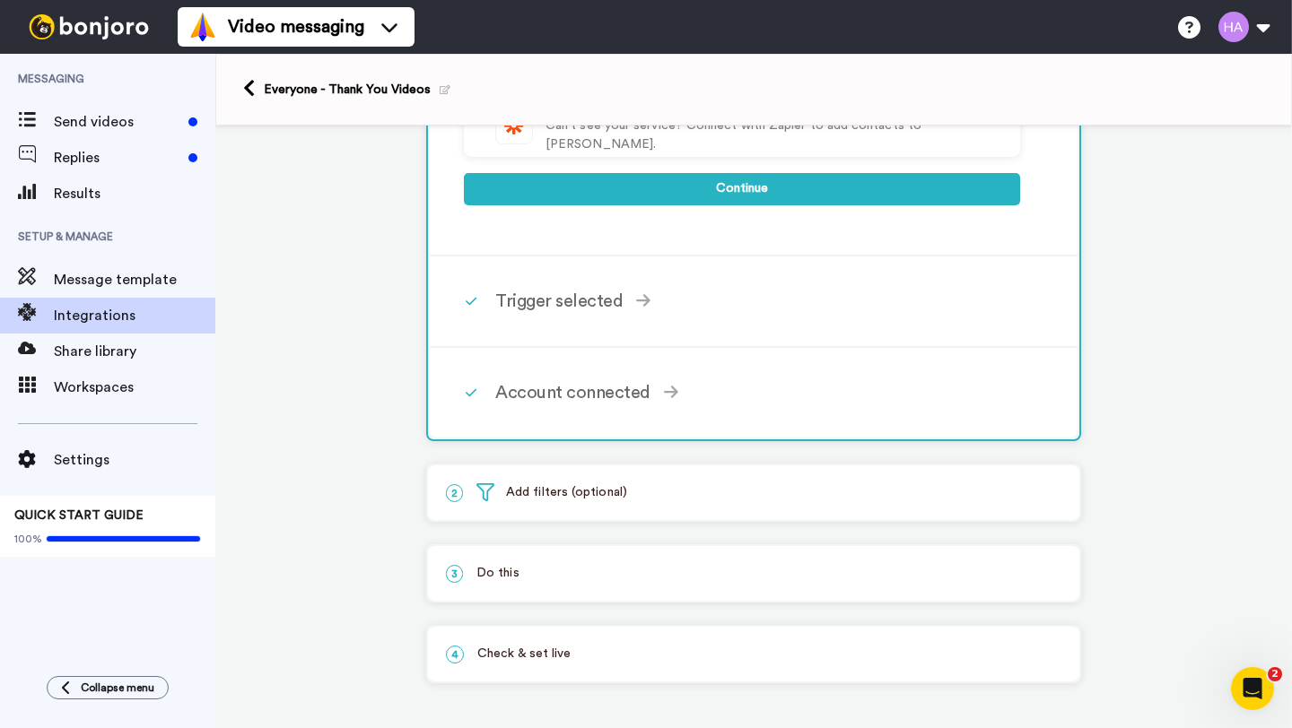
click at [535, 577] on p "3 Do this" at bounding box center [753, 573] width 615 height 19
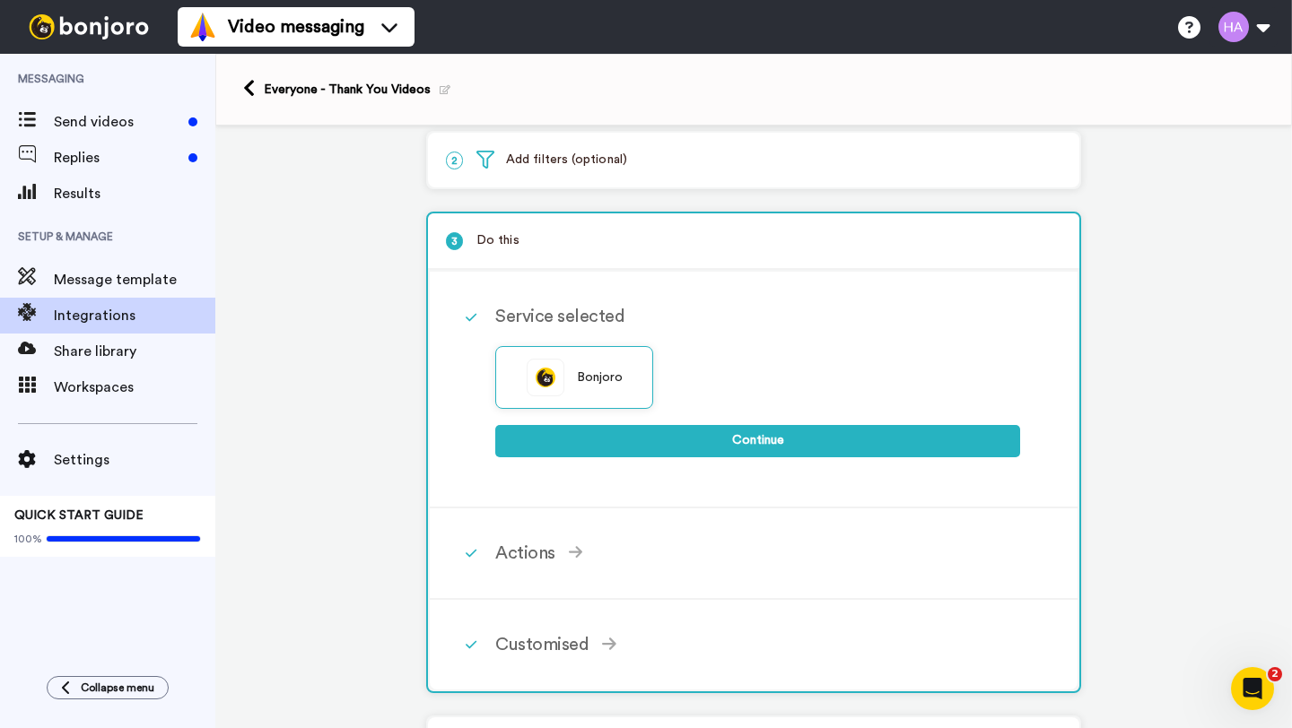
scroll to position [138, 0]
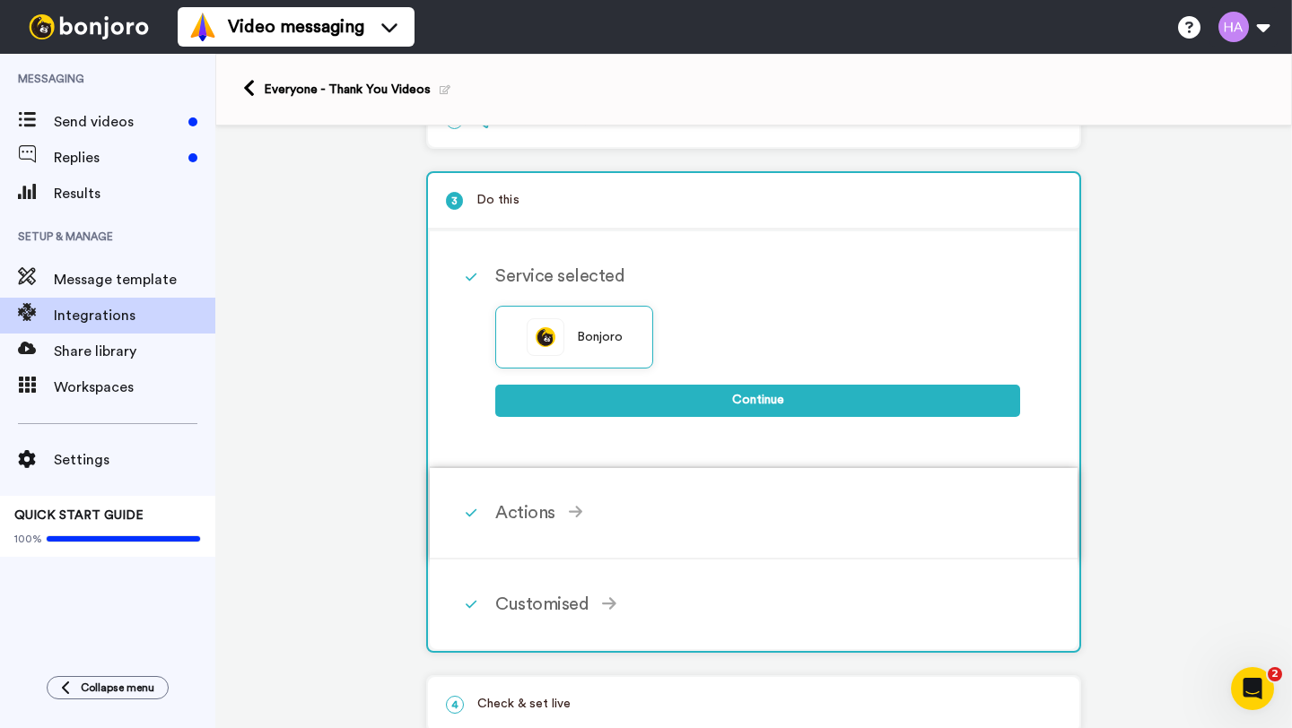
click at [532, 517] on div "Actions" at bounding box center [757, 513] width 525 height 27
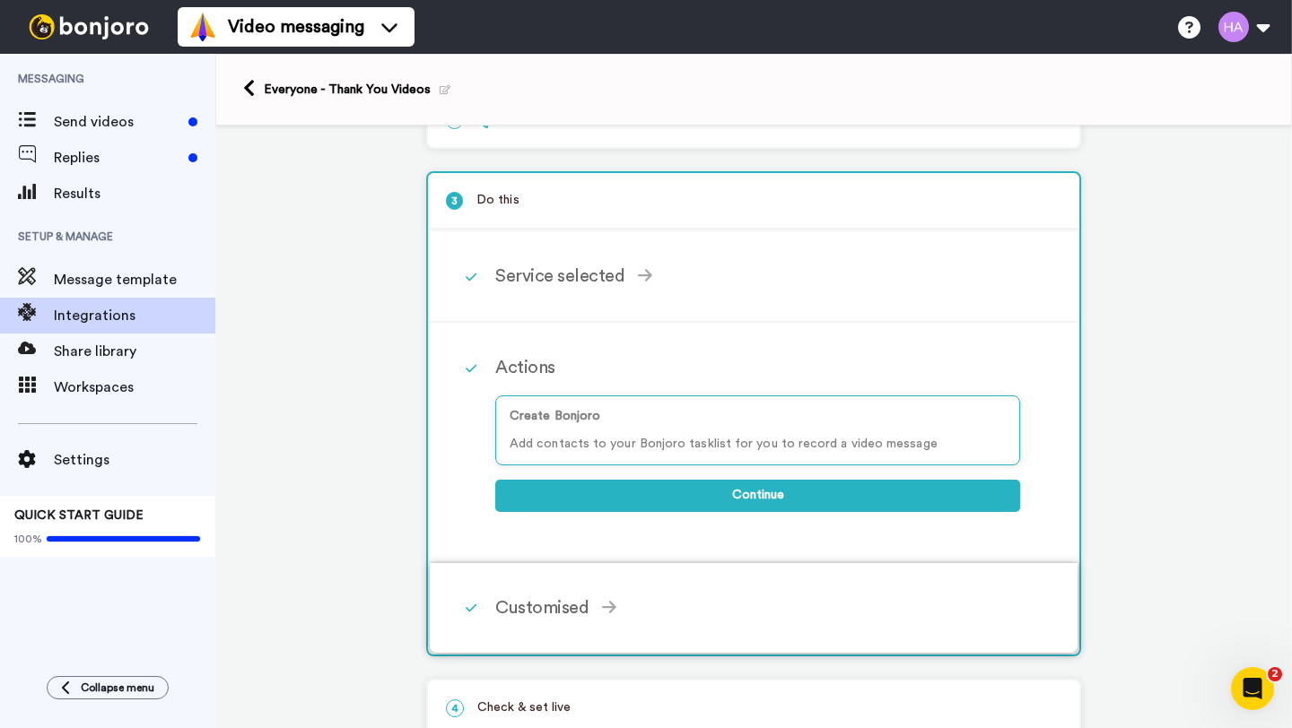
click at [537, 612] on div "Customised" at bounding box center [757, 608] width 525 height 27
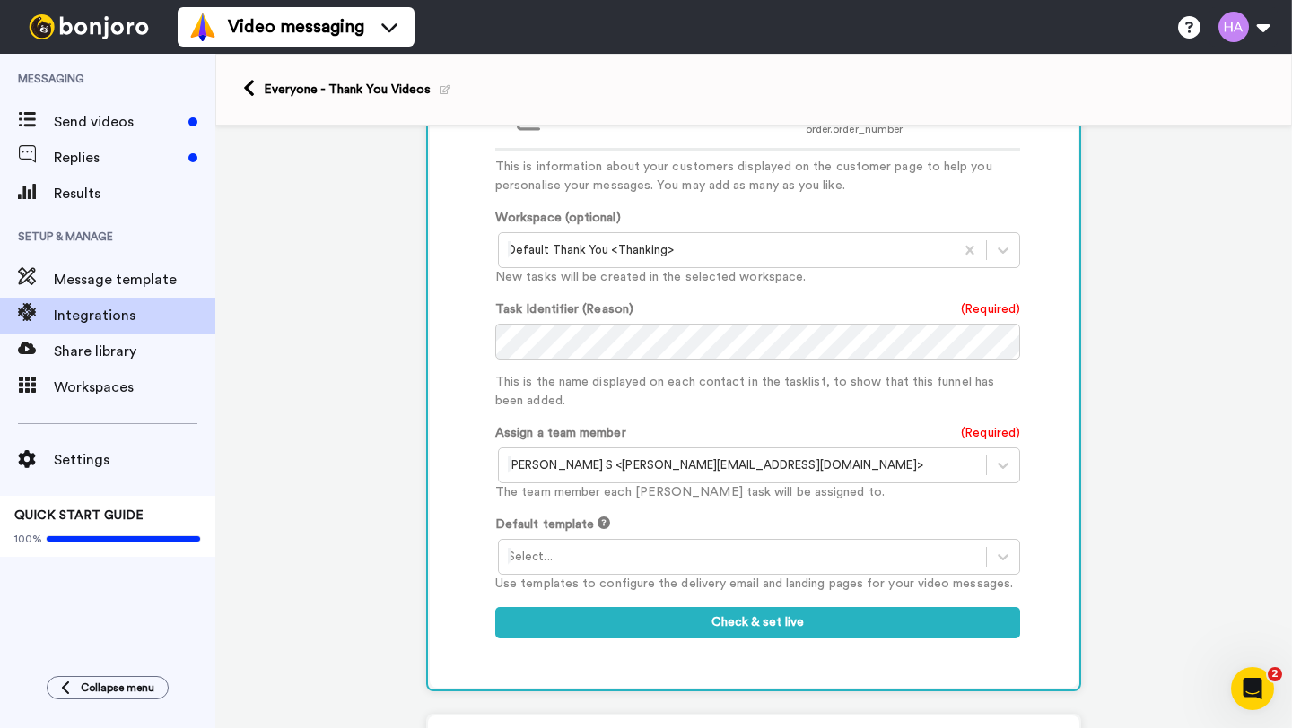
scroll to position [927, 0]
click at [1006, 247] on icon at bounding box center [1003, 249] width 18 height 18
click at [1007, 247] on icon at bounding box center [1003, 249] width 18 height 18
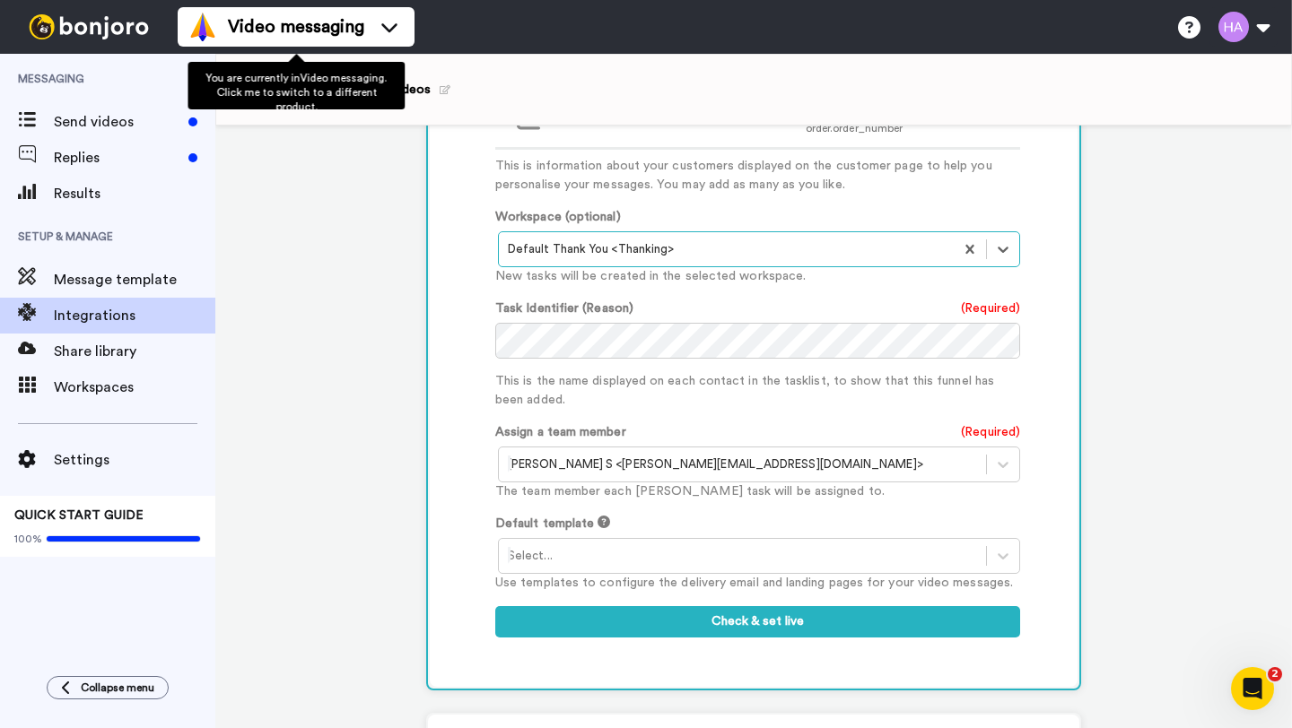
click at [275, 332] on div "1 Order Created Shopify Service selected ActiveCampaign AWeber Bonjoro ConvertK…" at bounding box center [753, 7] width 1076 height 1617
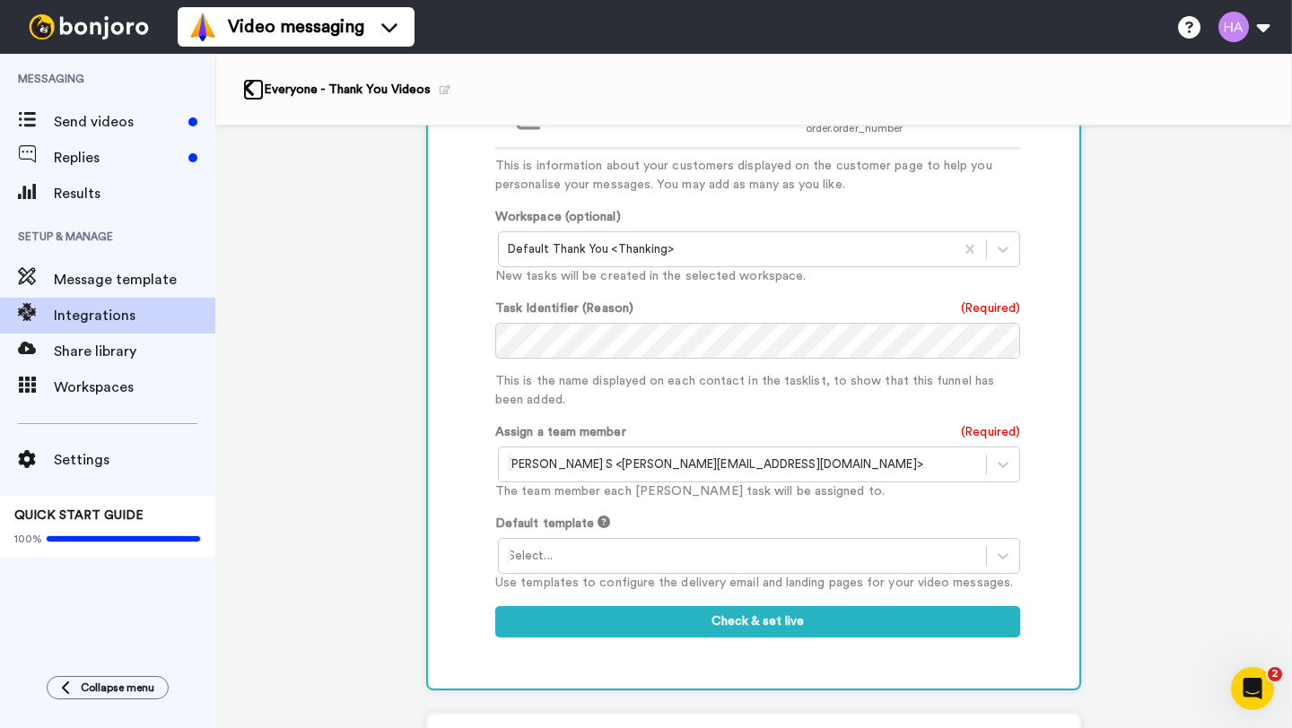
click at [251, 85] on icon at bounding box center [249, 88] width 12 height 19
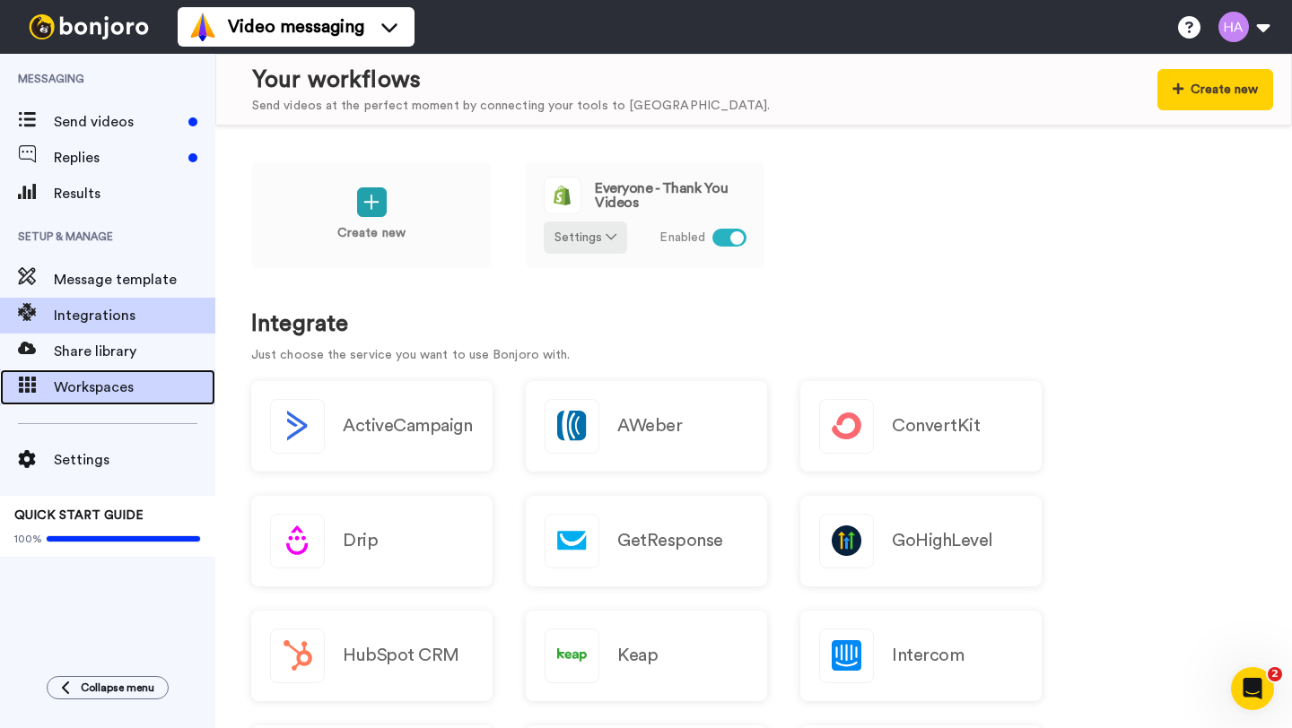
click at [118, 392] on span "Workspaces" at bounding box center [134, 388] width 161 height 22
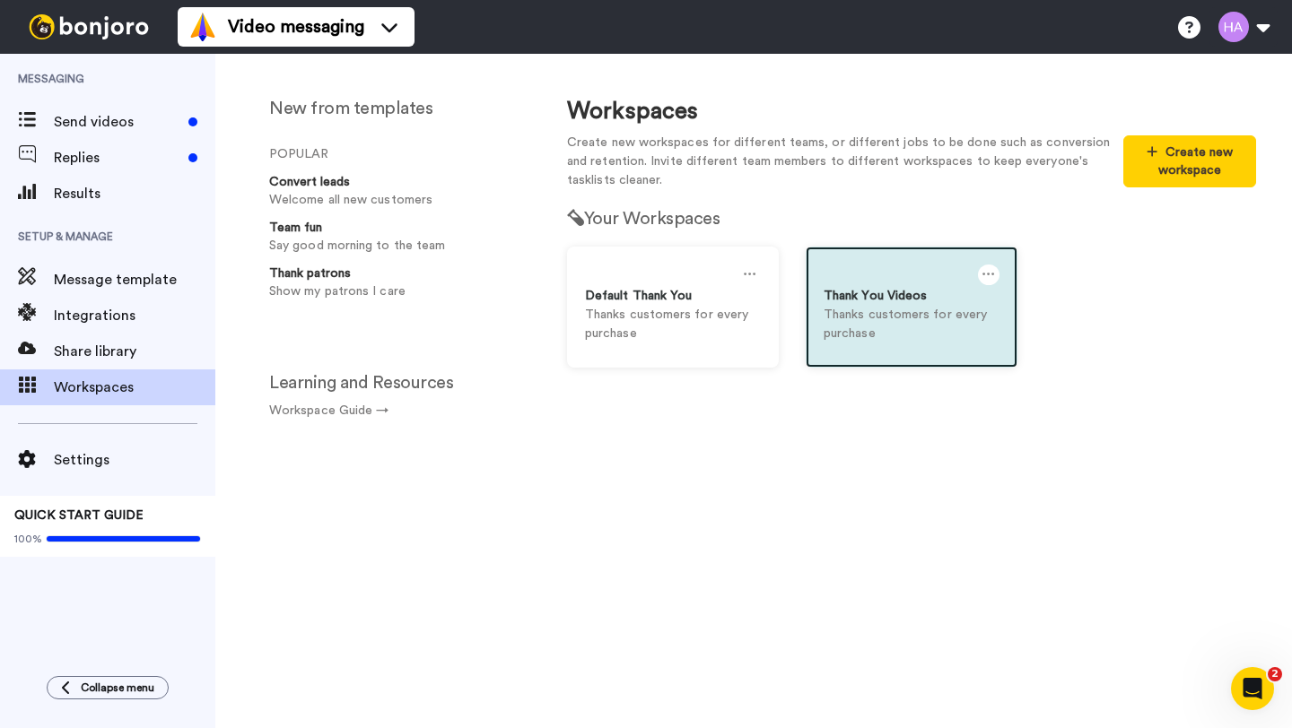
click at [989, 273] on icon at bounding box center [988, 275] width 13 height 20
click at [888, 325] on div "Delete" at bounding box center [931, 318] width 160 height 35
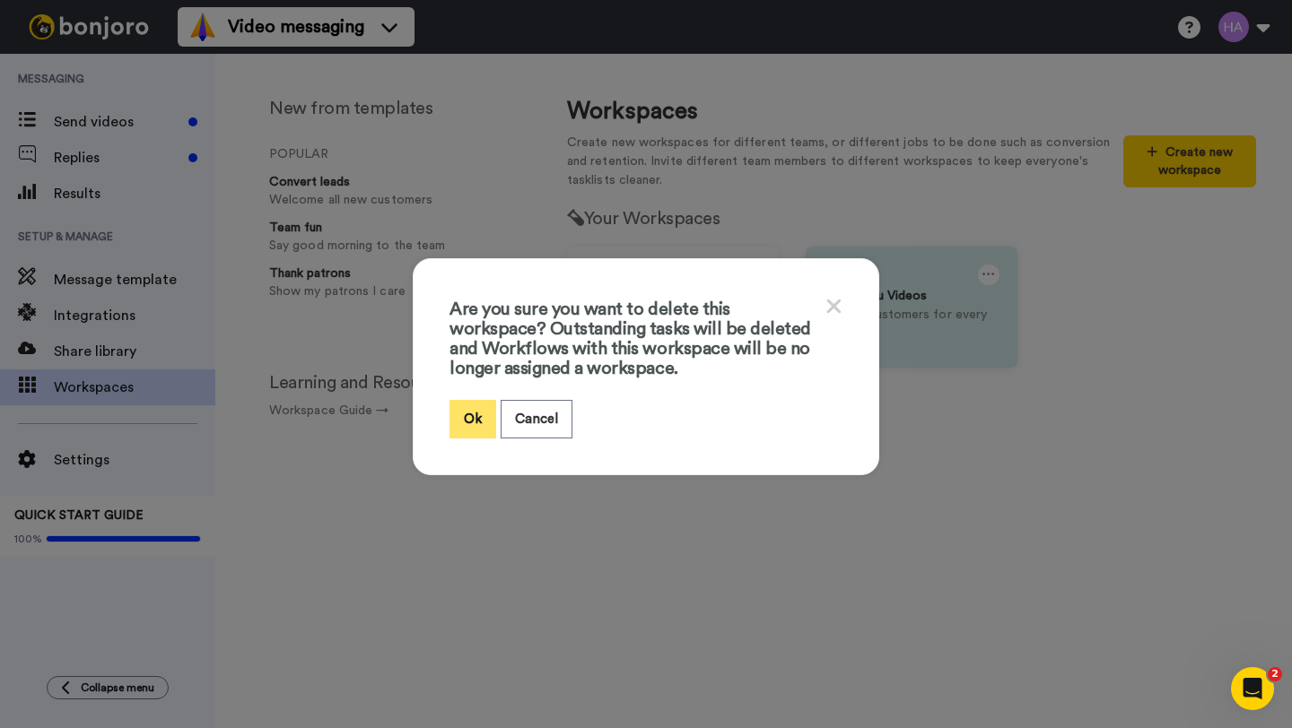
click at [470, 415] on button "Ok" at bounding box center [472, 419] width 47 height 39
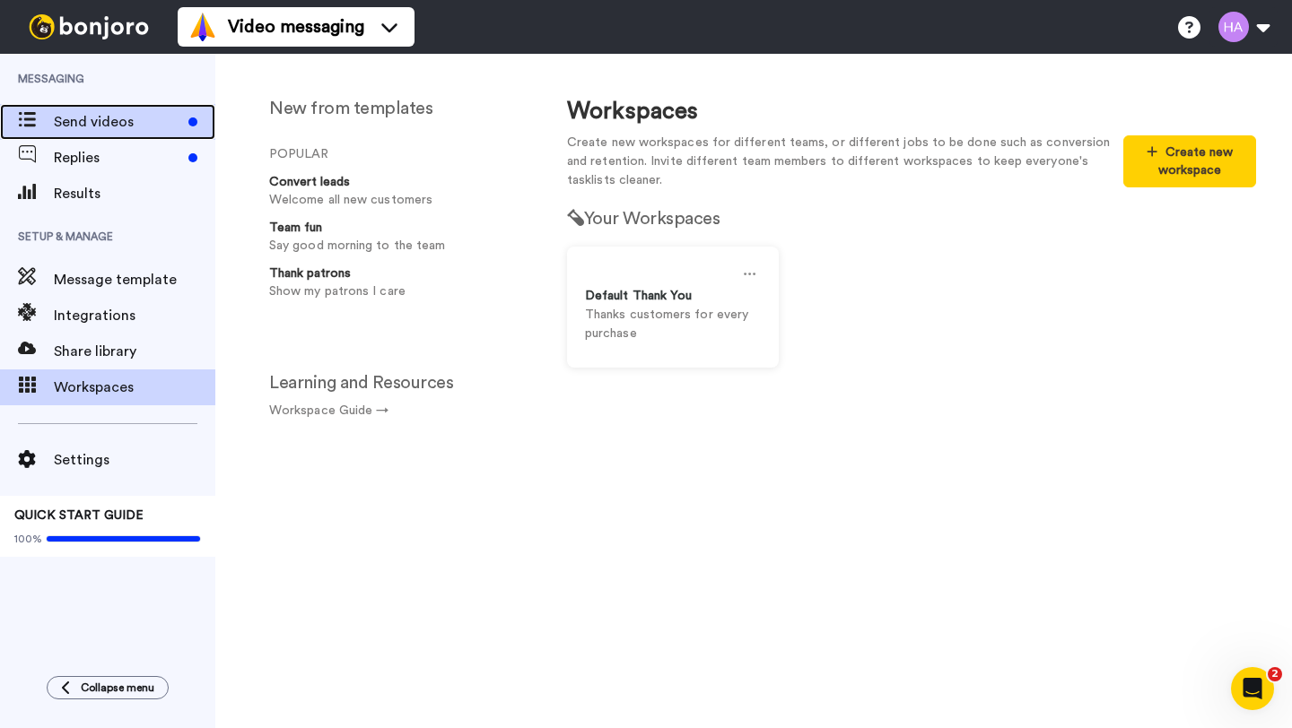
click at [84, 130] on span "Send videos" at bounding box center [117, 122] width 127 height 22
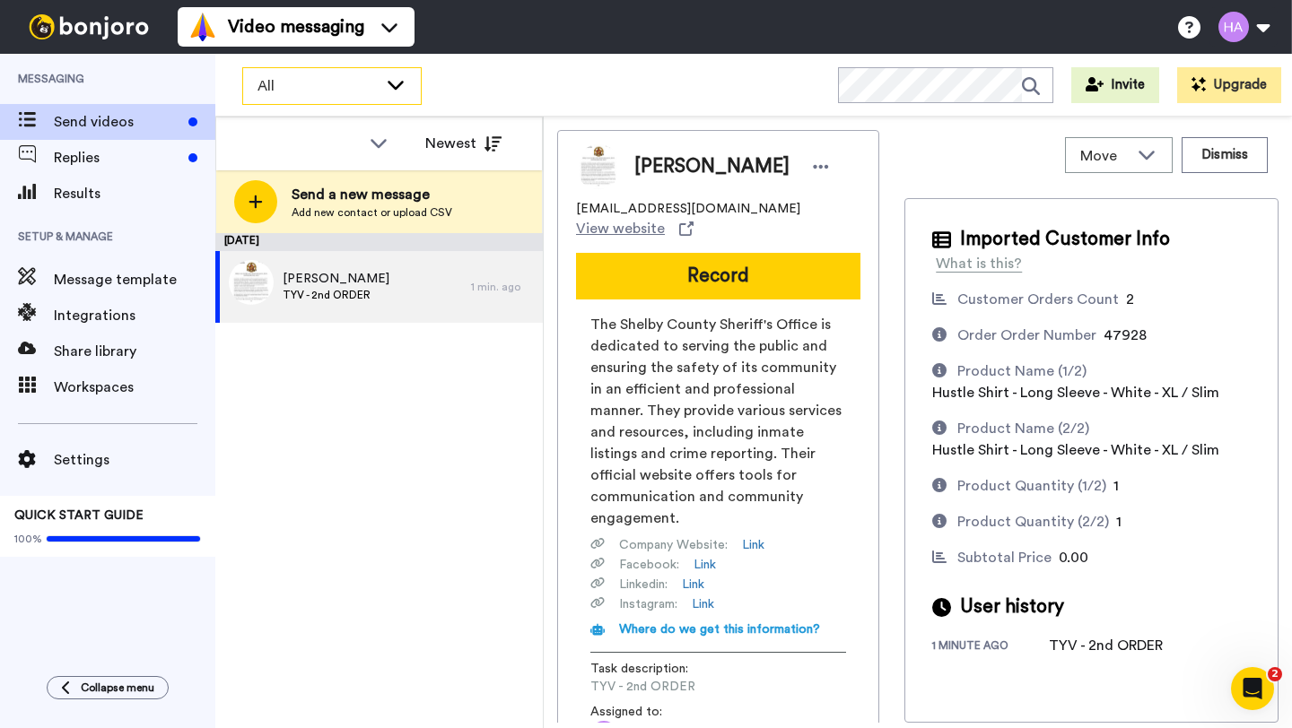
click at [349, 92] on span "All" at bounding box center [317, 86] width 120 height 22
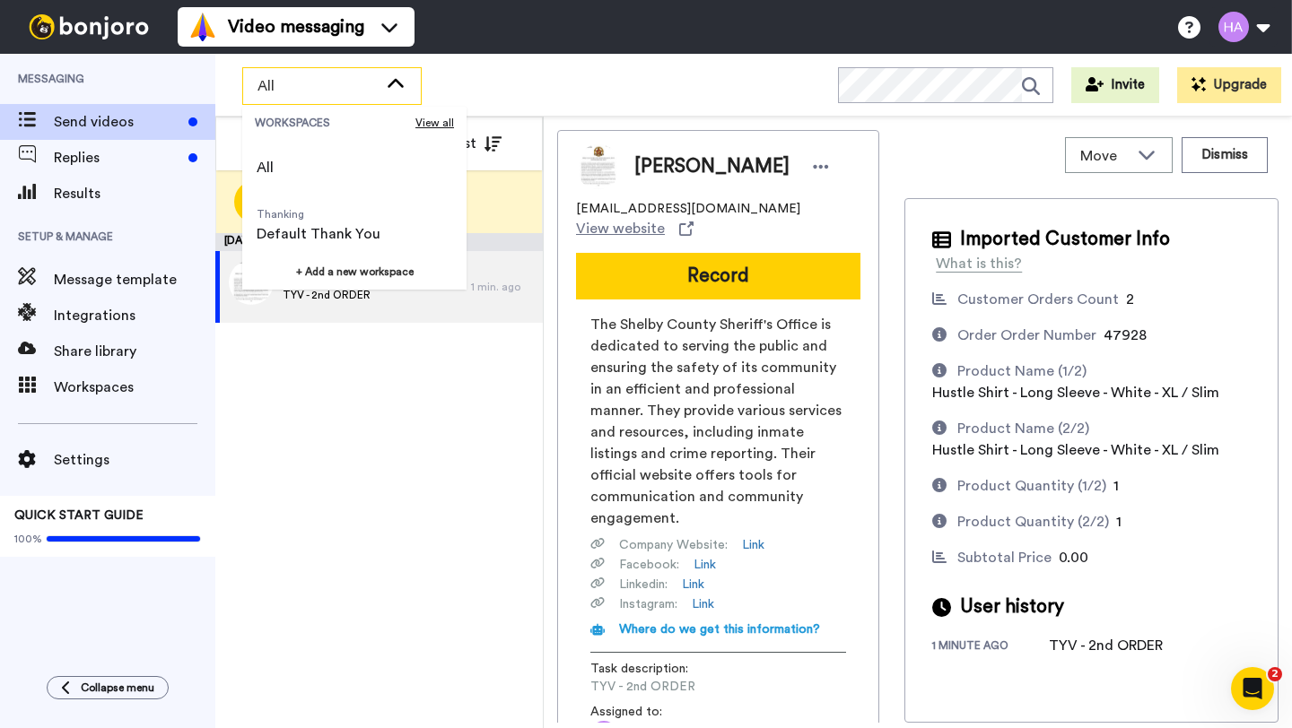
click at [349, 92] on span "All" at bounding box center [317, 86] width 120 height 22
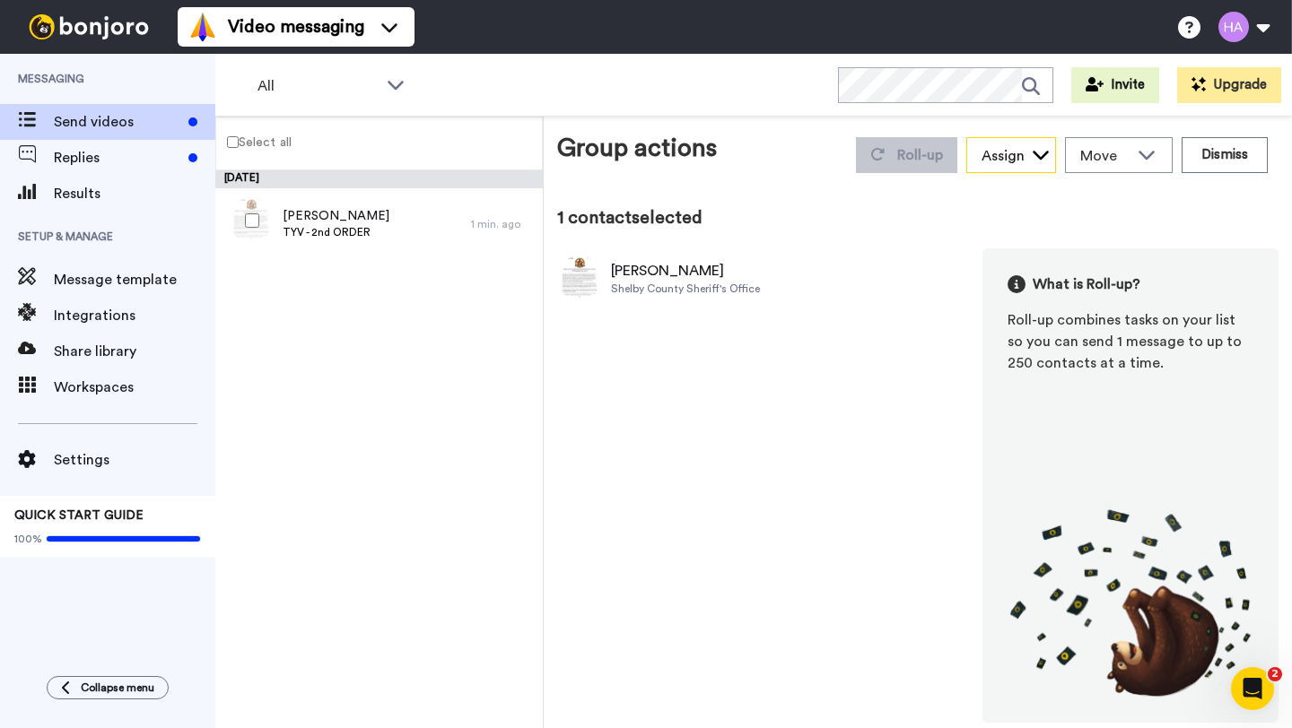
click at [1024, 159] on div "Assign" at bounding box center [1011, 156] width 88 height 36
click at [999, 202] on span "Skylar B" at bounding box center [999, 195] width 66 height 18
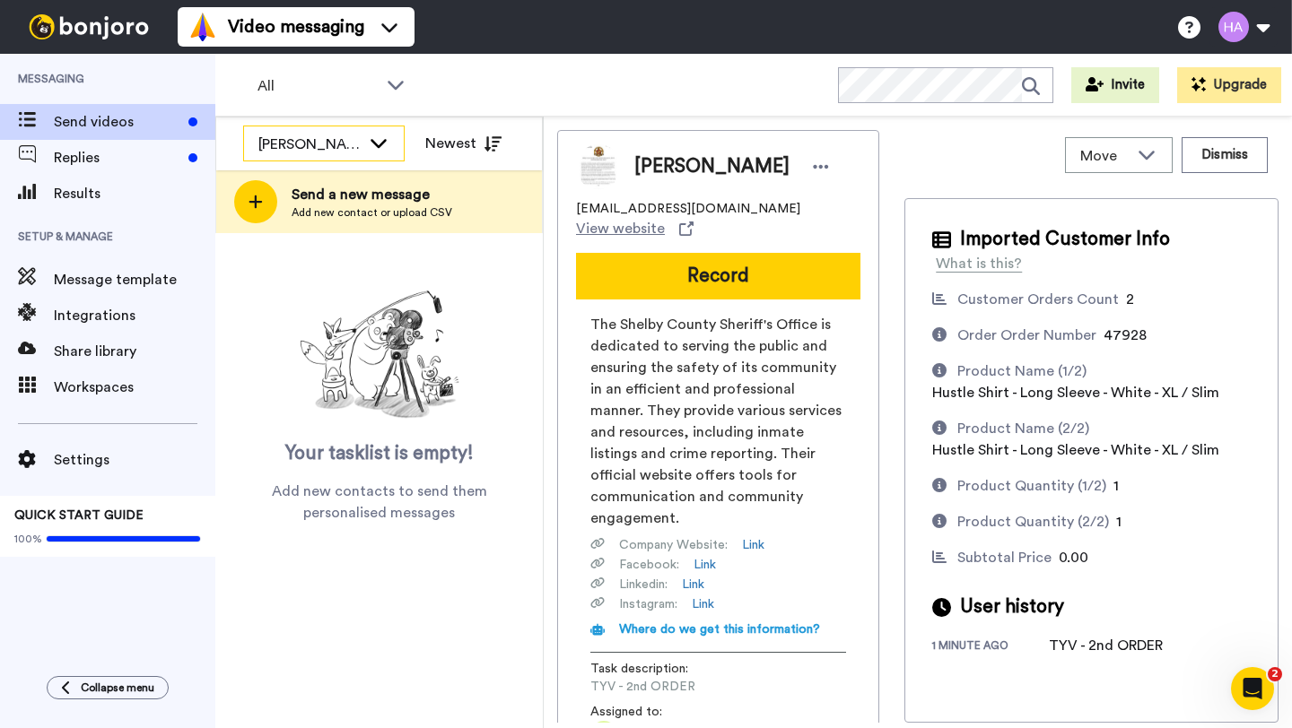
click at [289, 140] on div "[PERSON_NAME]" at bounding box center [309, 145] width 102 height 22
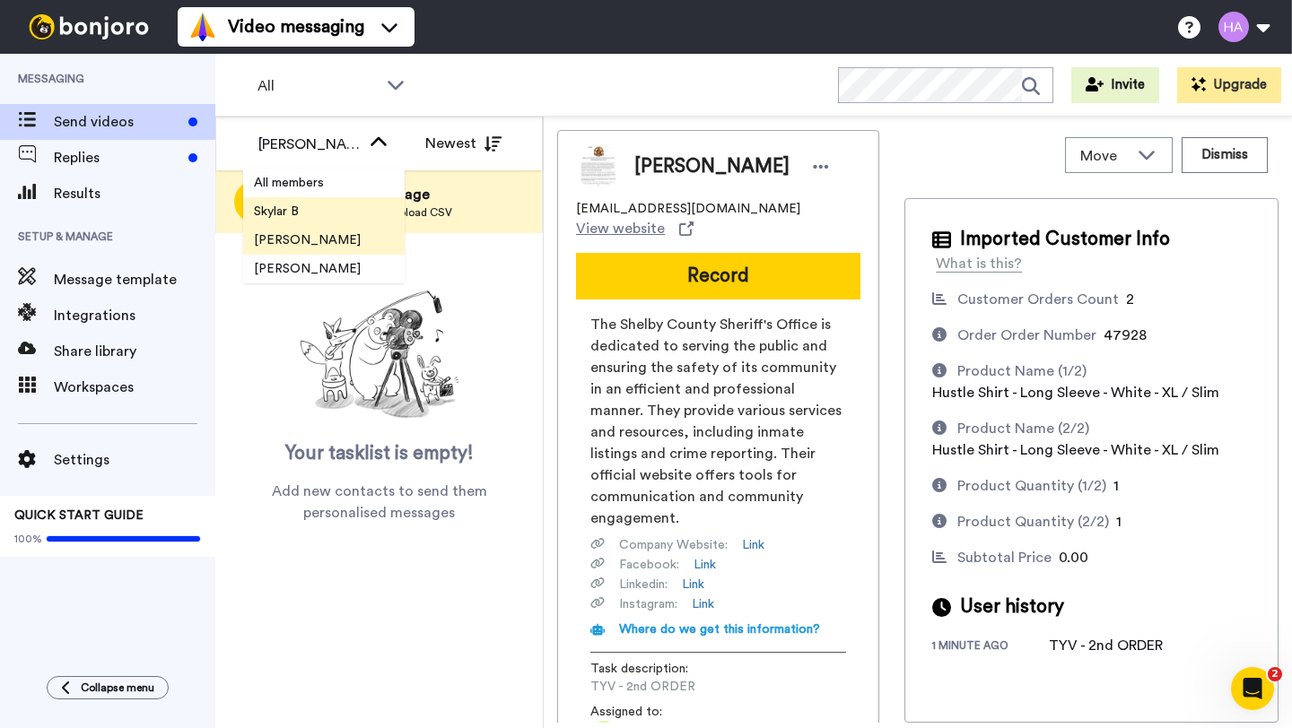
click at [295, 213] on span "Skylar B" at bounding box center [276, 212] width 66 height 18
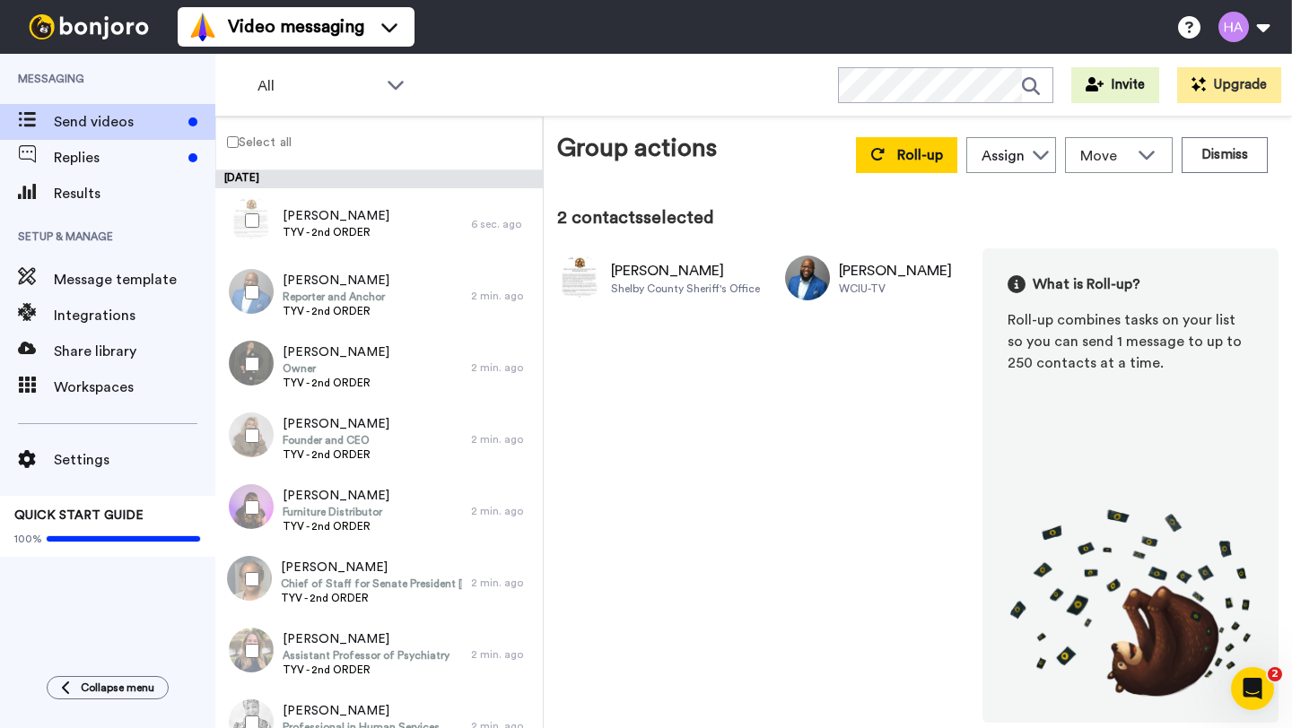
click at [257, 355] on div at bounding box center [248, 364] width 65 height 63
click at [250, 518] on div at bounding box center [248, 507] width 65 height 63
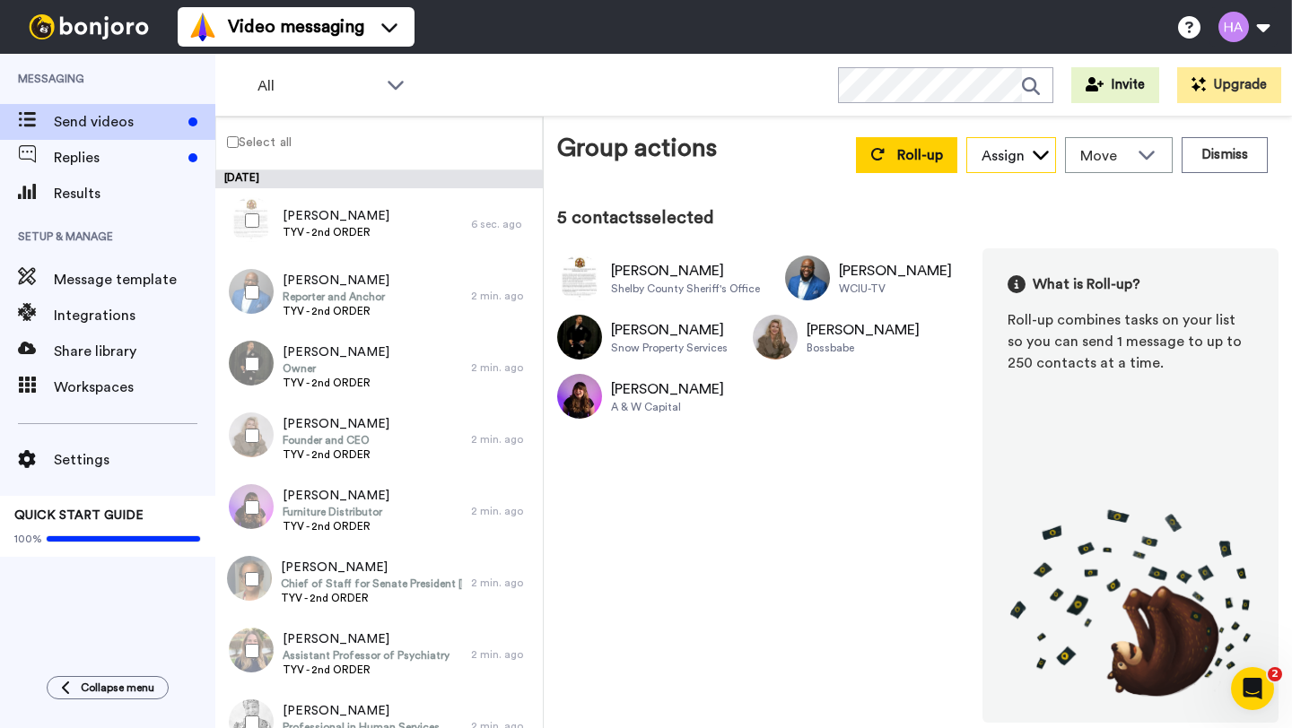
click at [1006, 164] on div "Assign" at bounding box center [1002, 156] width 43 height 22
click at [998, 215] on span "[PERSON_NAME]" at bounding box center [1030, 223] width 128 height 18
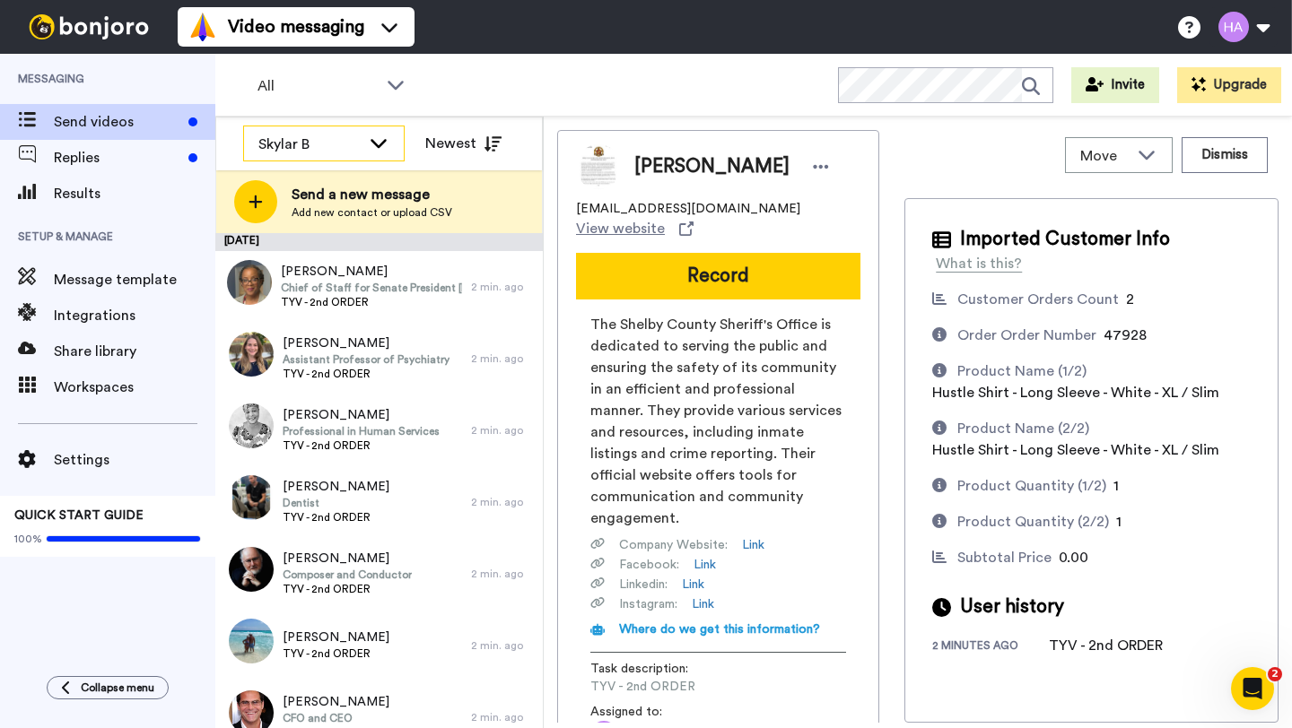
click at [332, 155] on div "Skylar B" at bounding box center [324, 144] width 160 height 36
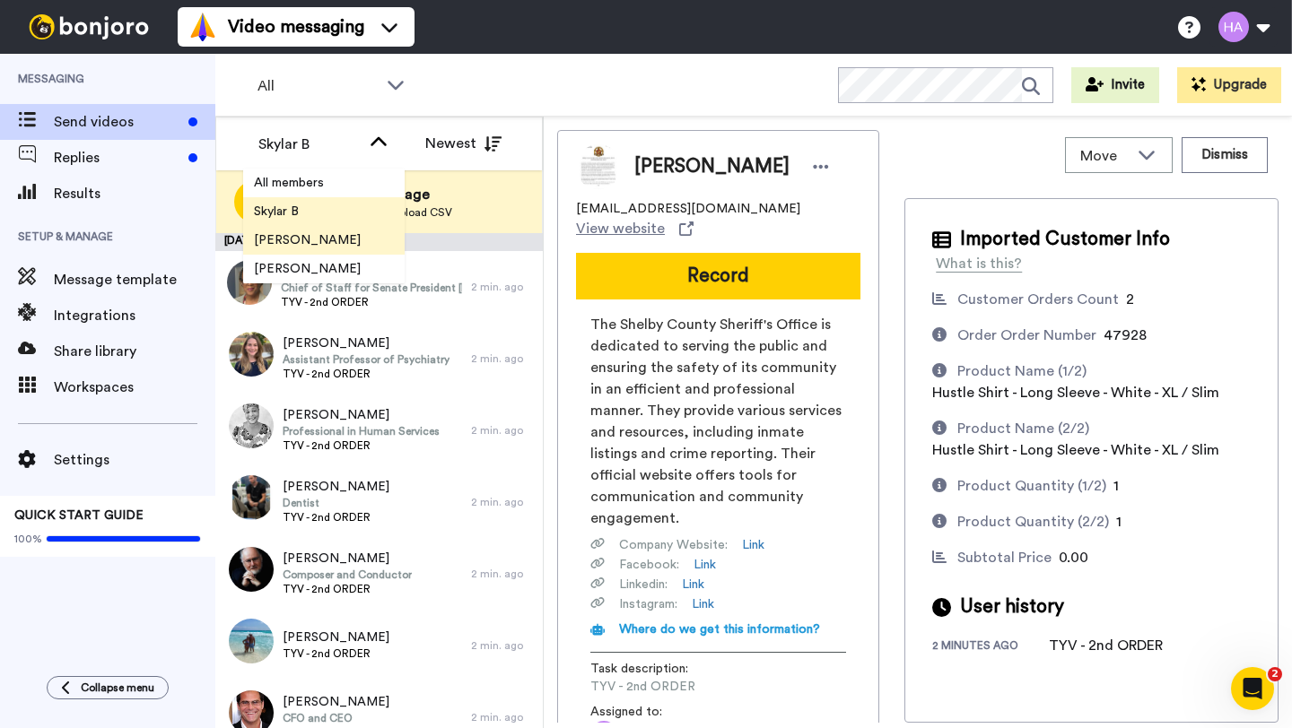
click at [299, 234] on span "Arlyn S" at bounding box center [307, 240] width 128 height 18
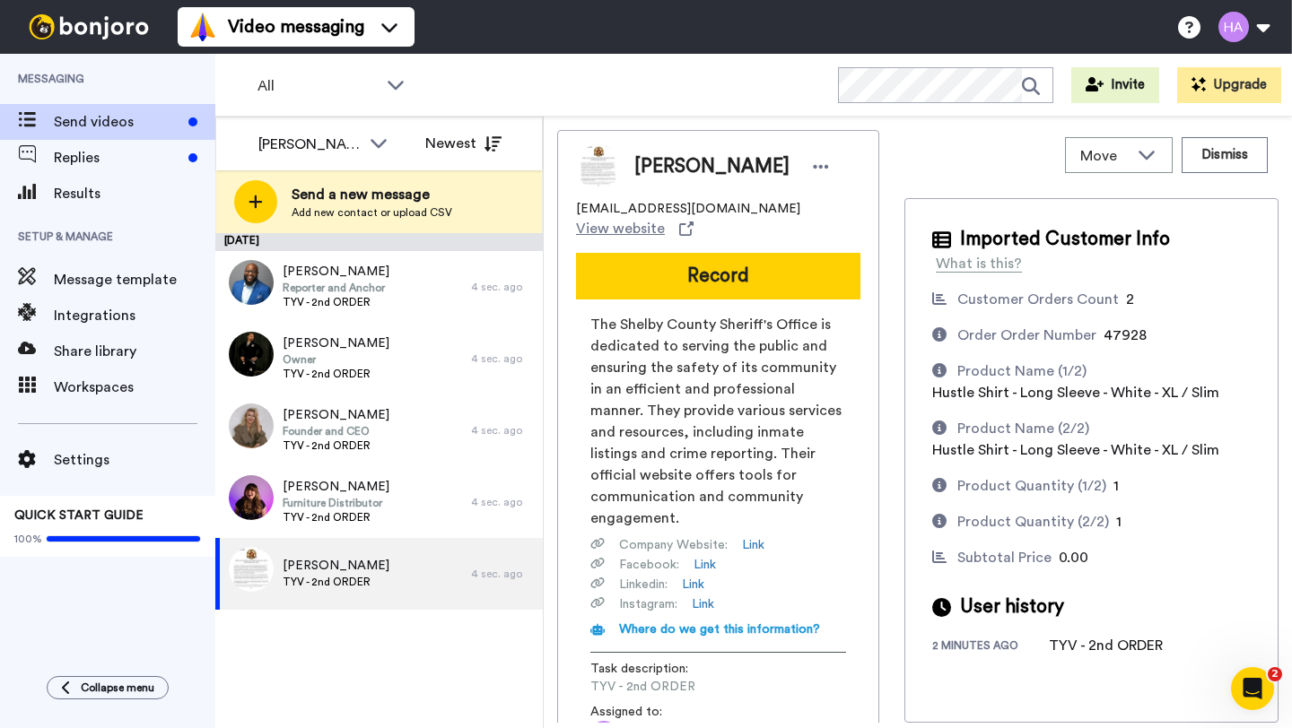
click at [518, 78] on div "All WORKSPACES View all All Thanking Default Thank You + Add a new workspace In…" at bounding box center [753, 85] width 1076 height 63
click at [308, 155] on div "[PERSON_NAME]" at bounding box center [324, 144] width 160 height 36
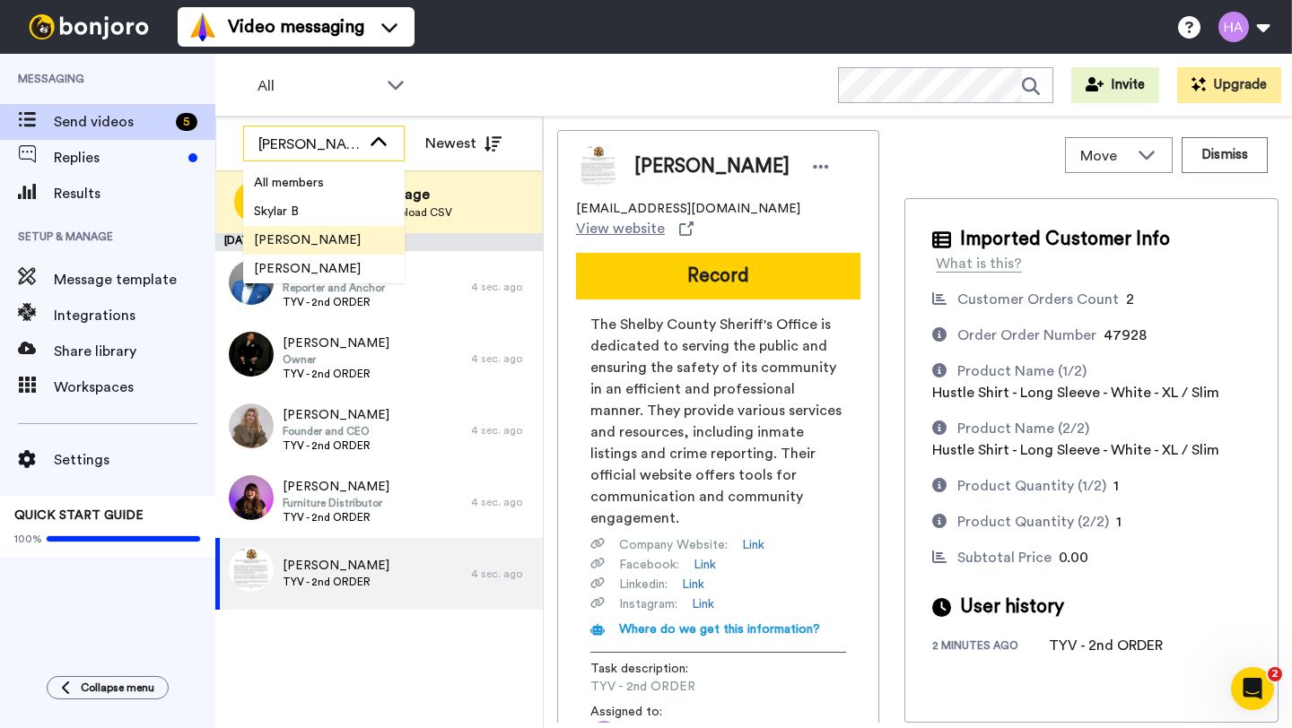
click at [305, 135] on div "[PERSON_NAME]" at bounding box center [309, 145] width 102 height 22
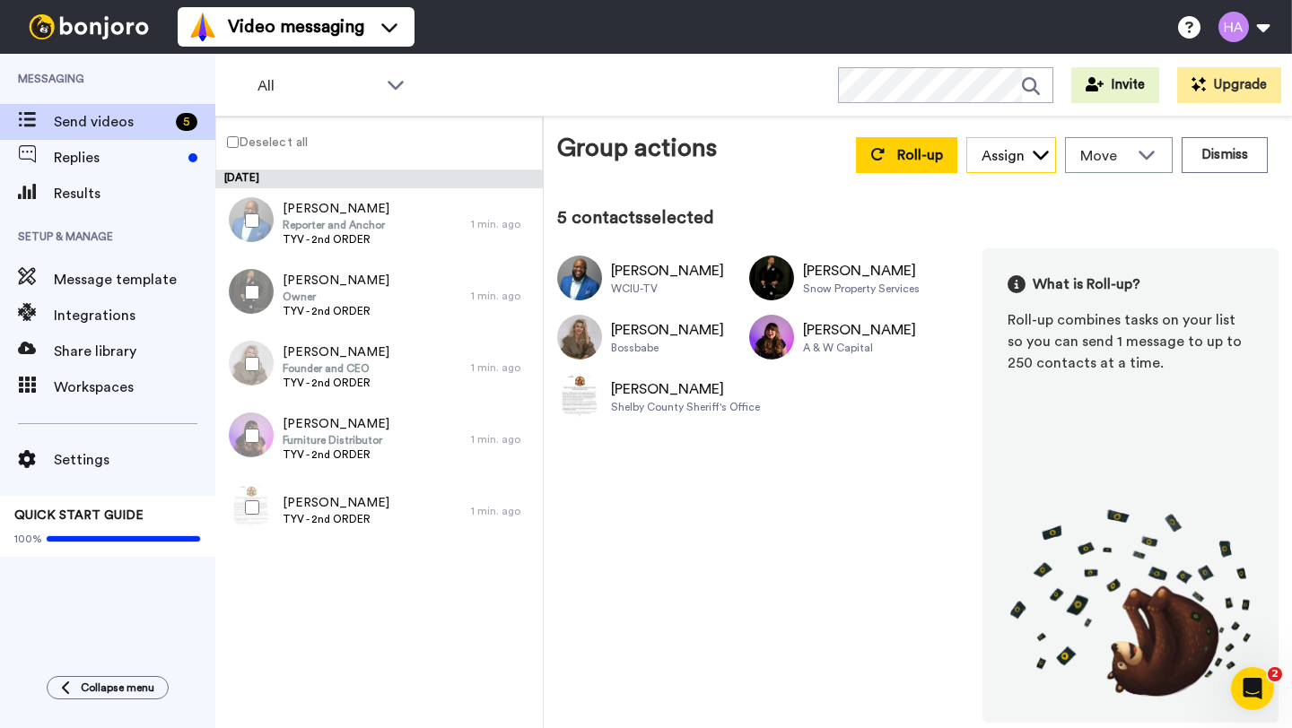
click at [1006, 165] on div "Assign" at bounding box center [1002, 156] width 43 height 22
click at [1006, 201] on span "Skylar B" at bounding box center [999, 195] width 66 height 18
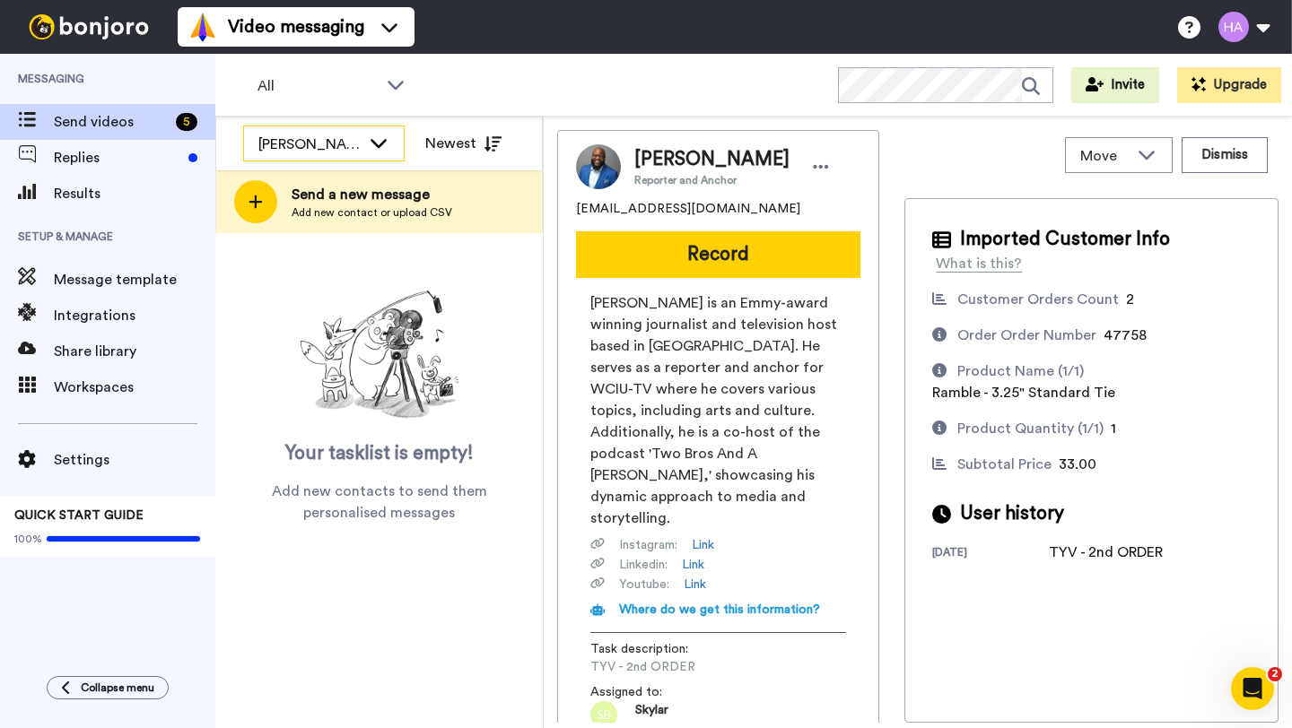
click at [261, 146] on div "[PERSON_NAME]" at bounding box center [309, 145] width 102 height 22
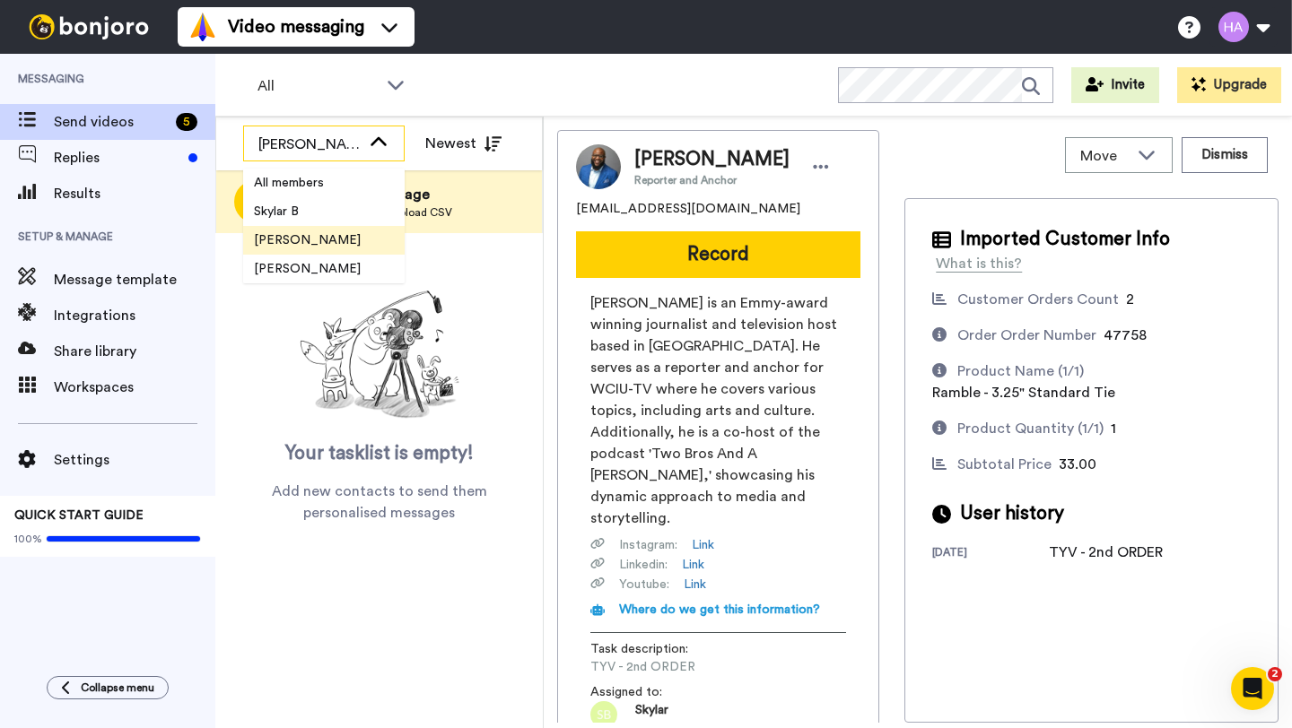
click at [270, 132] on div "[PERSON_NAME]" at bounding box center [324, 144] width 160 height 36
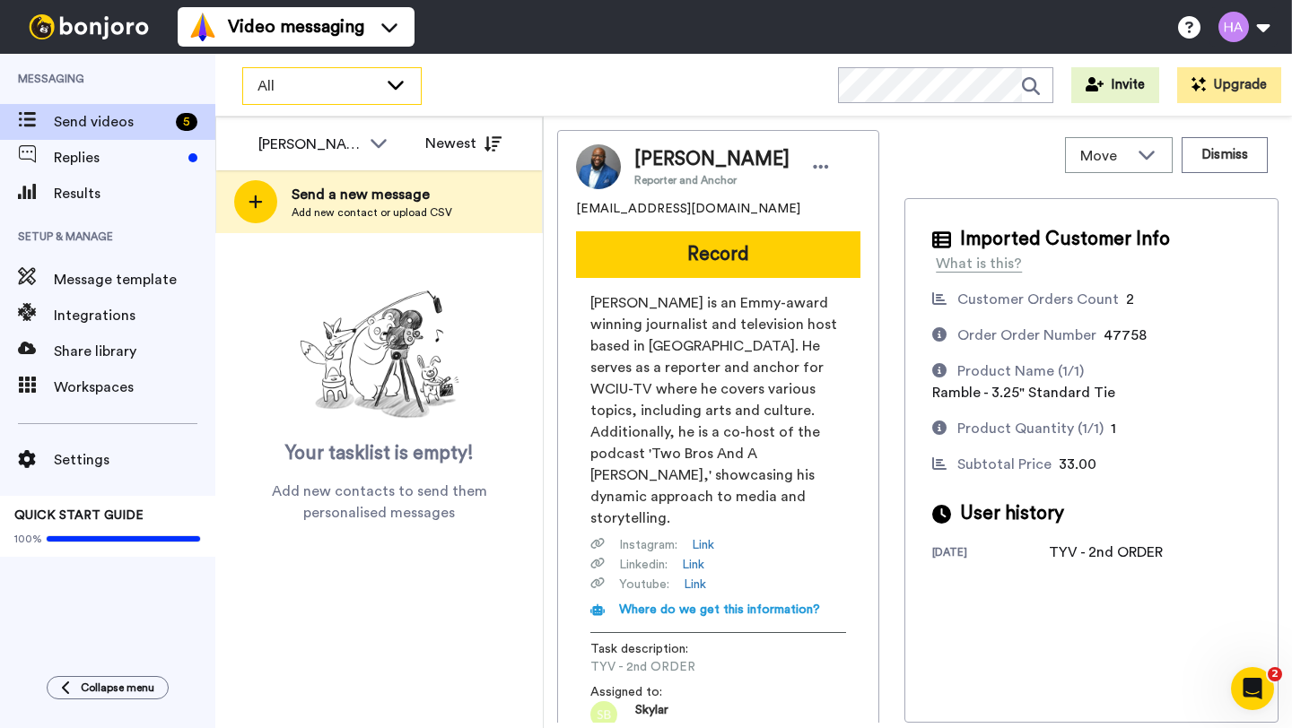
click at [281, 83] on span "All" at bounding box center [317, 86] width 120 height 22
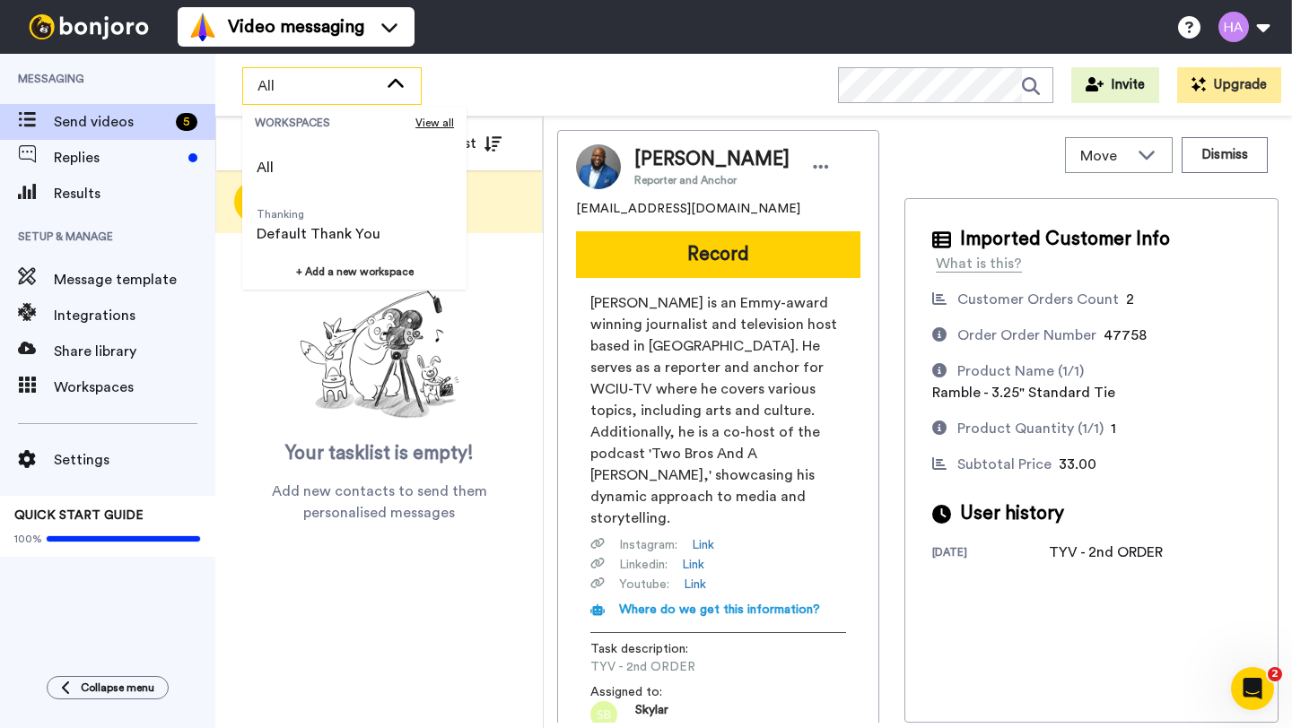
click at [327, 89] on span "All" at bounding box center [317, 86] width 120 height 22
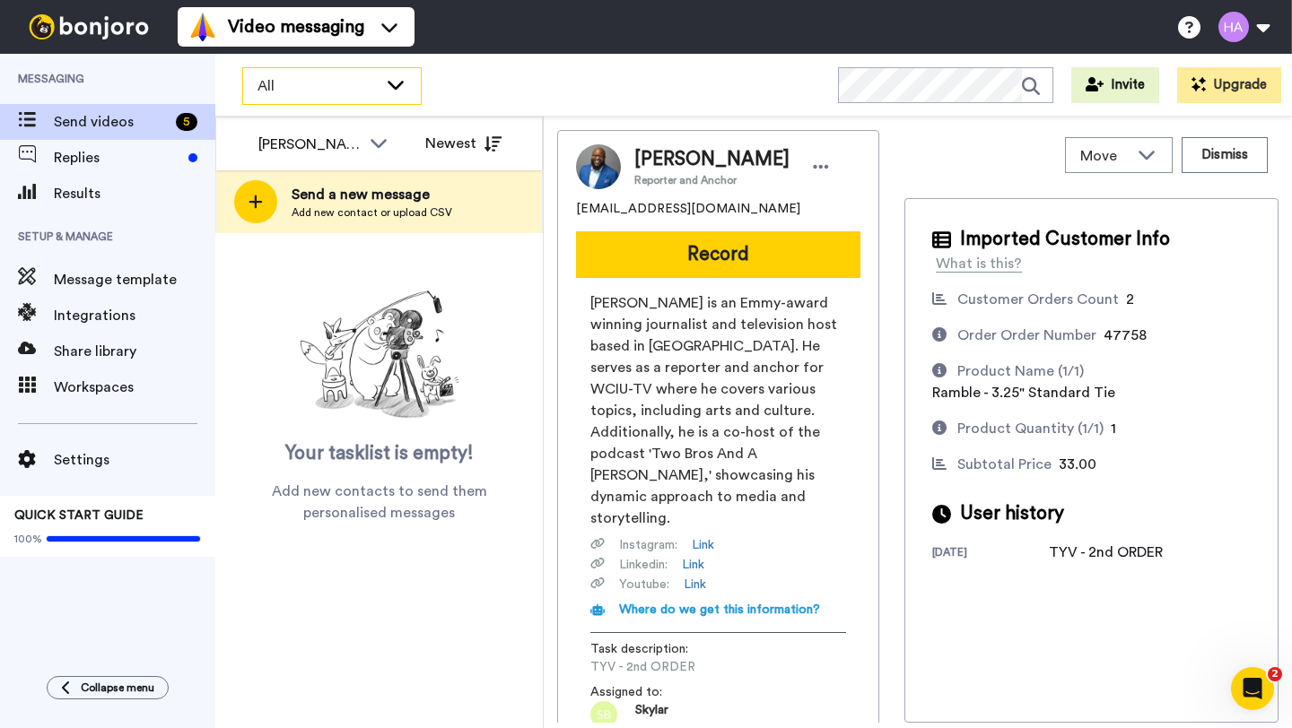
click at [327, 89] on span "All" at bounding box center [317, 86] width 120 height 22
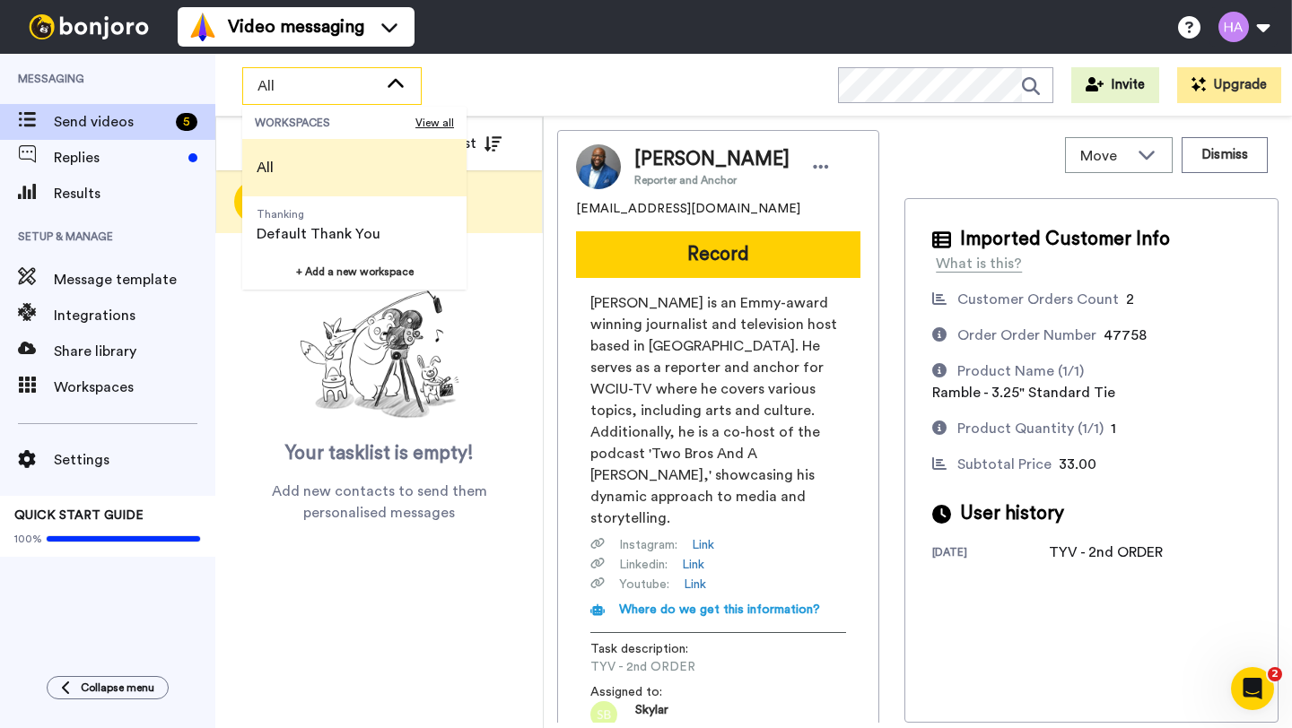
click at [294, 171] on li "All" at bounding box center [354, 167] width 224 height 57
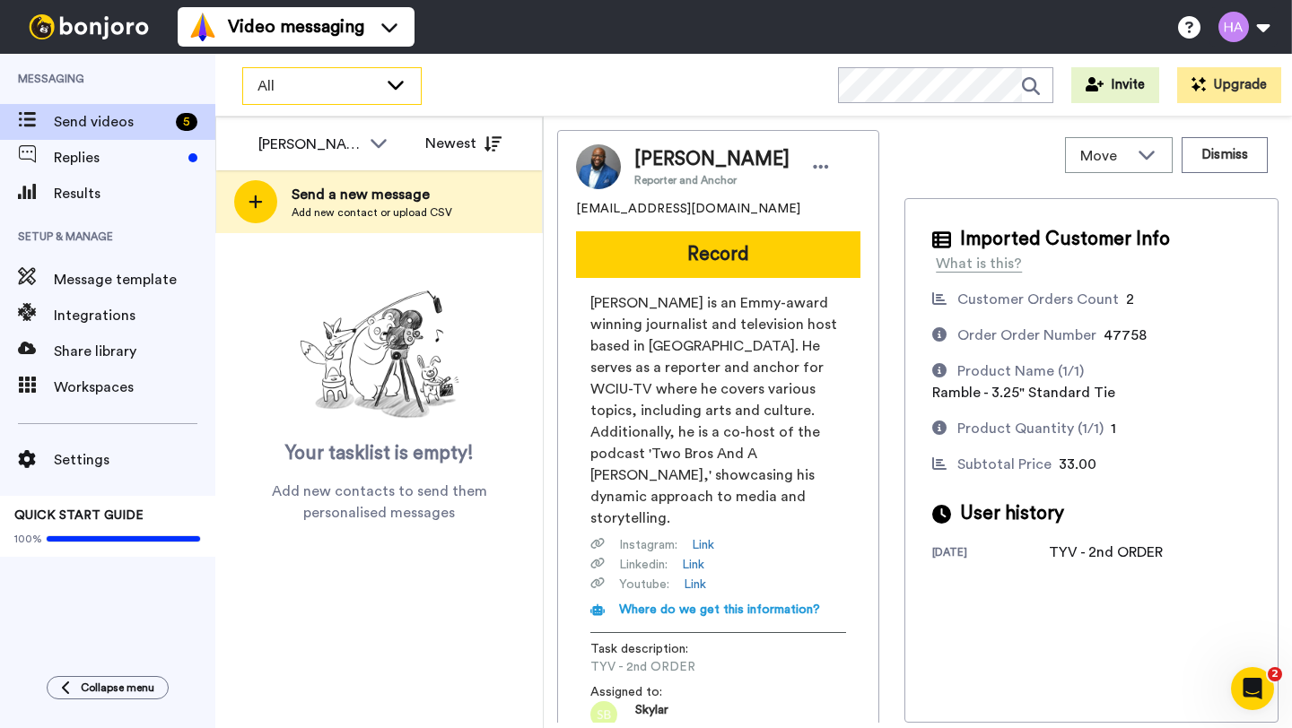
click at [293, 83] on span "All" at bounding box center [317, 86] width 120 height 22
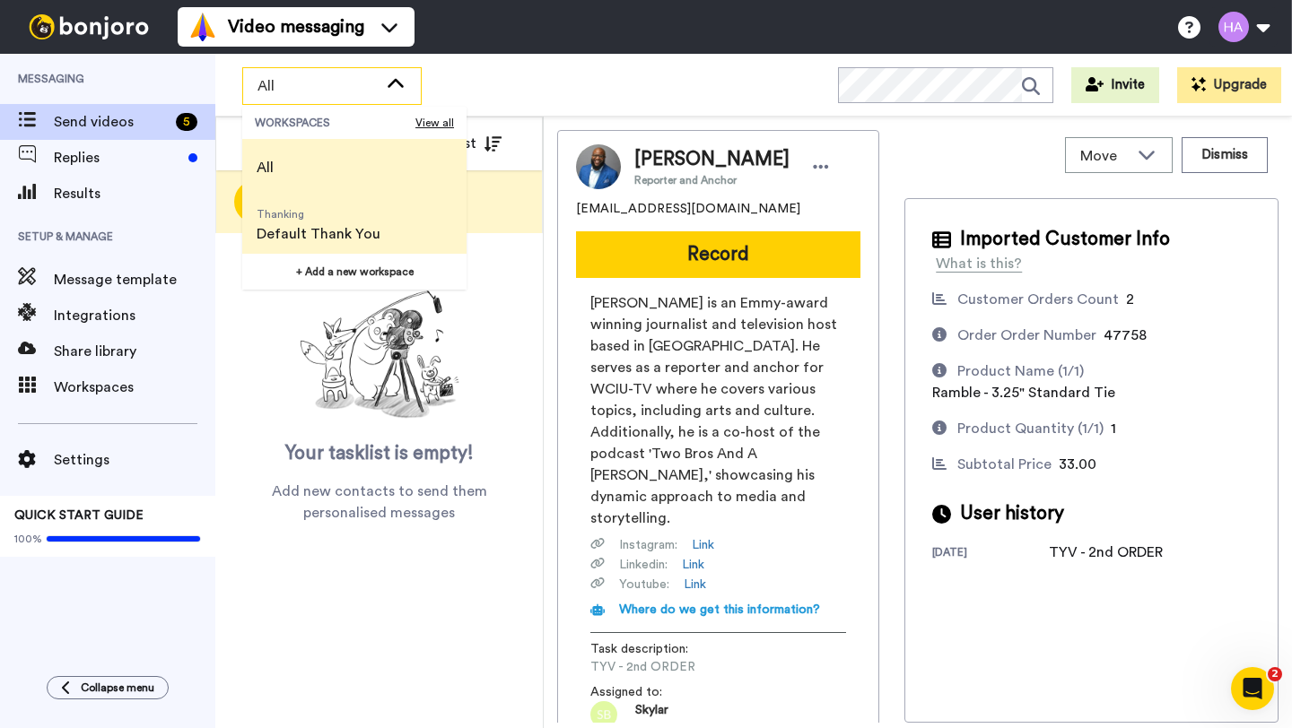
click at [294, 228] on span "Default Thank You" at bounding box center [319, 234] width 124 height 22
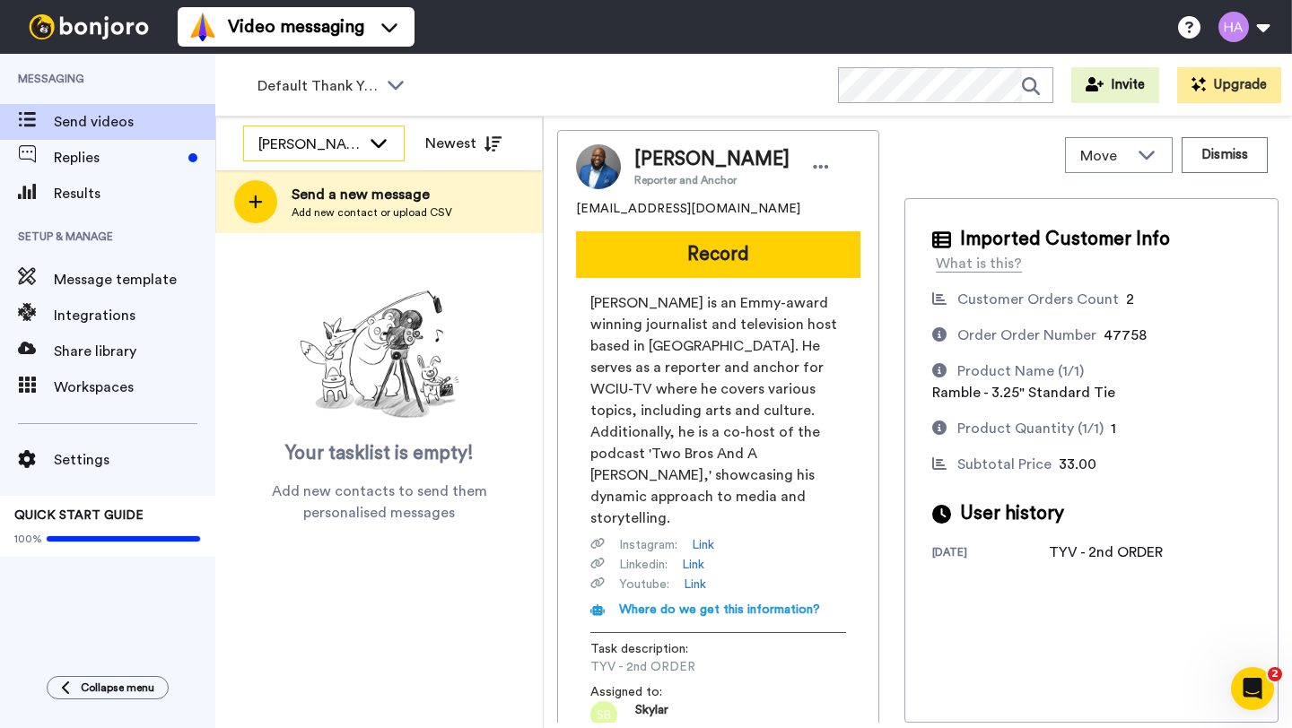
click at [359, 147] on div "Arlyn S" at bounding box center [309, 145] width 102 height 22
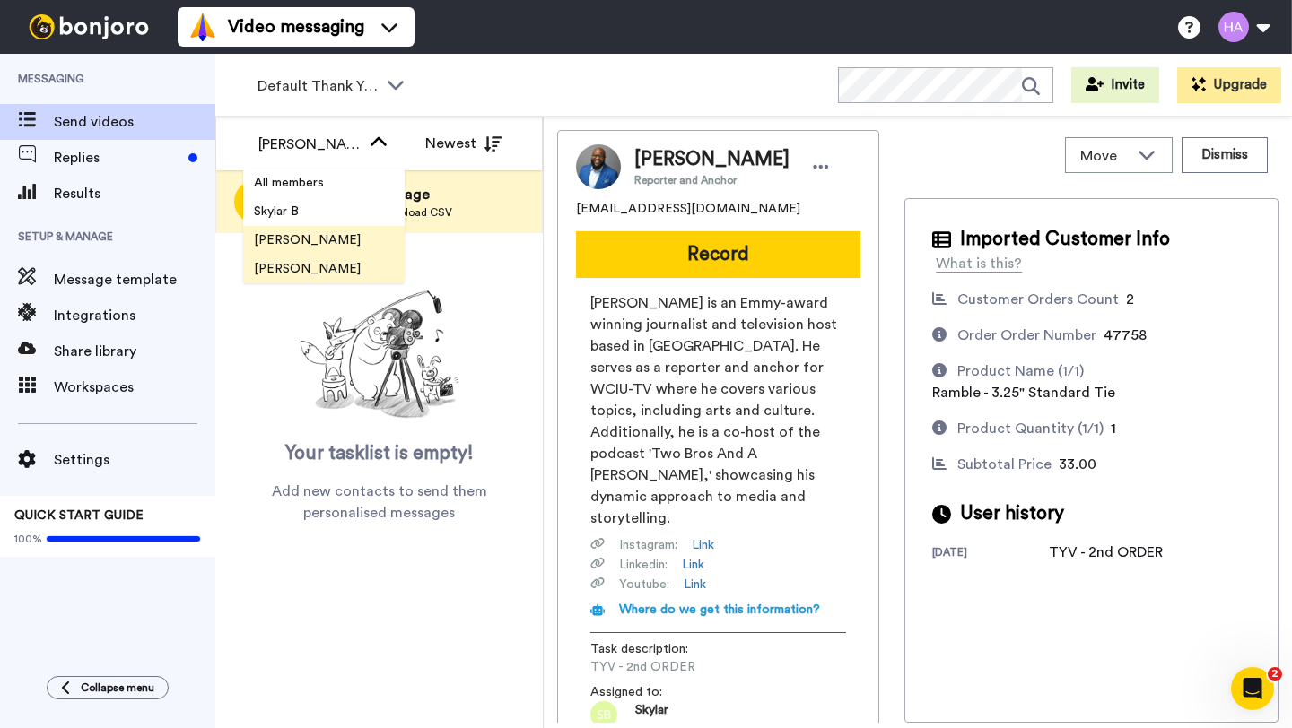
click at [306, 273] on li "[PERSON_NAME]" at bounding box center [323, 269] width 161 height 29
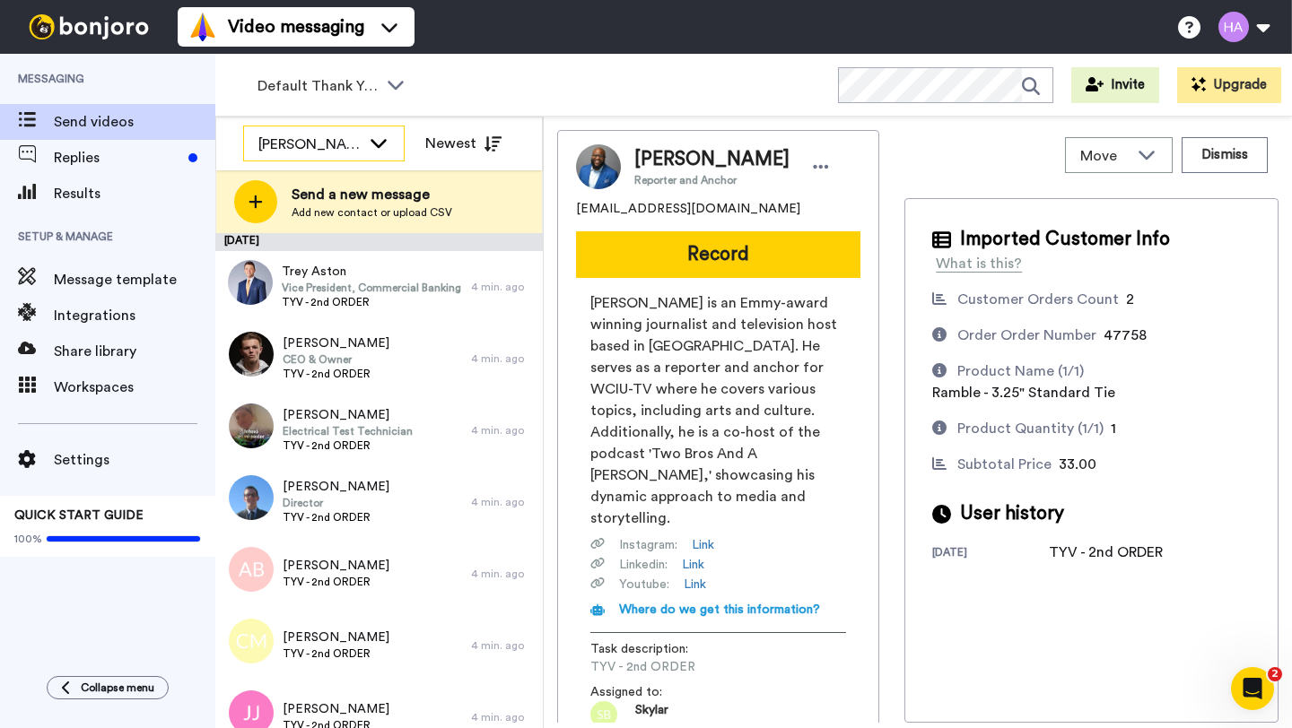
click at [339, 134] on div "[PERSON_NAME]" at bounding box center [309, 145] width 102 height 22
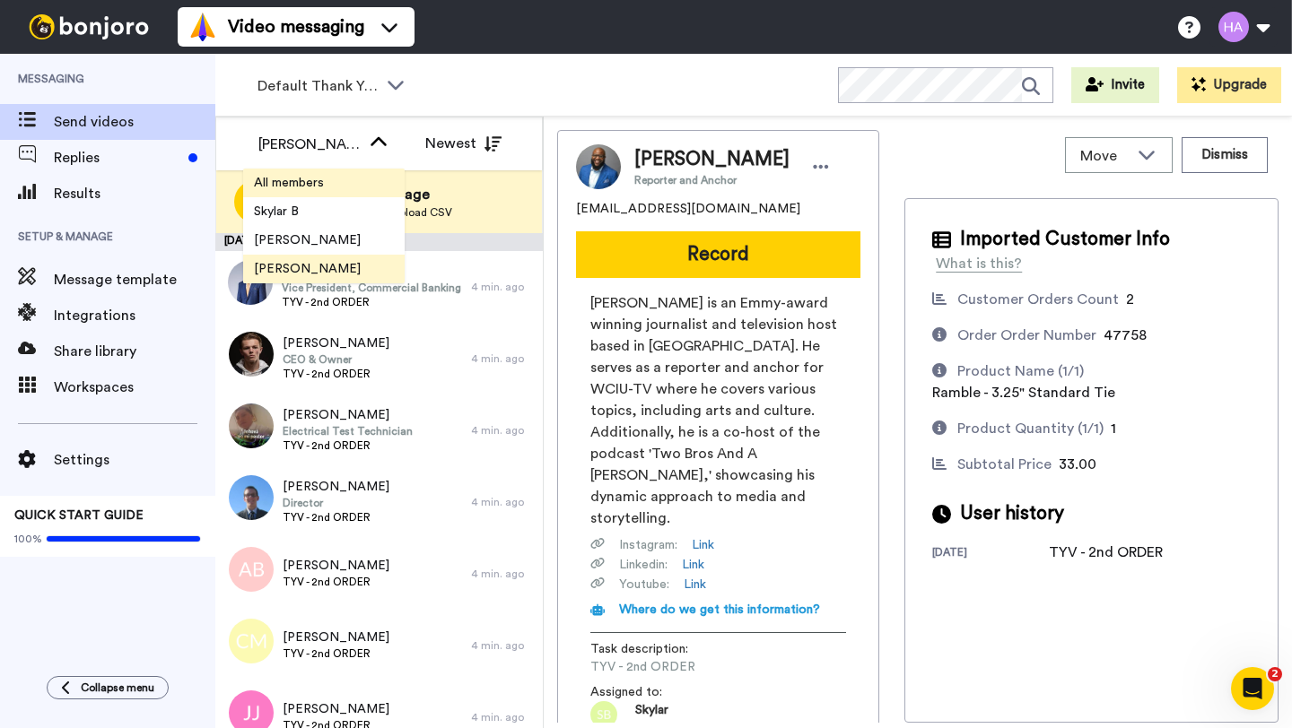
click at [306, 186] on span "All members" at bounding box center [289, 183] width 92 height 18
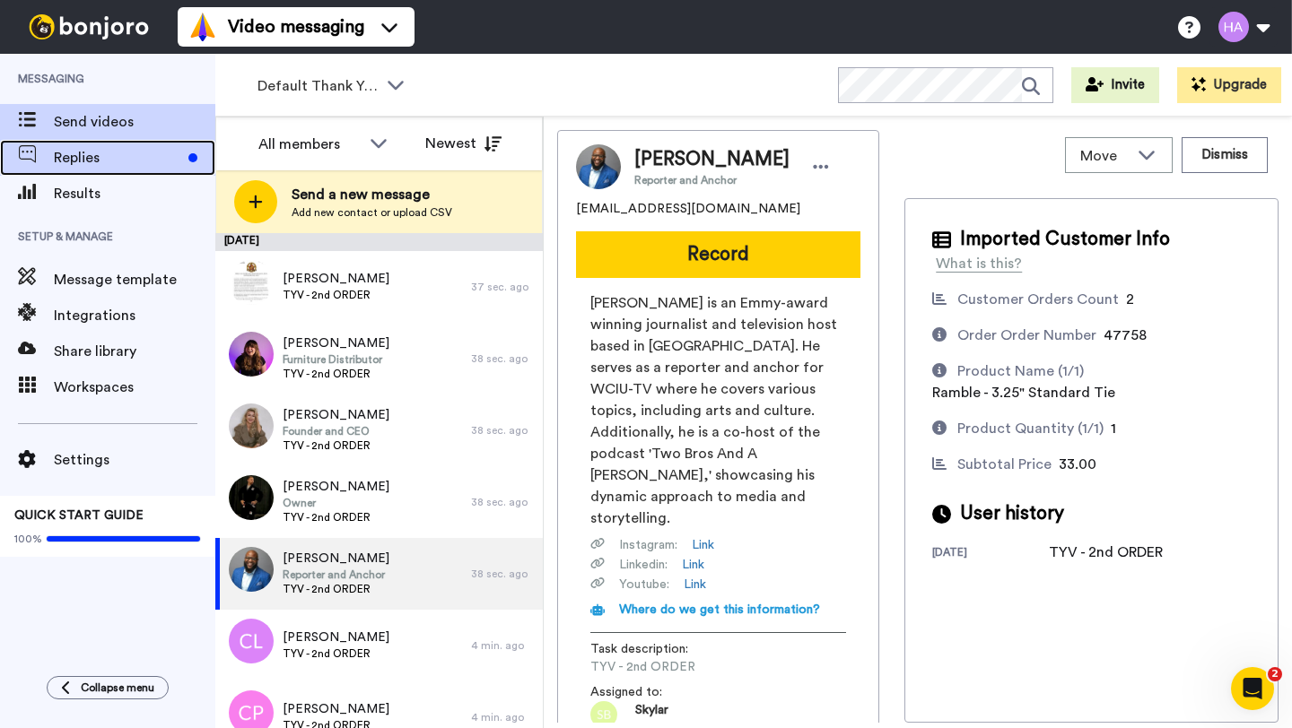
click at [126, 153] on span "Replies" at bounding box center [117, 158] width 127 height 22
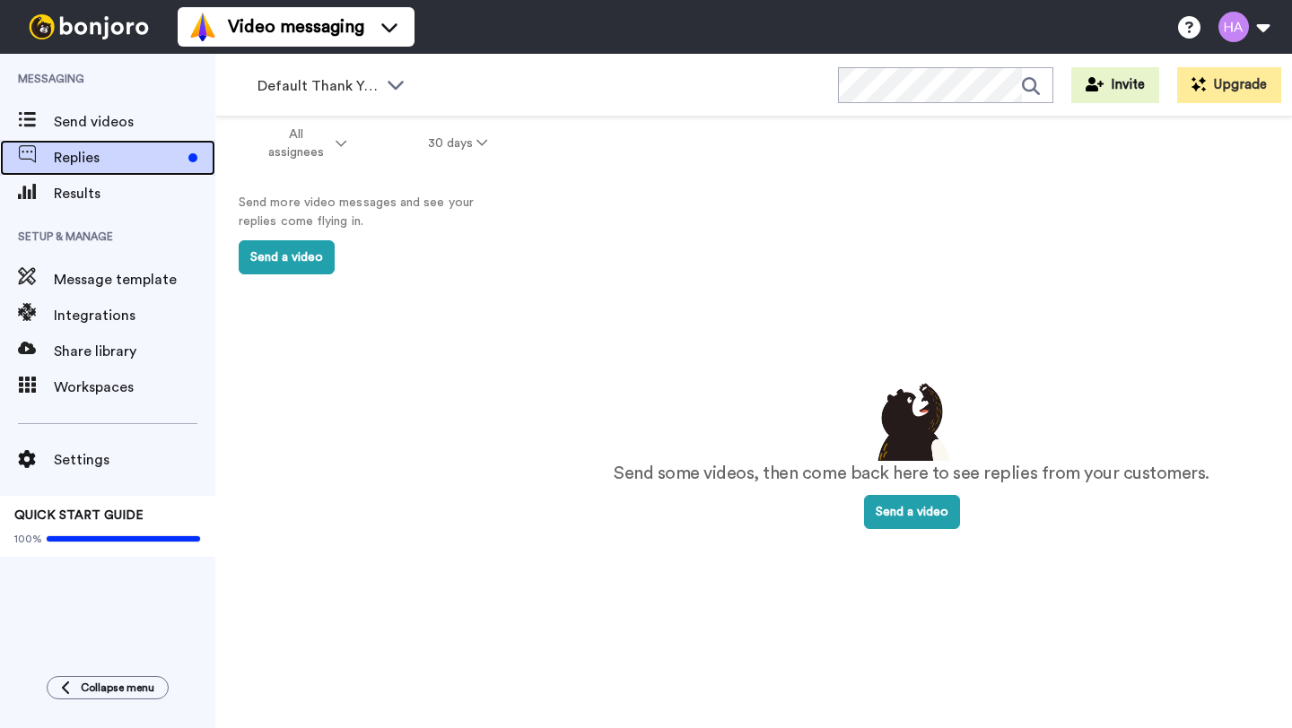
click at [141, 151] on span "Replies" at bounding box center [117, 158] width 127 height 22
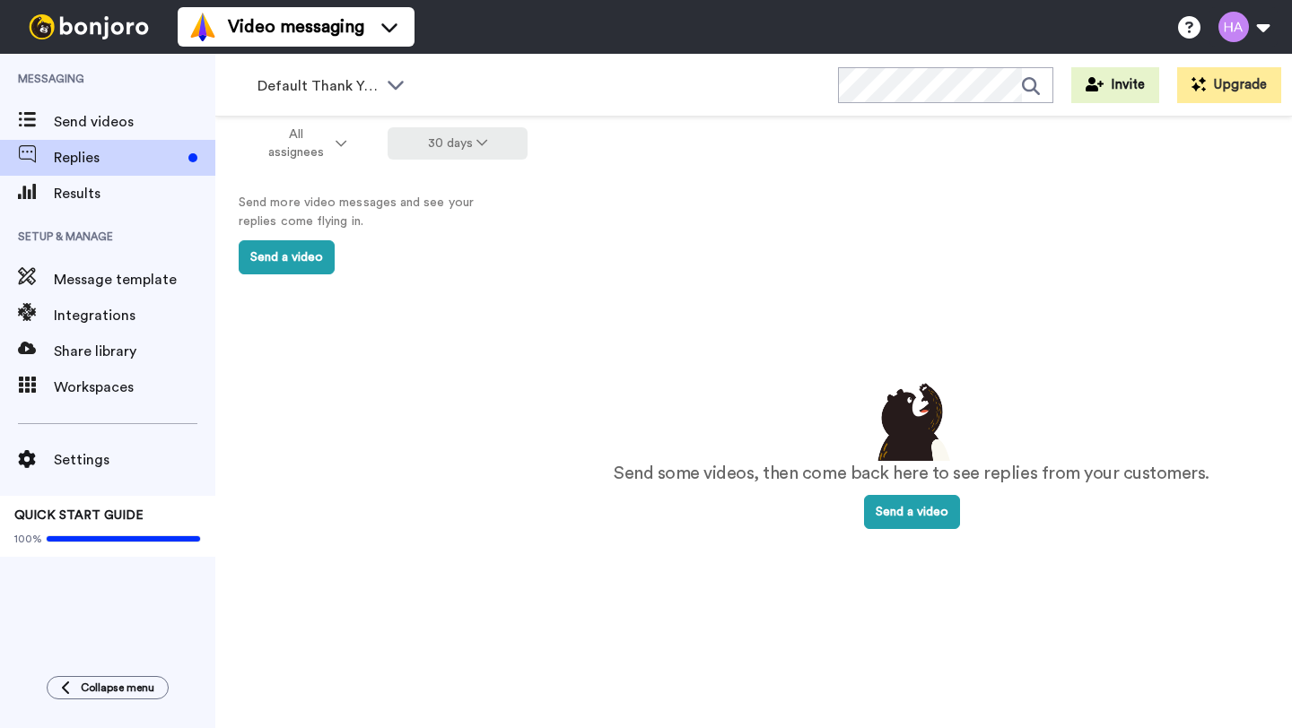
click at [424, 140] on button "30 days" at bounding box center [458, 143] width 141 height 32
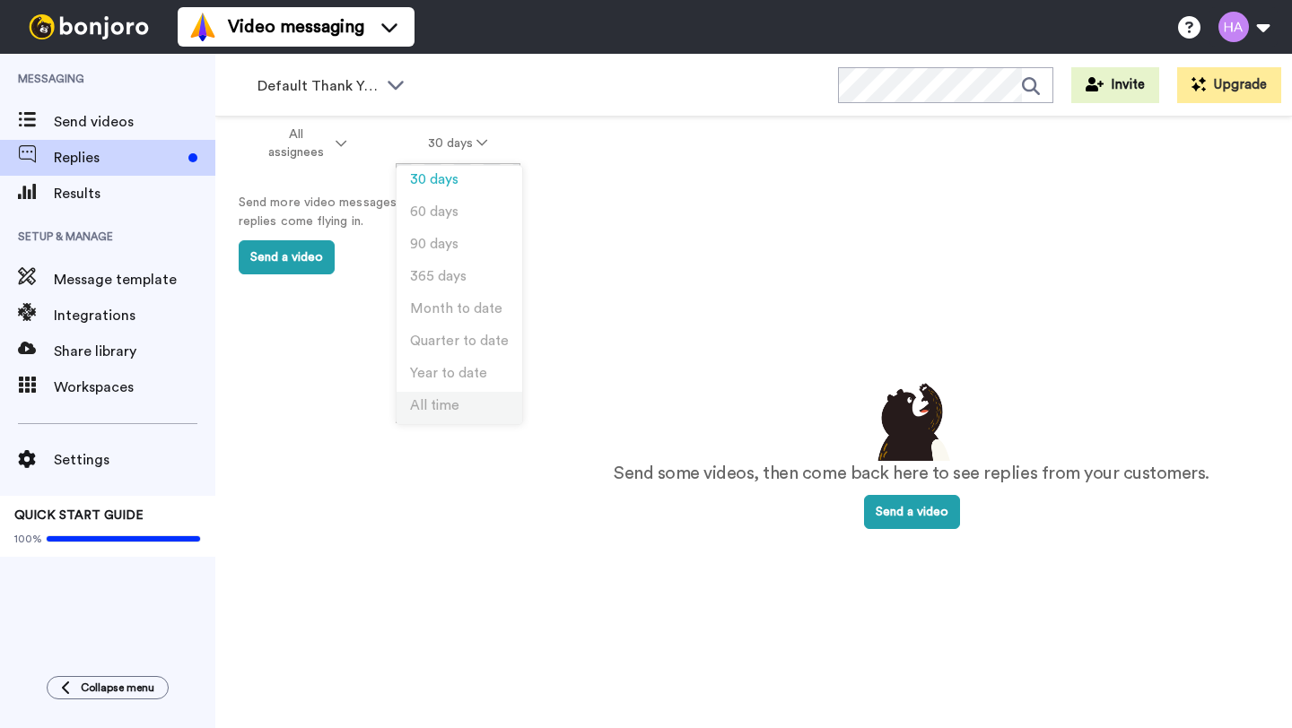
click at [440, 405] on span "All time" at bounding box center [434, 405] width 49 height 13
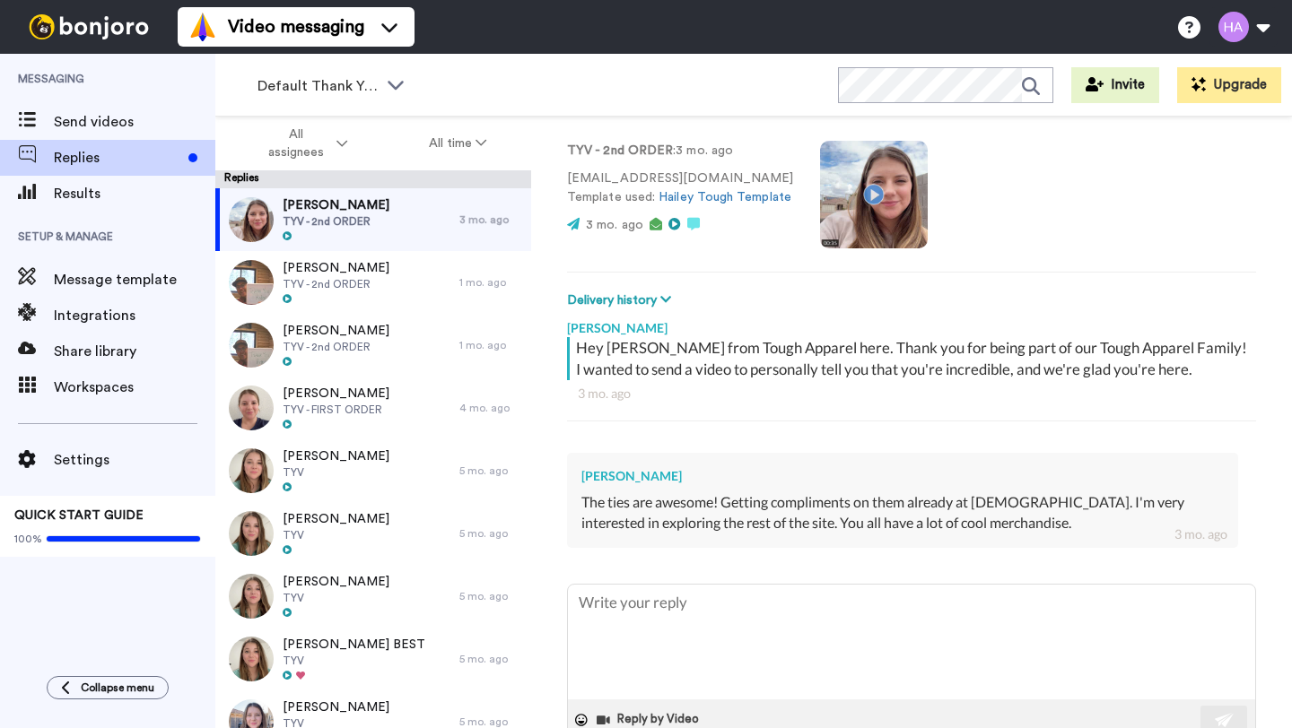
scroll to position [155, 0]
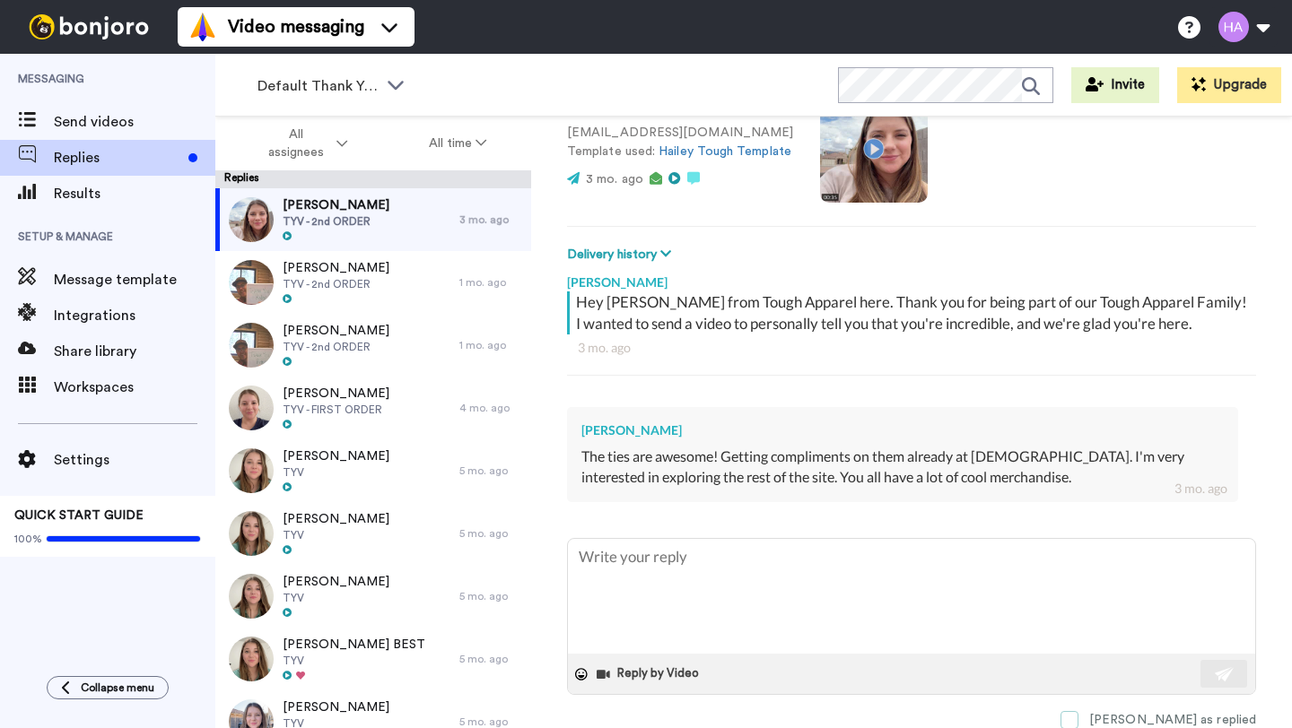
click at [1078, 718] on span at bounding box center [1069, 720] width 18 height 18
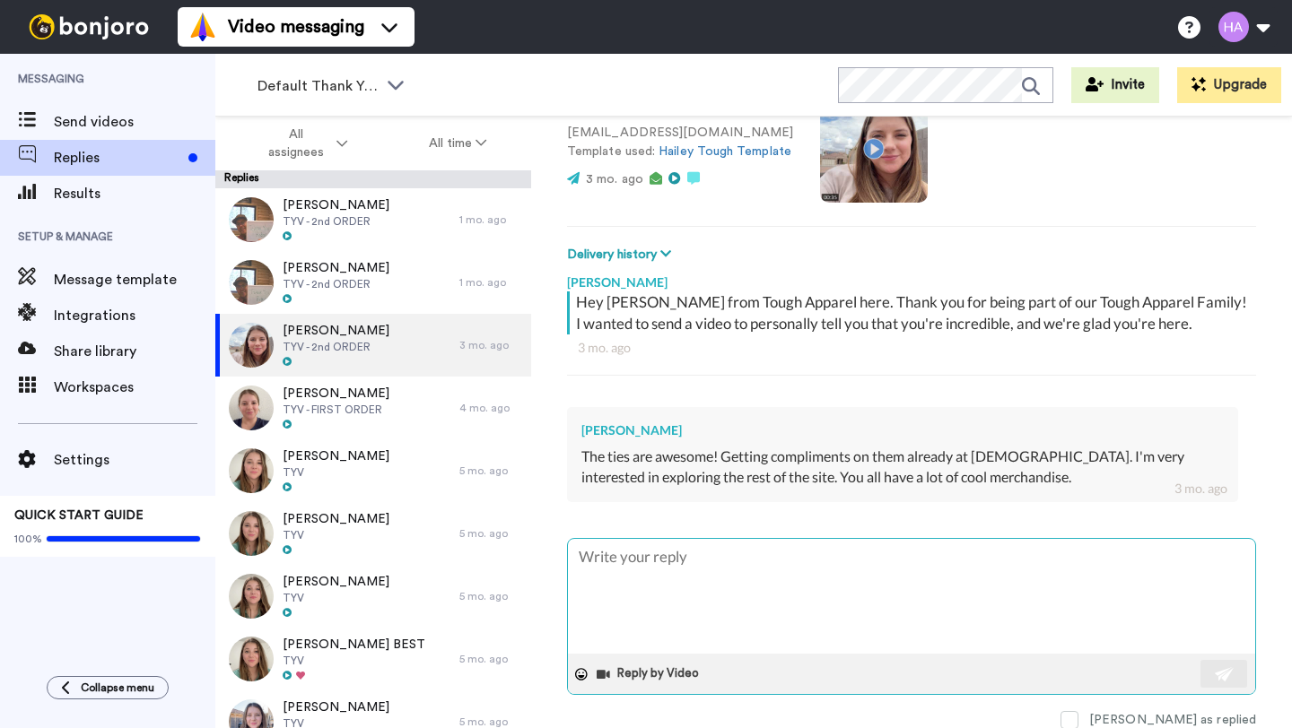
scroll to position [0, 0]
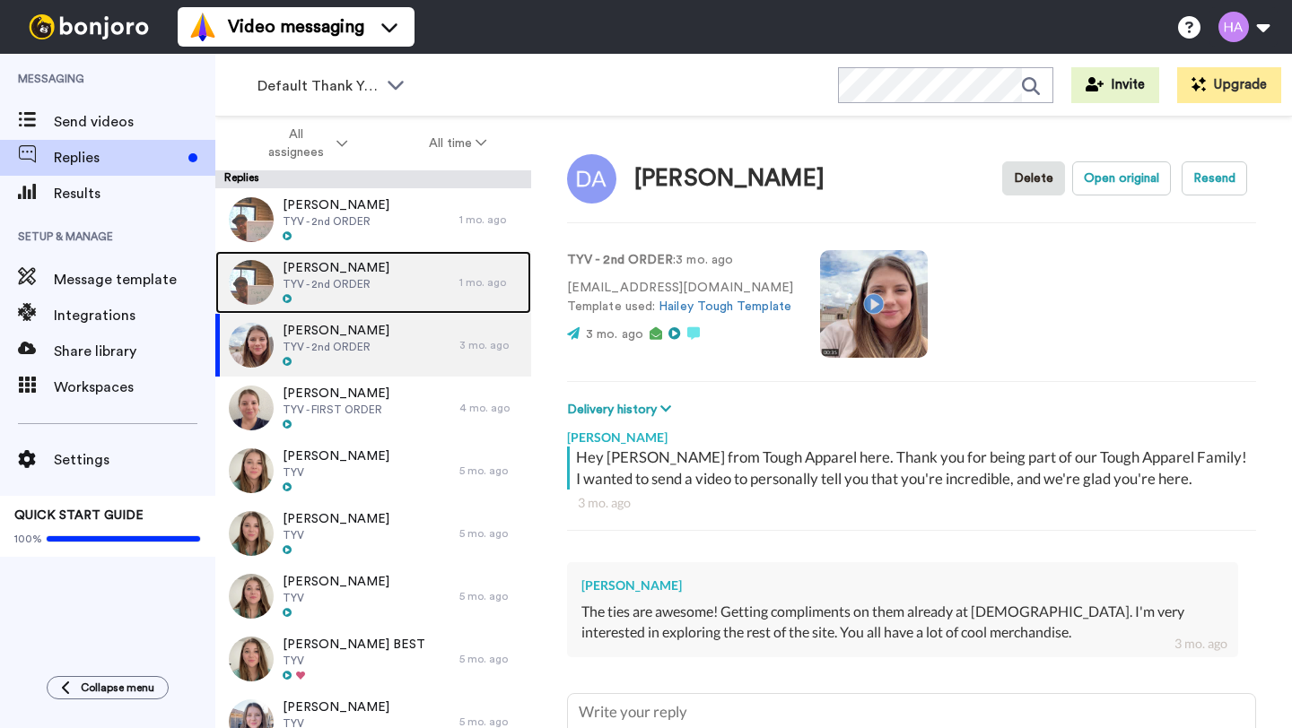
click at [392, 294] on div "[PERSON_NAME] TYV - 2nd ORDER" at bounding box center [337, 282] width 244 height 63
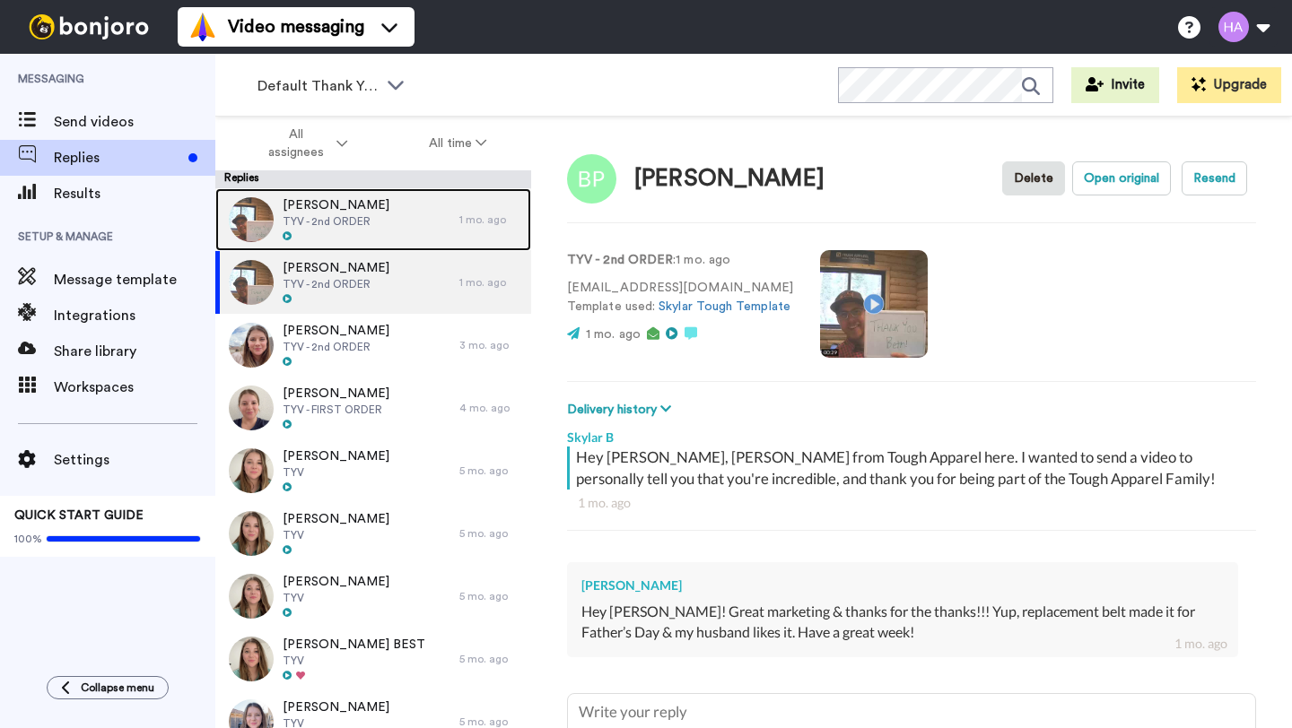
click at [370, 215] on div "Kindra Adair TYV - 2nd ORDER" at bounding box center [337, 219] width 244 height 63
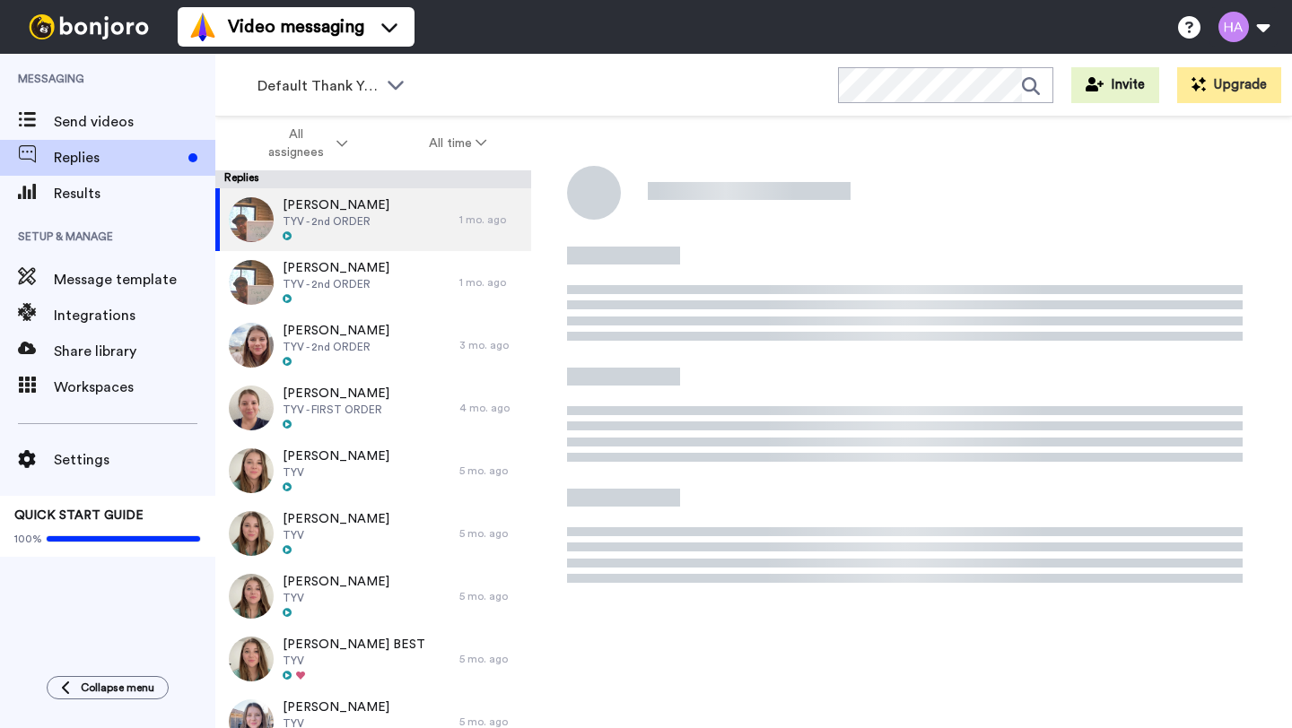
type textarea "x"
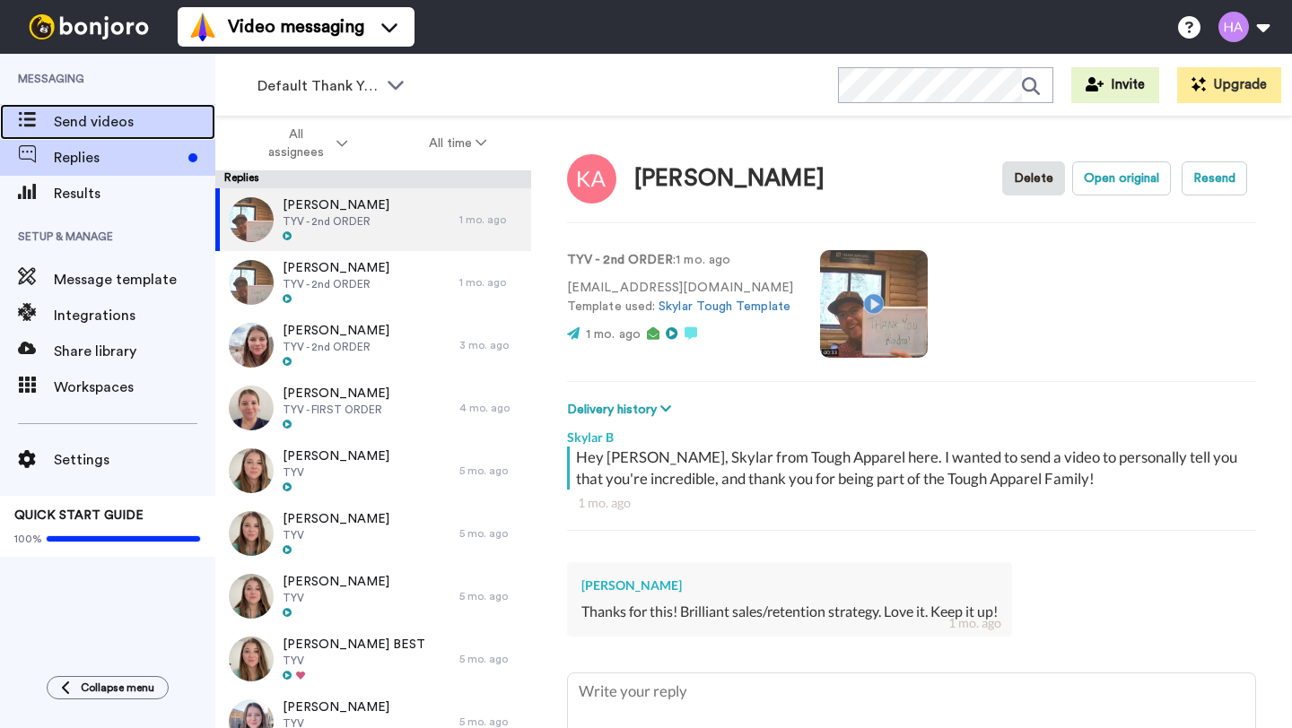
click at [167, 122] on span "Send videos" at bounding box center [134, 122] width 161 height 22
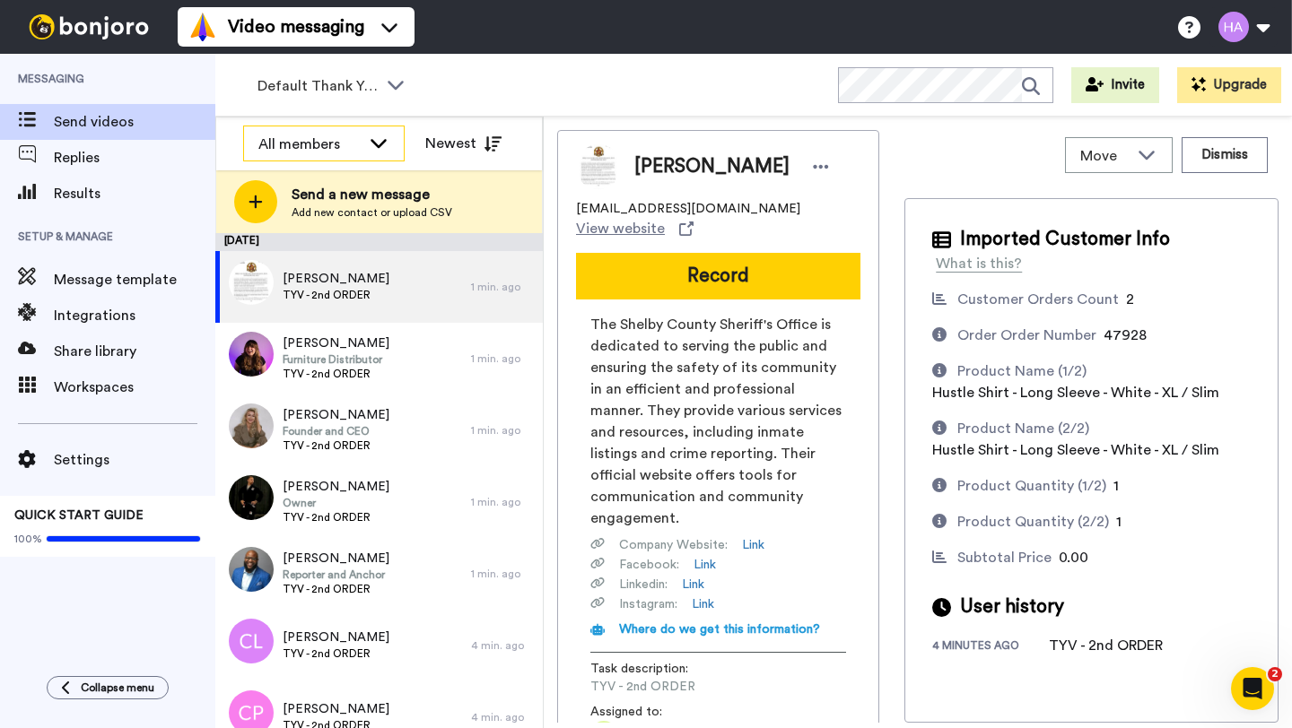
click at [370, 139] on icon at bounding box center [379, 143] width 22 height 18
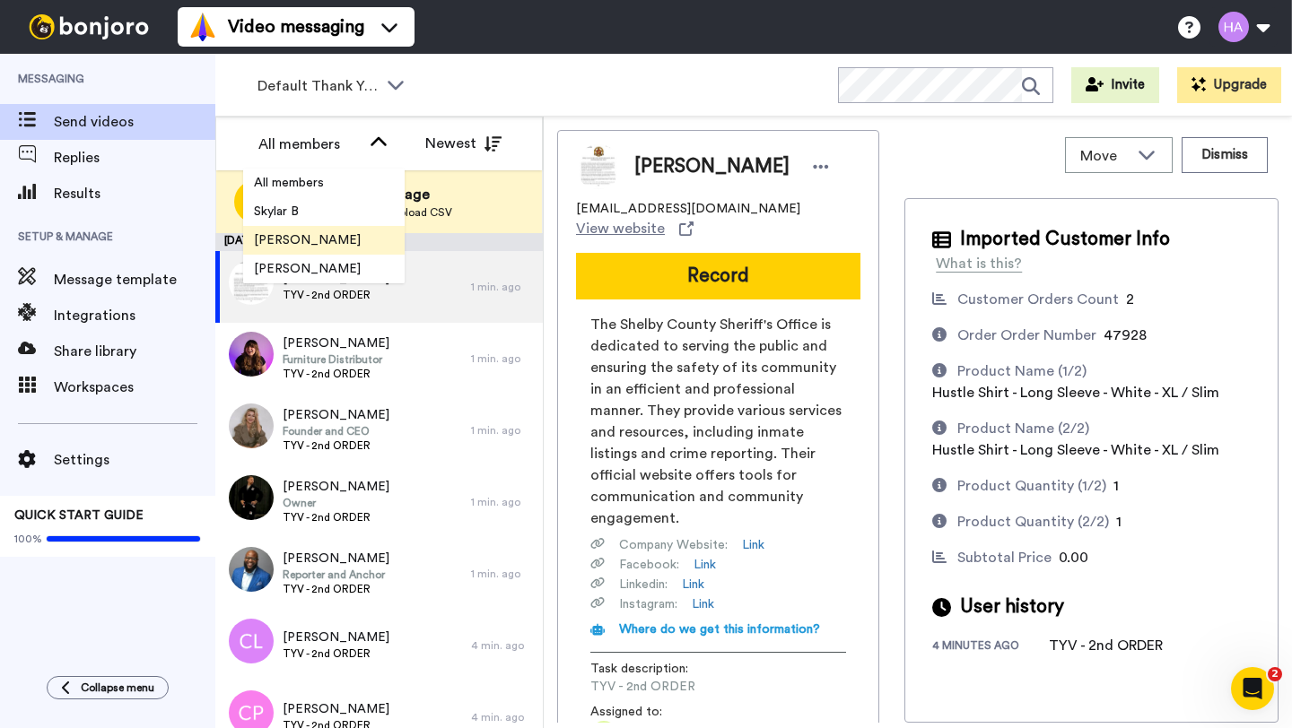
click at [301, 240] on span "[PERSON_NAME]" at bounding box center [307, 240] width 128 height 18
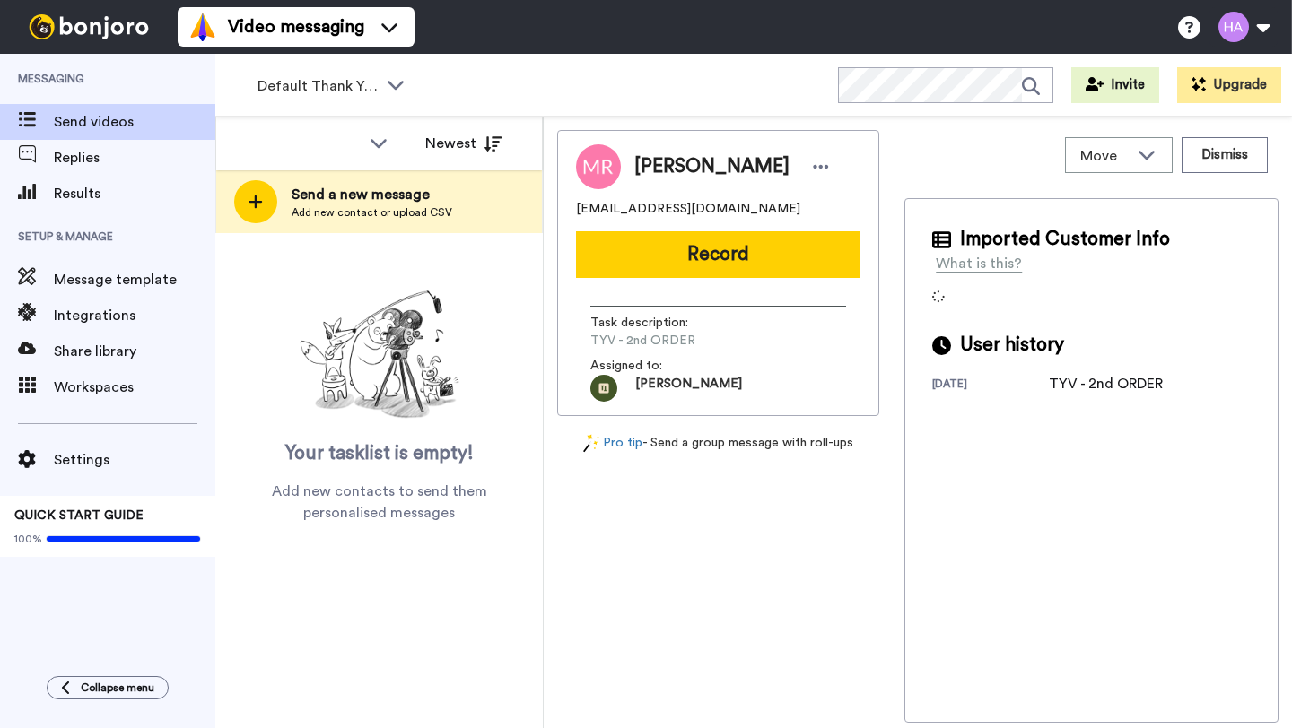
click at [106, 31] on img at bounding box center [89, 26] width 135 height 25
